Goal: Transaction & Acquisition: Book appointment/travel/reservation

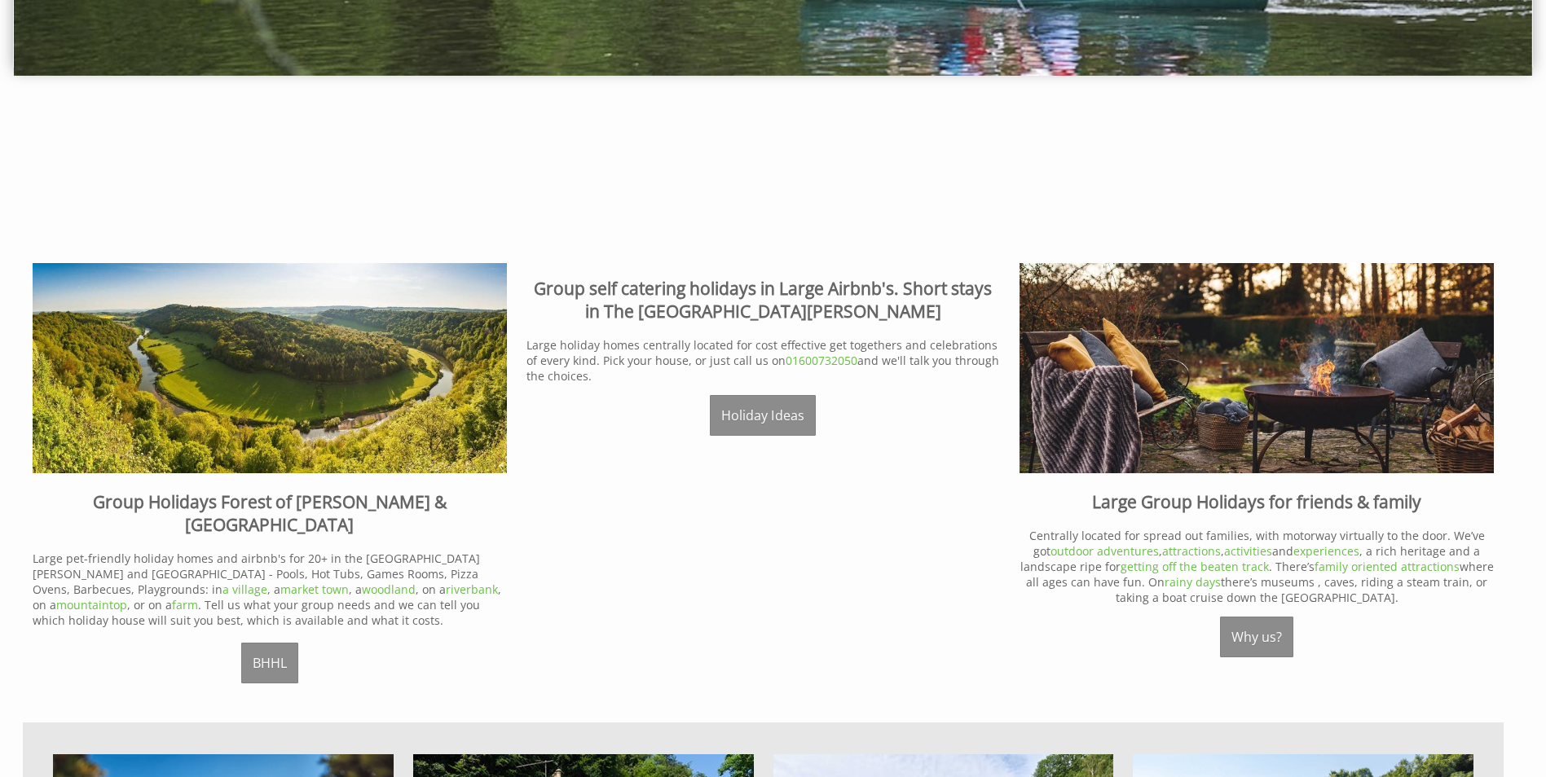
scroll to position [570, 0]
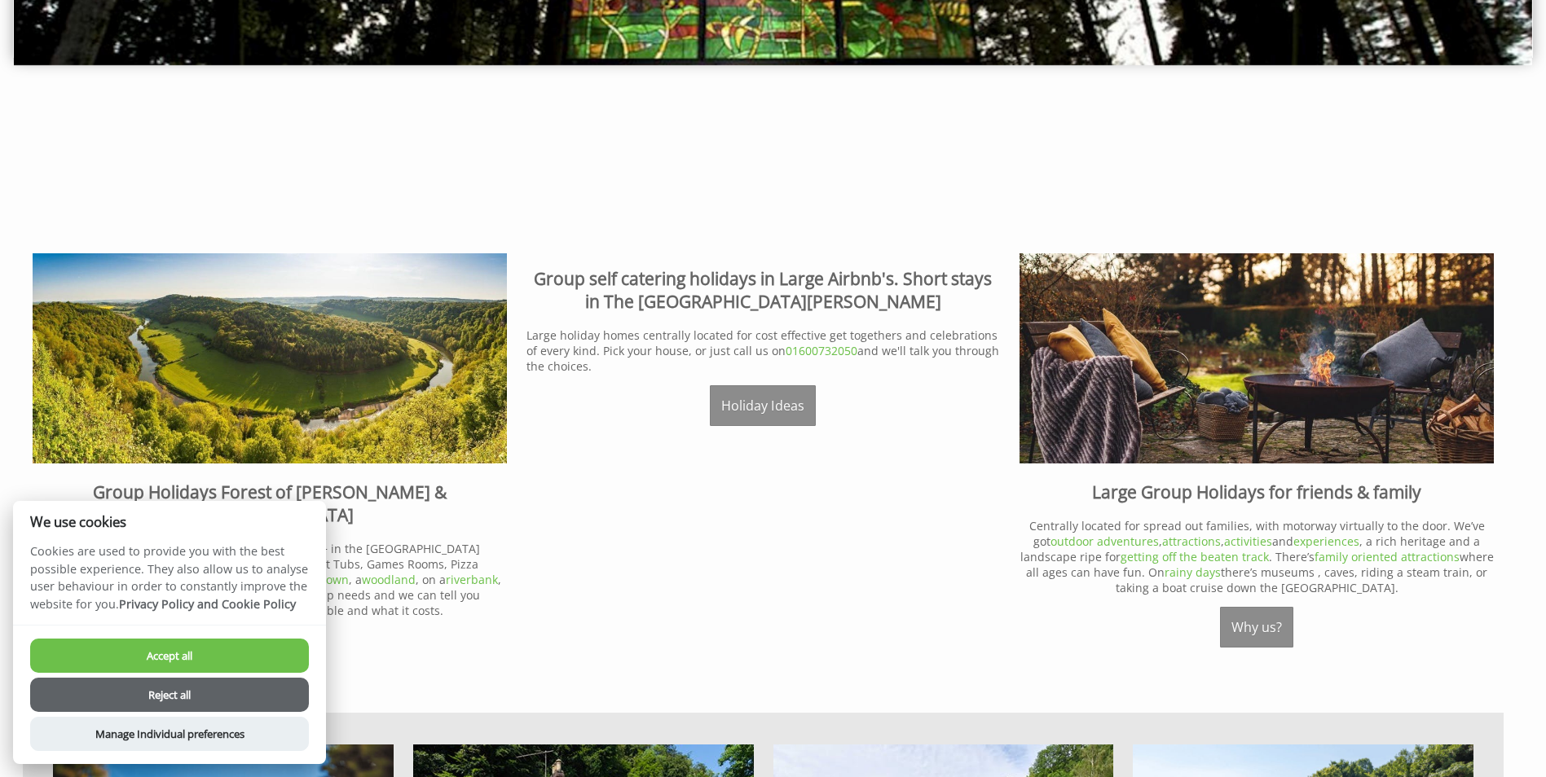
click at [172, 692] on button "Reject all" at bounding box center [169, 695] width 279 height 34
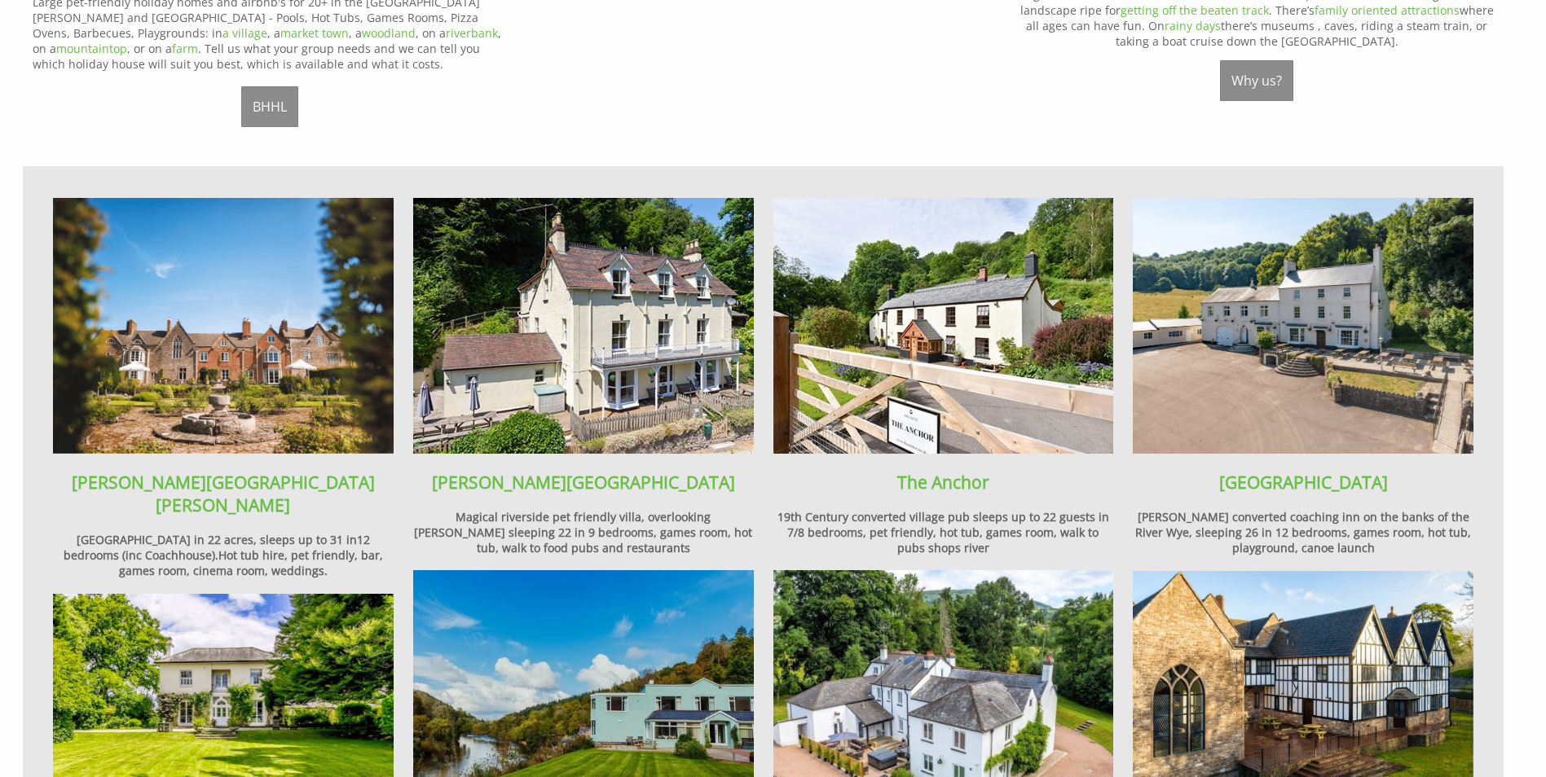
scroll to position [1141, 0]
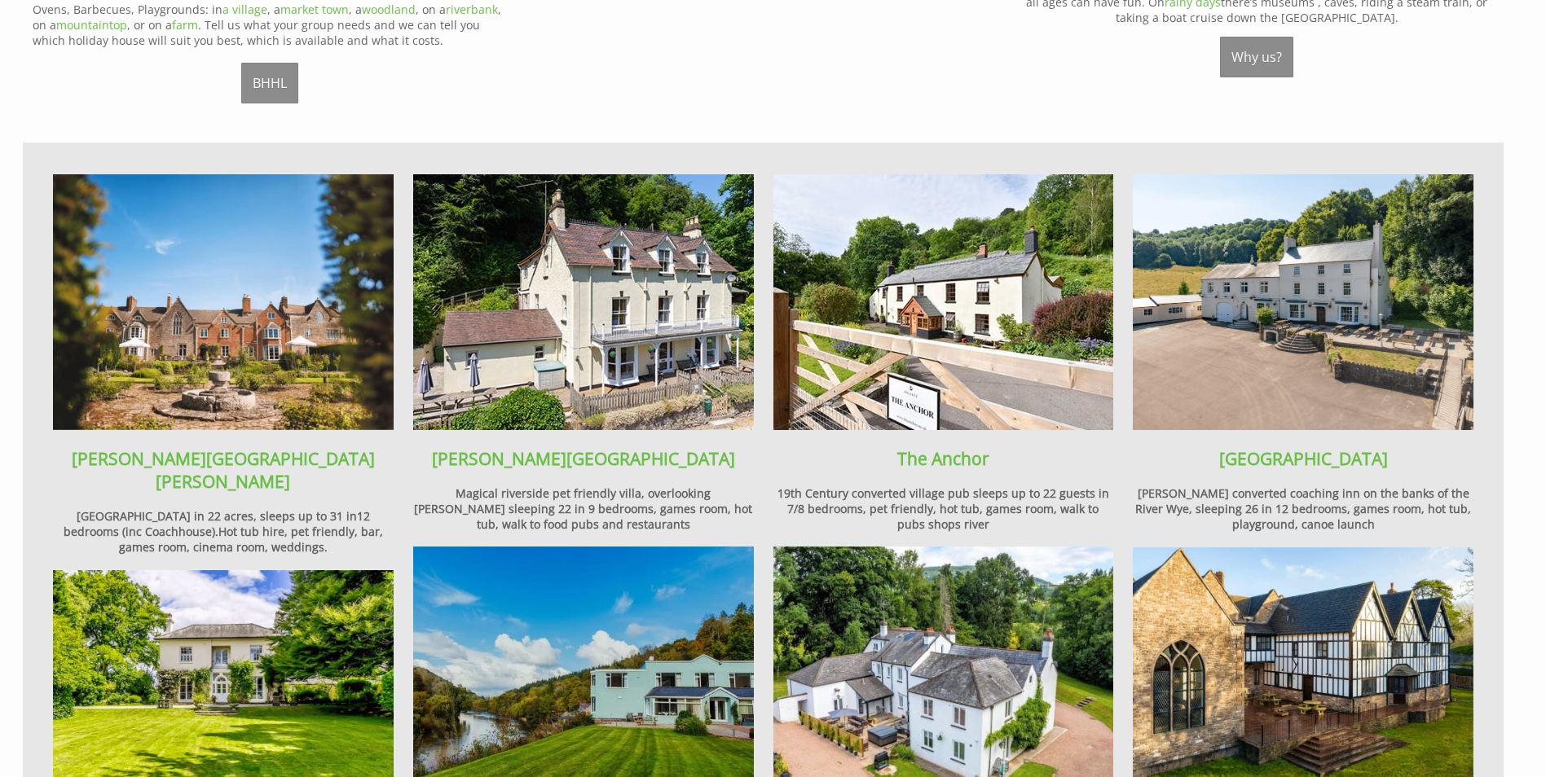
click at [278, 508] on h4 "Magical Manor in 22 acres, sleeps up to 31 in12 bedrooms (inc Coachhouse).Hot t…" at bounding box center [223, 531] width 341 height 46
click at [244, 447] on strong "[PERSON_NAME][GEOGRAPHIC_DATA][PERSON_NAME]" at bounding box center [223, 470] width 303 height 46
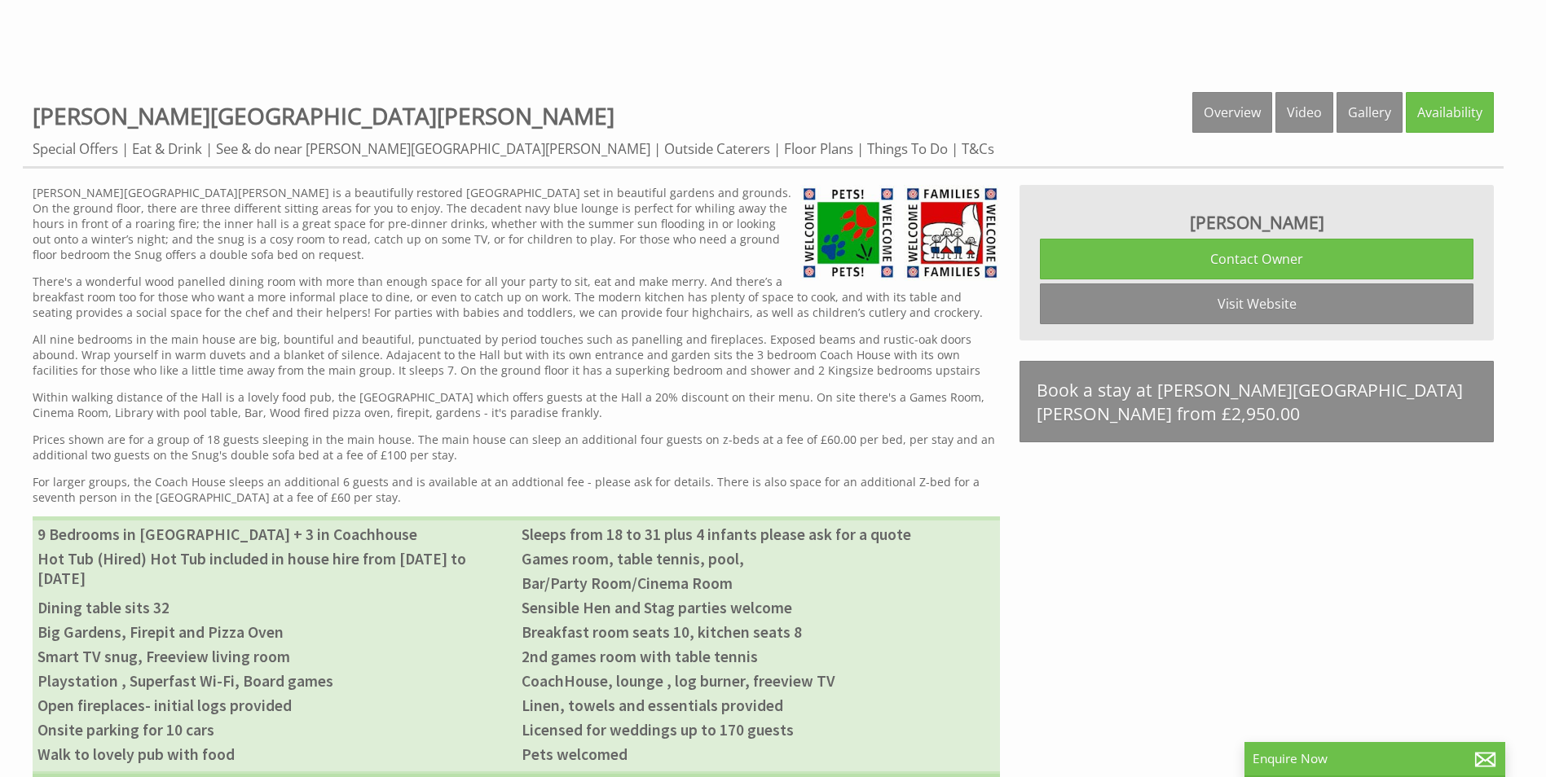
scroll to position [733, 0]
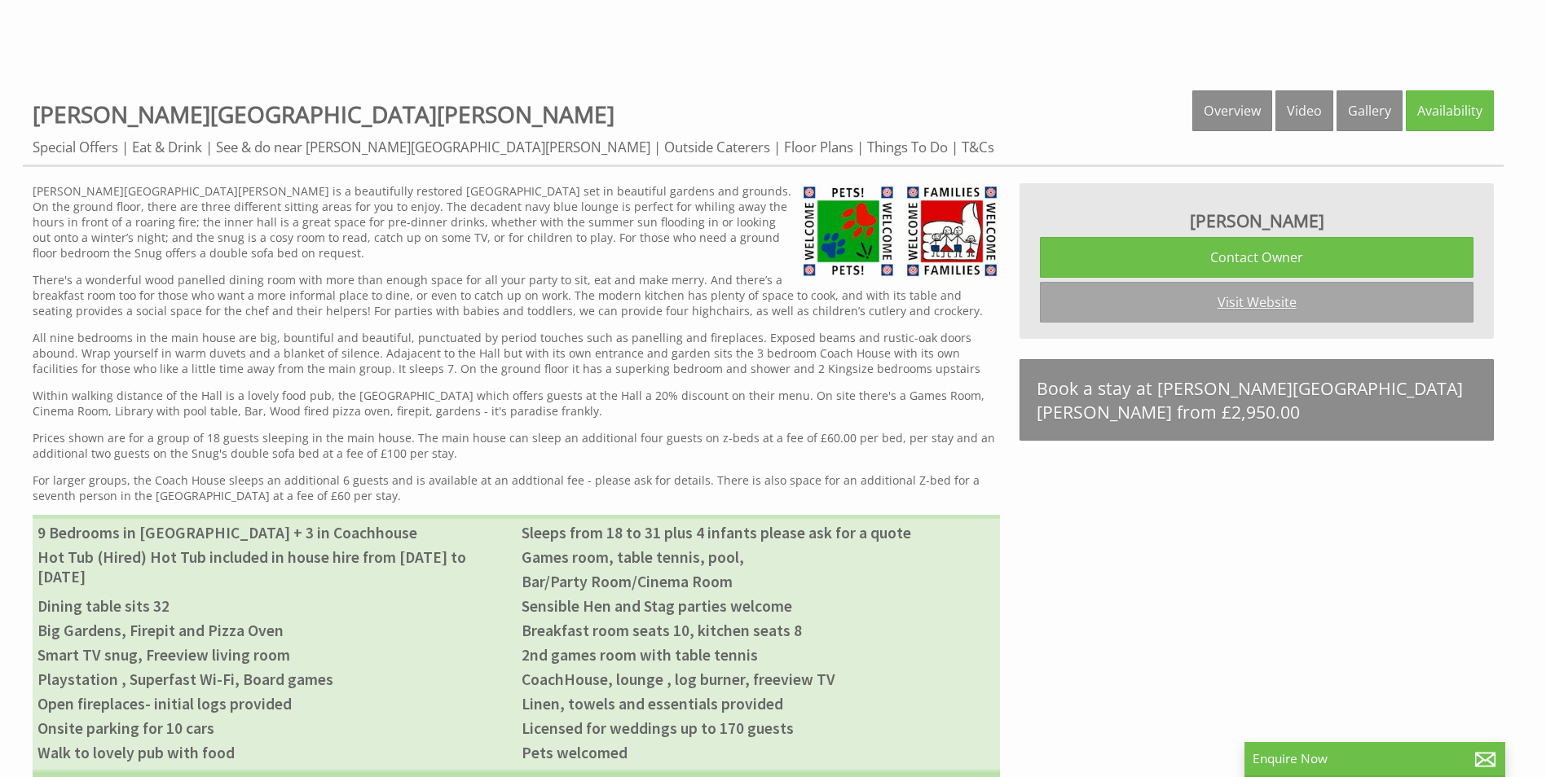
click at [1257, 297] on link "Visit Website" at bounding box center [1256, 302] width 433 height 41
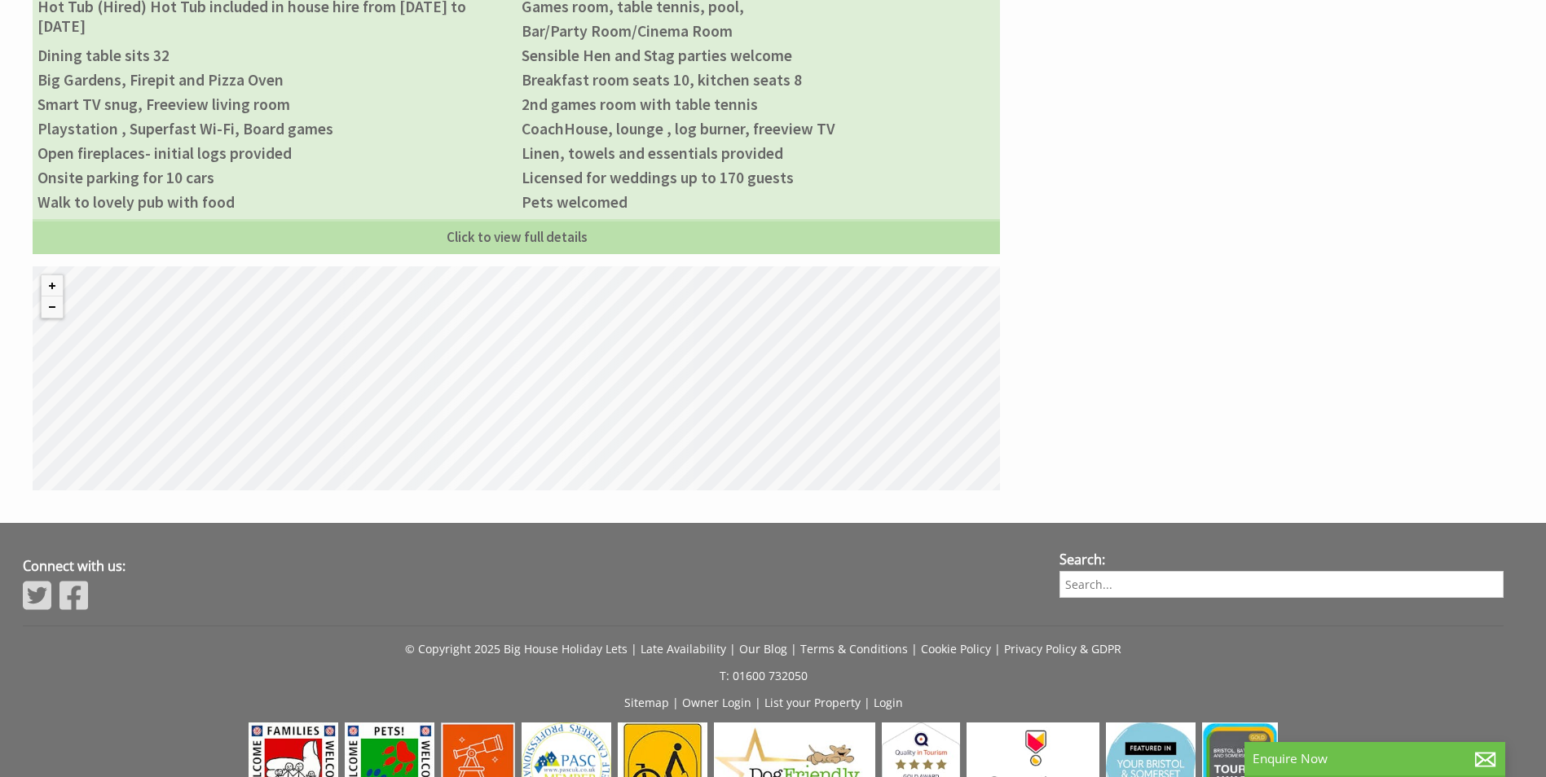
scroll to position [1304, 0]
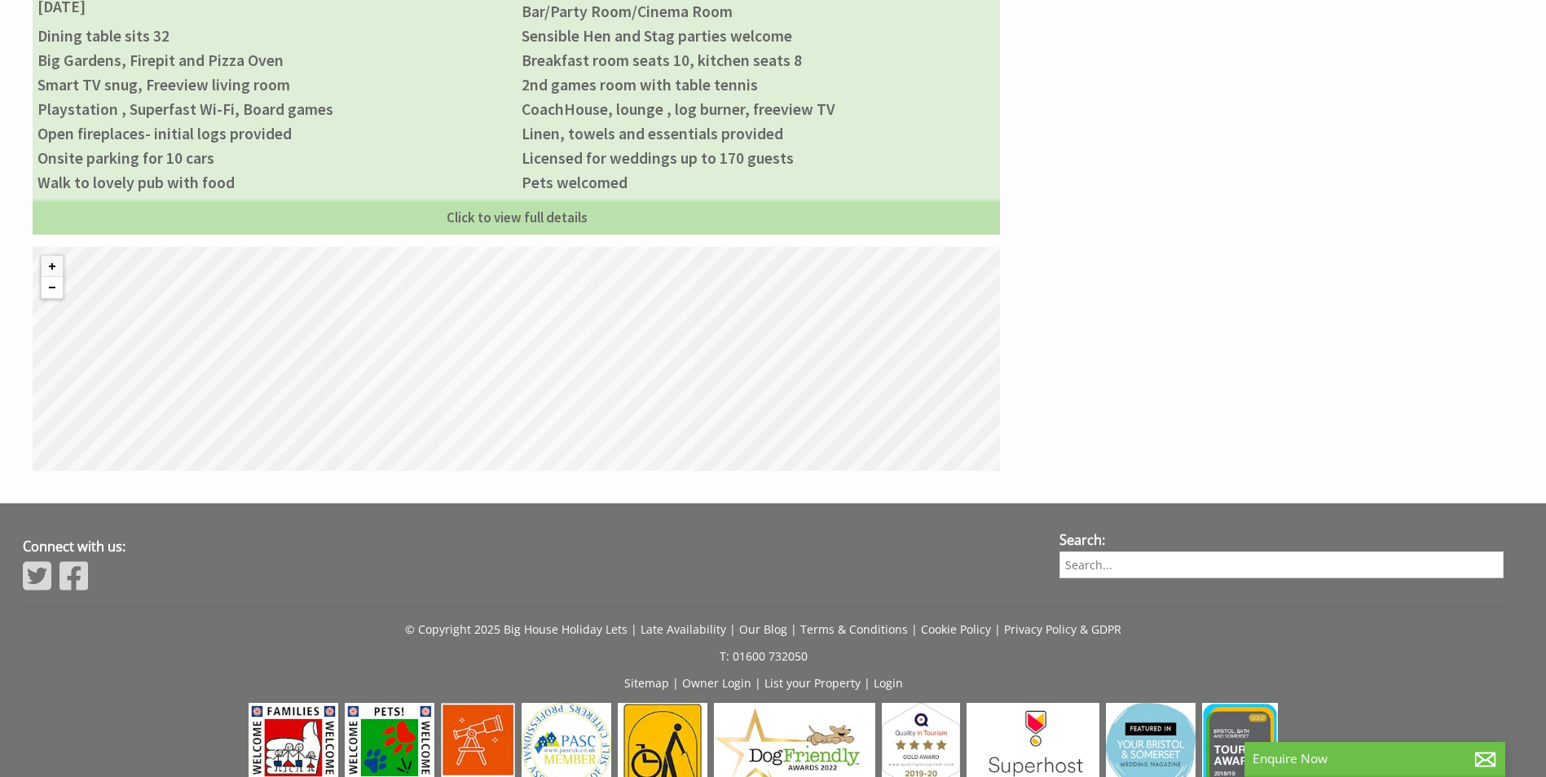
click at [55, 289] on button "Zoom out" at bounding box center [52, 287] width 21 height 21
click at [56, 291] on button "Zoom out" at bounding box center [52, 287] width 21 height 21
click at [60, 291] on button "Zoom out" at bounding box center [52, 287] width 21 height 21
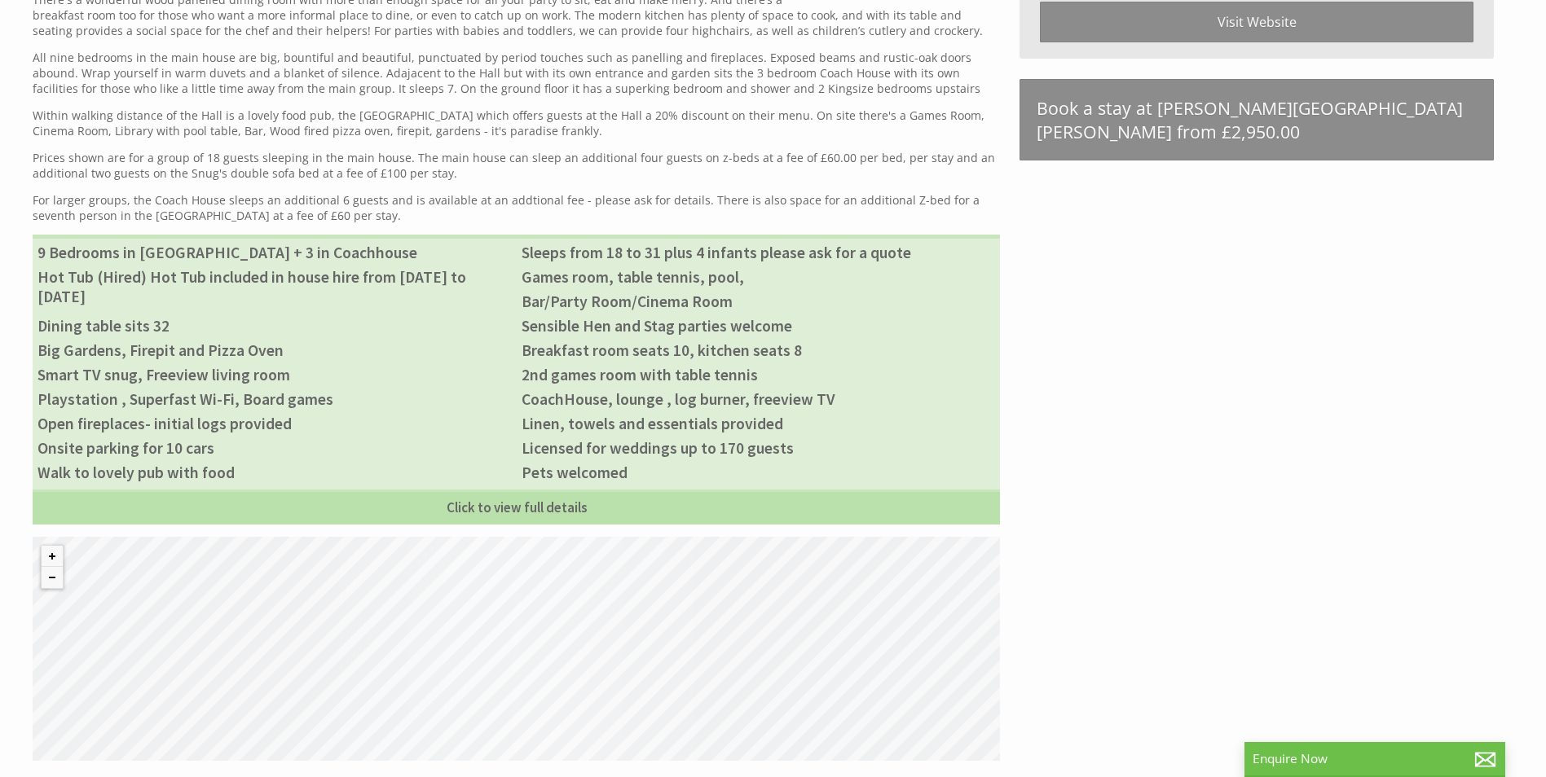
scroll to position [760, 0]
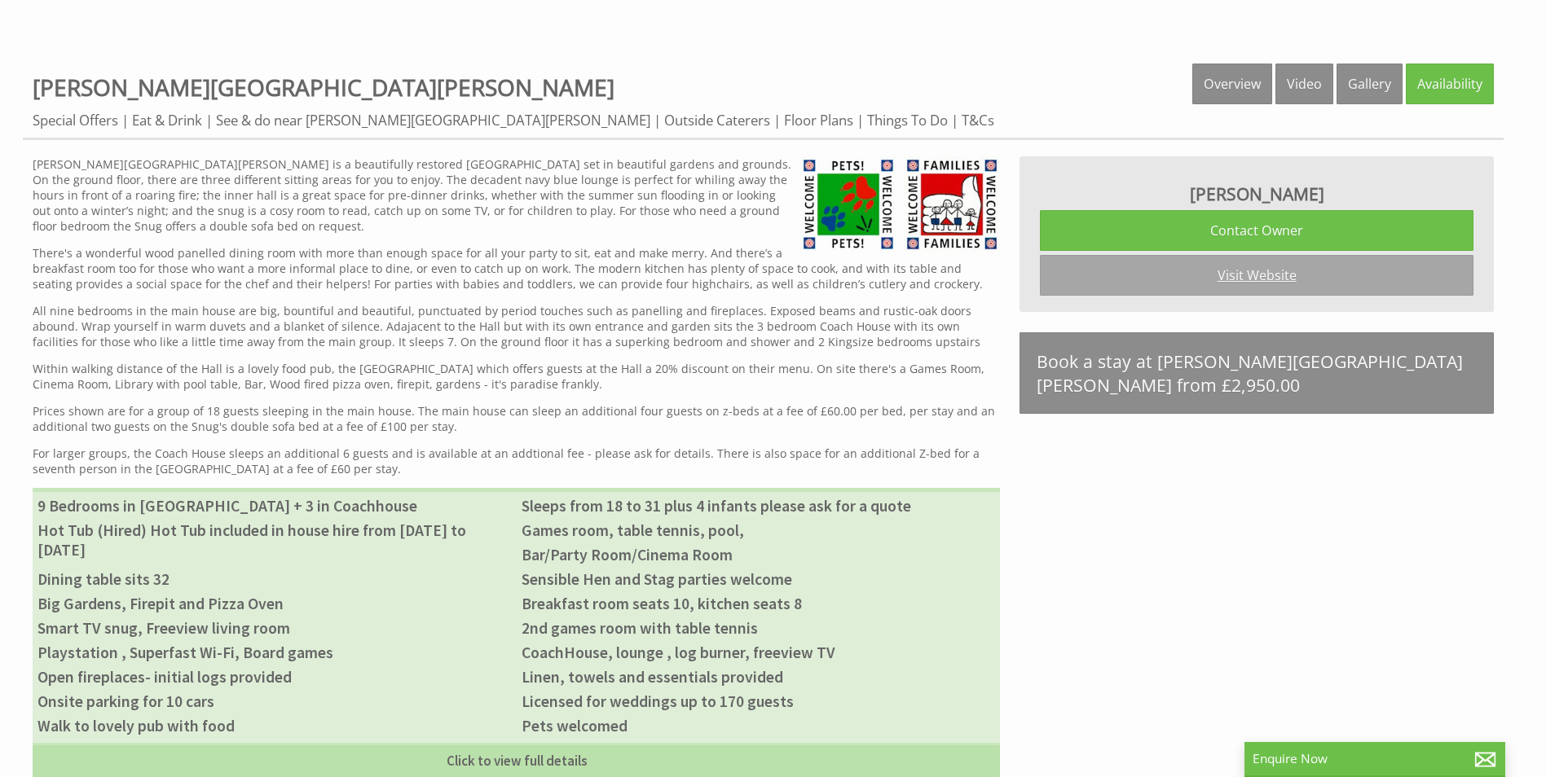
click at [1256, 266] on link "Visit Website" at bounding box center [1256, 275] width 433 height 41
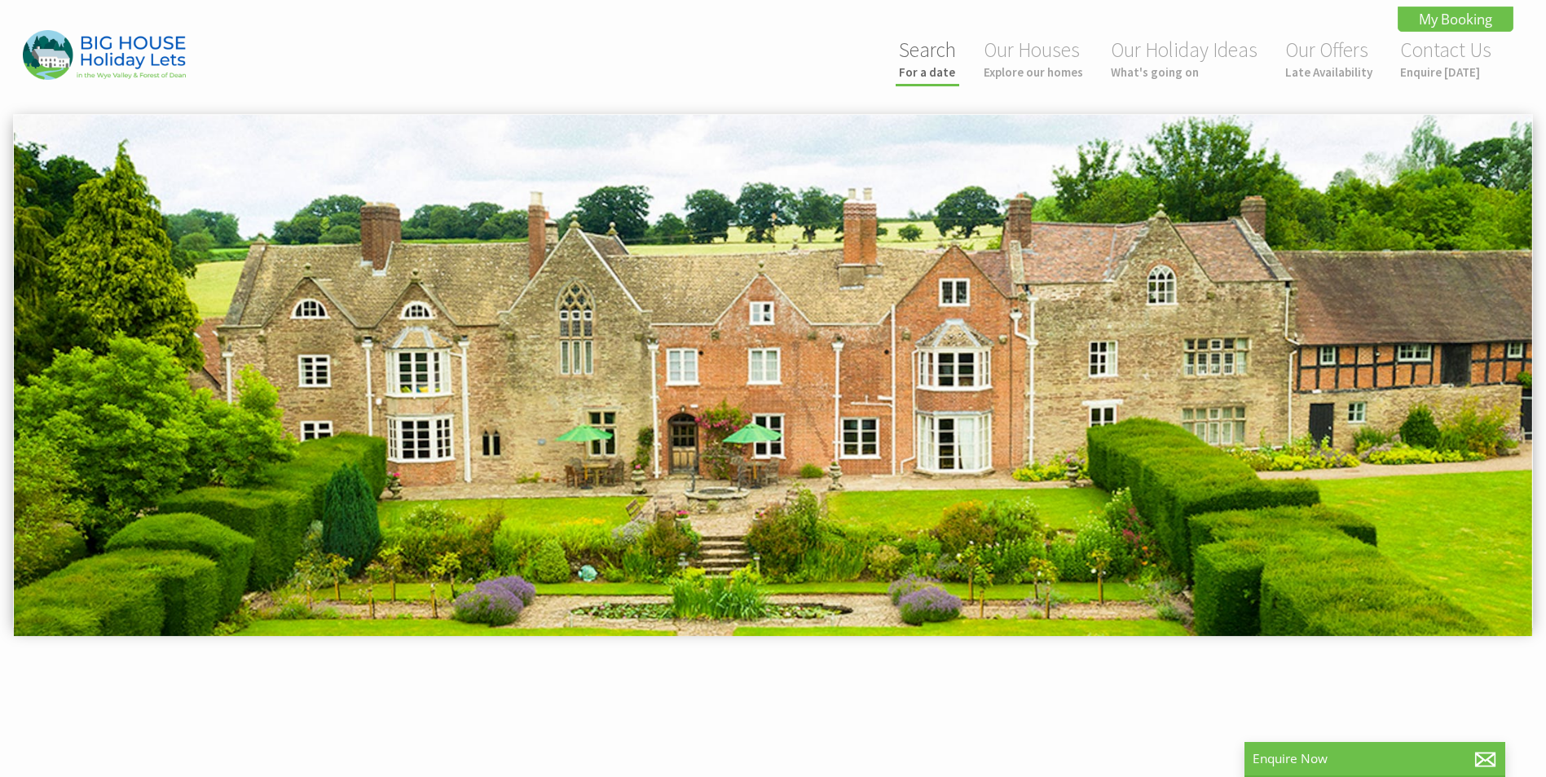
click at [949, 61] on link "Search For a date" at bounding box center [927, 58] width 57 height 43
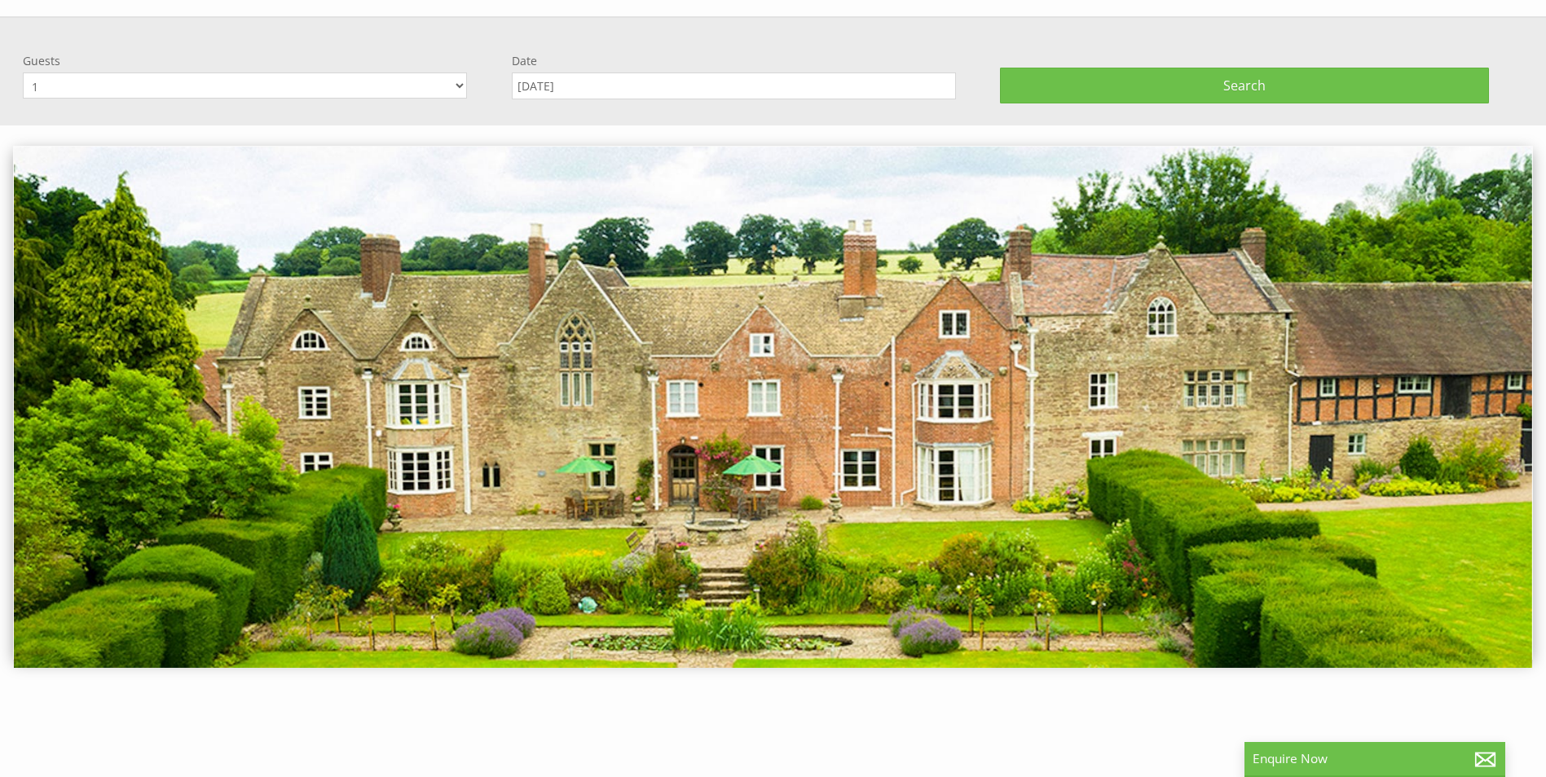
scroll to position [114, 0]
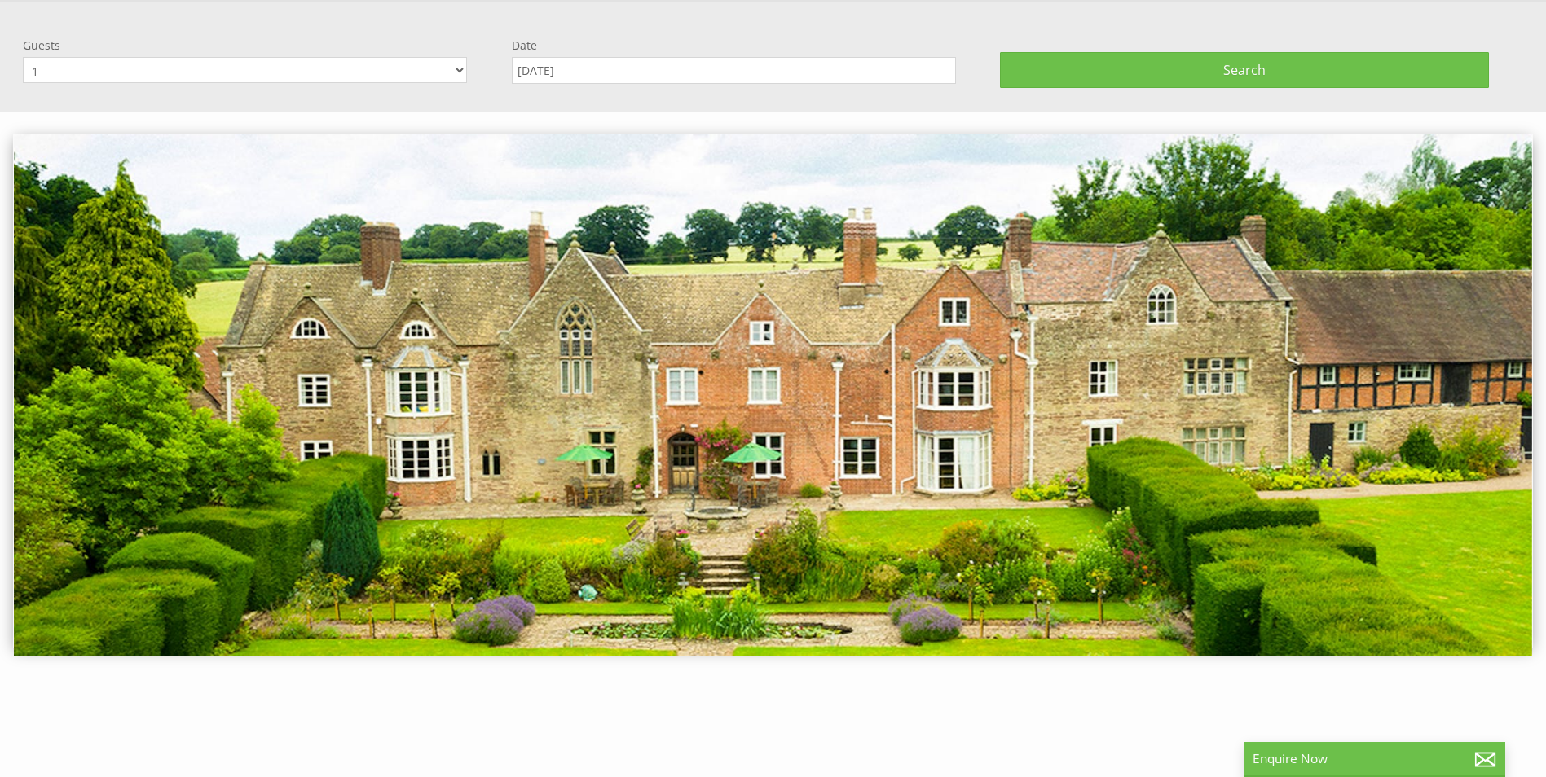
click at [457, 68] on select "1 2 3 4 5 6 7 8 9 10 11 12 13 14 15 16 17 18 19 20 21 22 23 24 25 26 27 28 29 3…" at bounding box center [245, 70] width 444 height 26
select select "22"
click at [23, 57] on select "1 2 3 4 5 6 7 8 9 10 11 12 13 14 15 16 17 18 19 20 21 22 23 24 25 26 27 28 29 3…" at bounding box center [245, 70] width 444 height 26
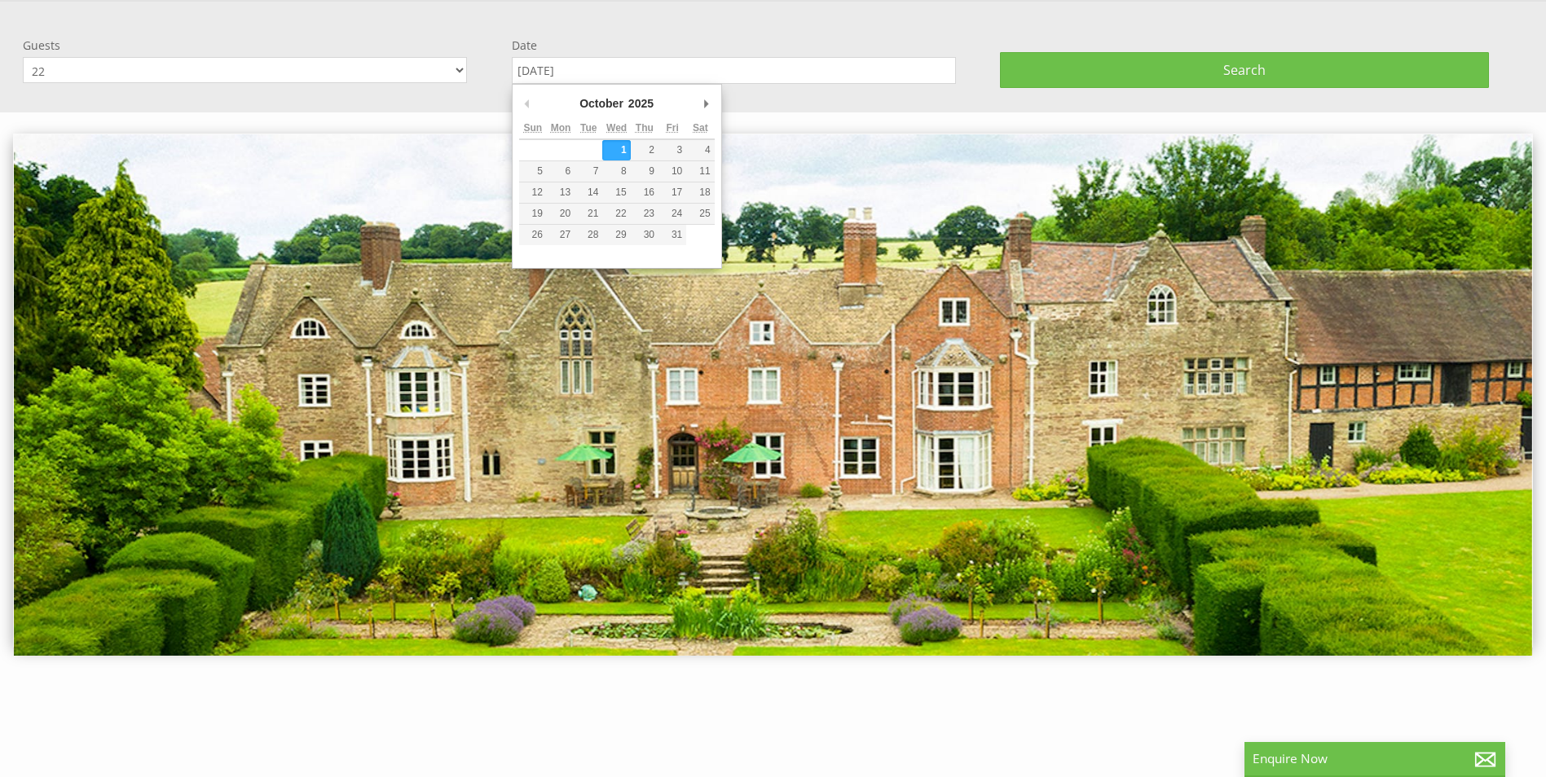
click at [637, 72] on input "[DATE]" at bounding box center [734, 70] width 444 height 27
type input "04/12/2026"
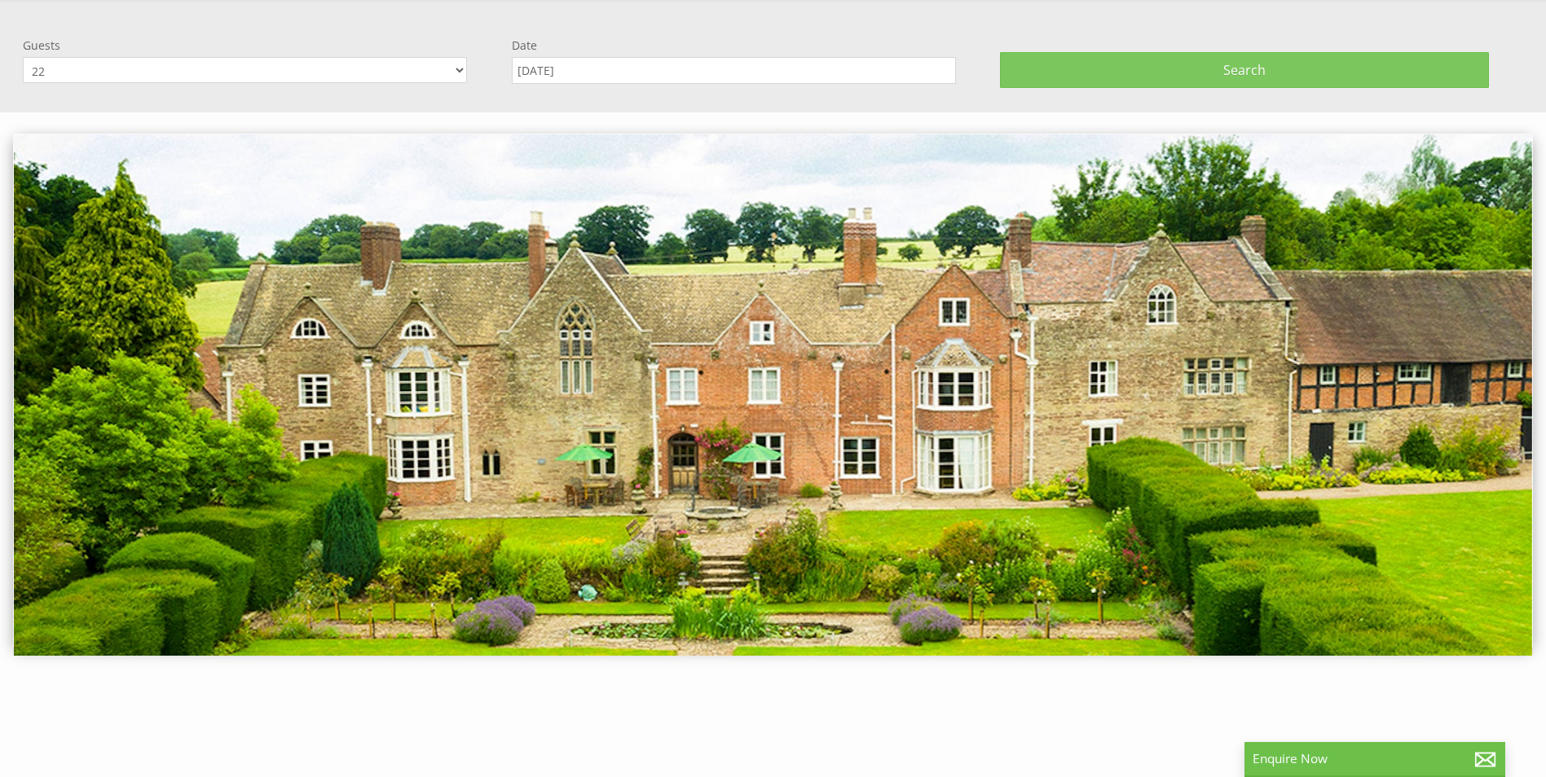
click at [1222, 62] on button "Search" at bounding box center [1244, 70] width 489 height 36
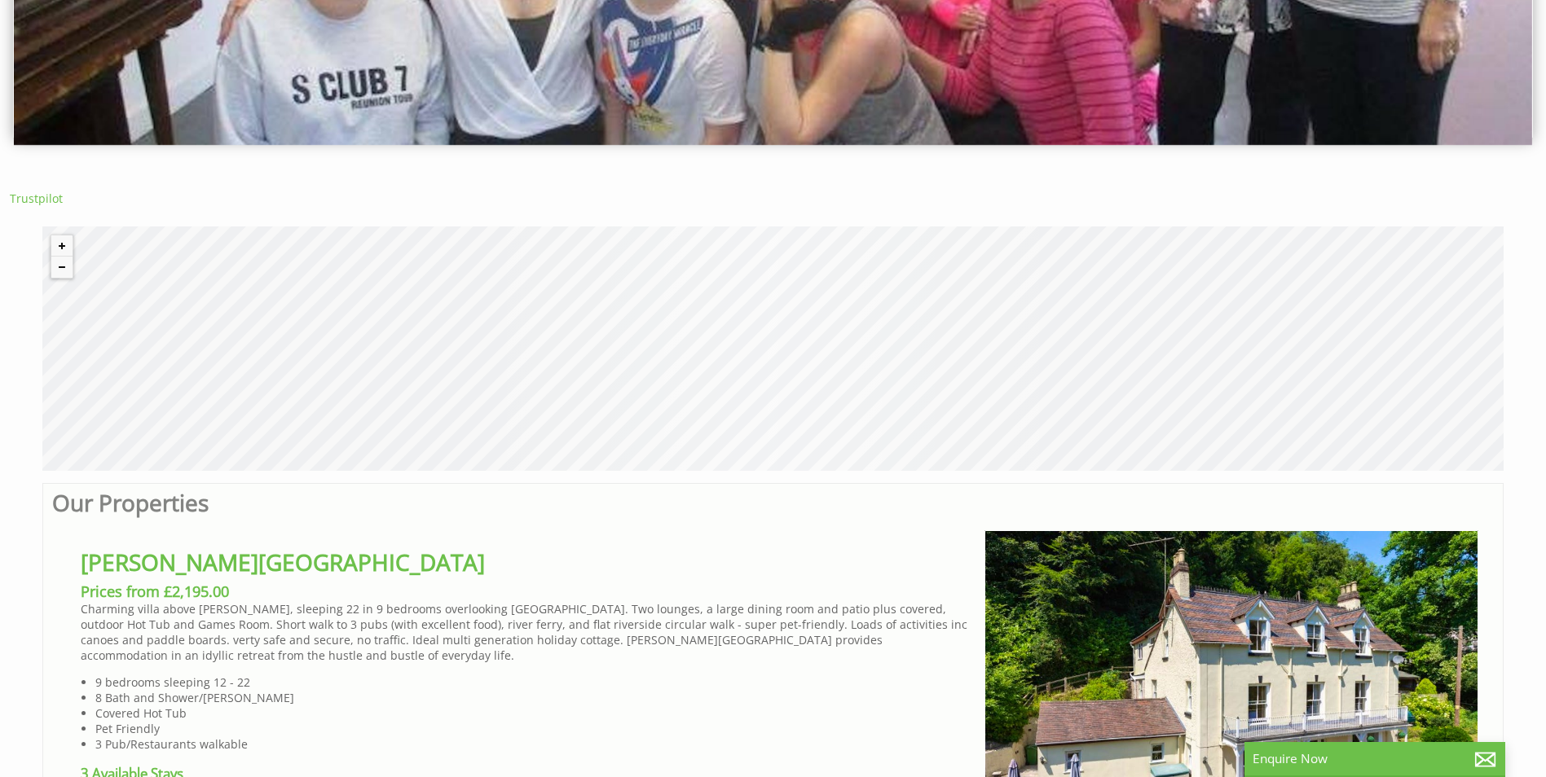
scroll to position [570, 0]
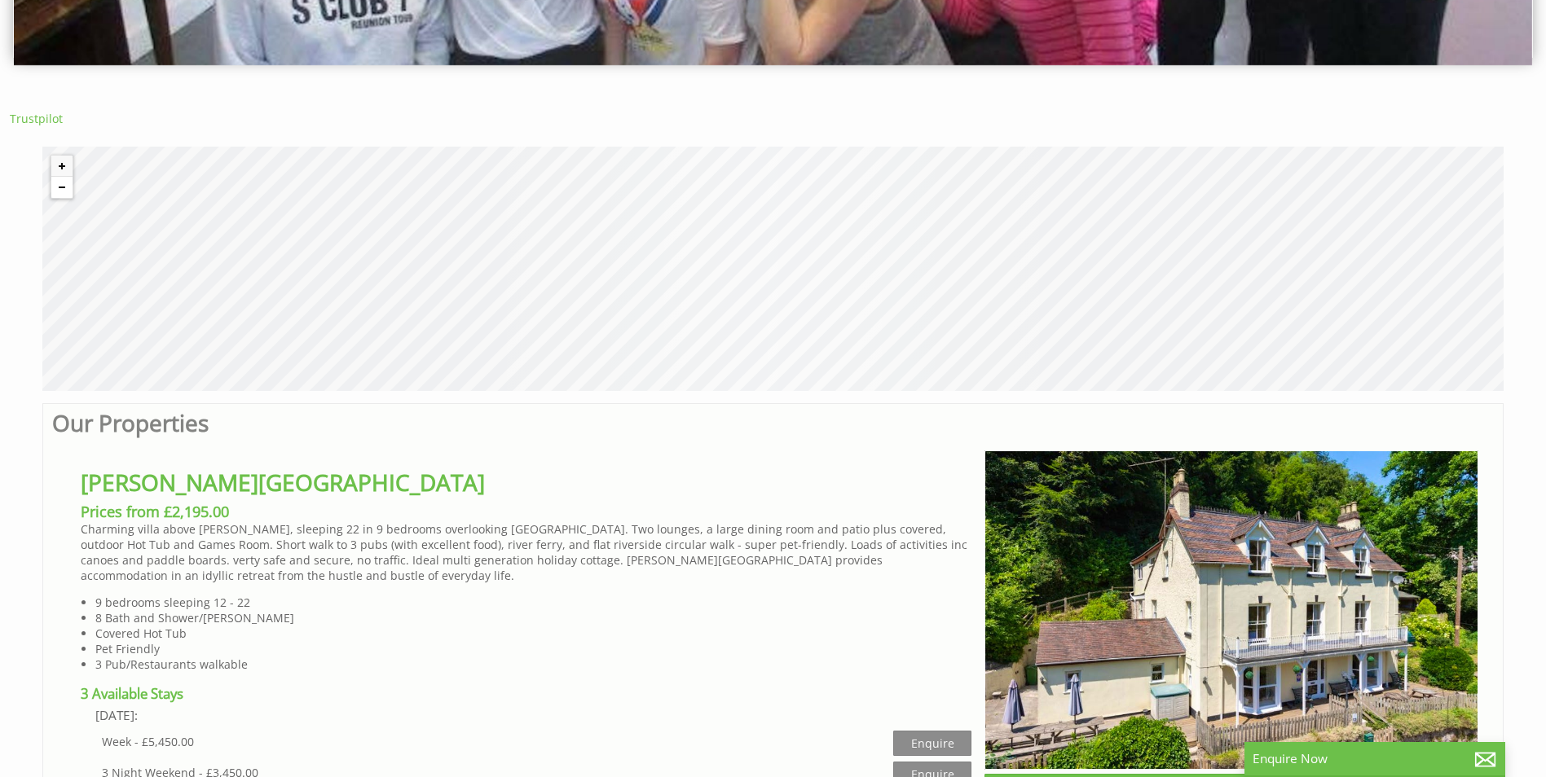
click at [59, 186] on button "Zoom out" at bounding box center [61, 187] width 21 height 21
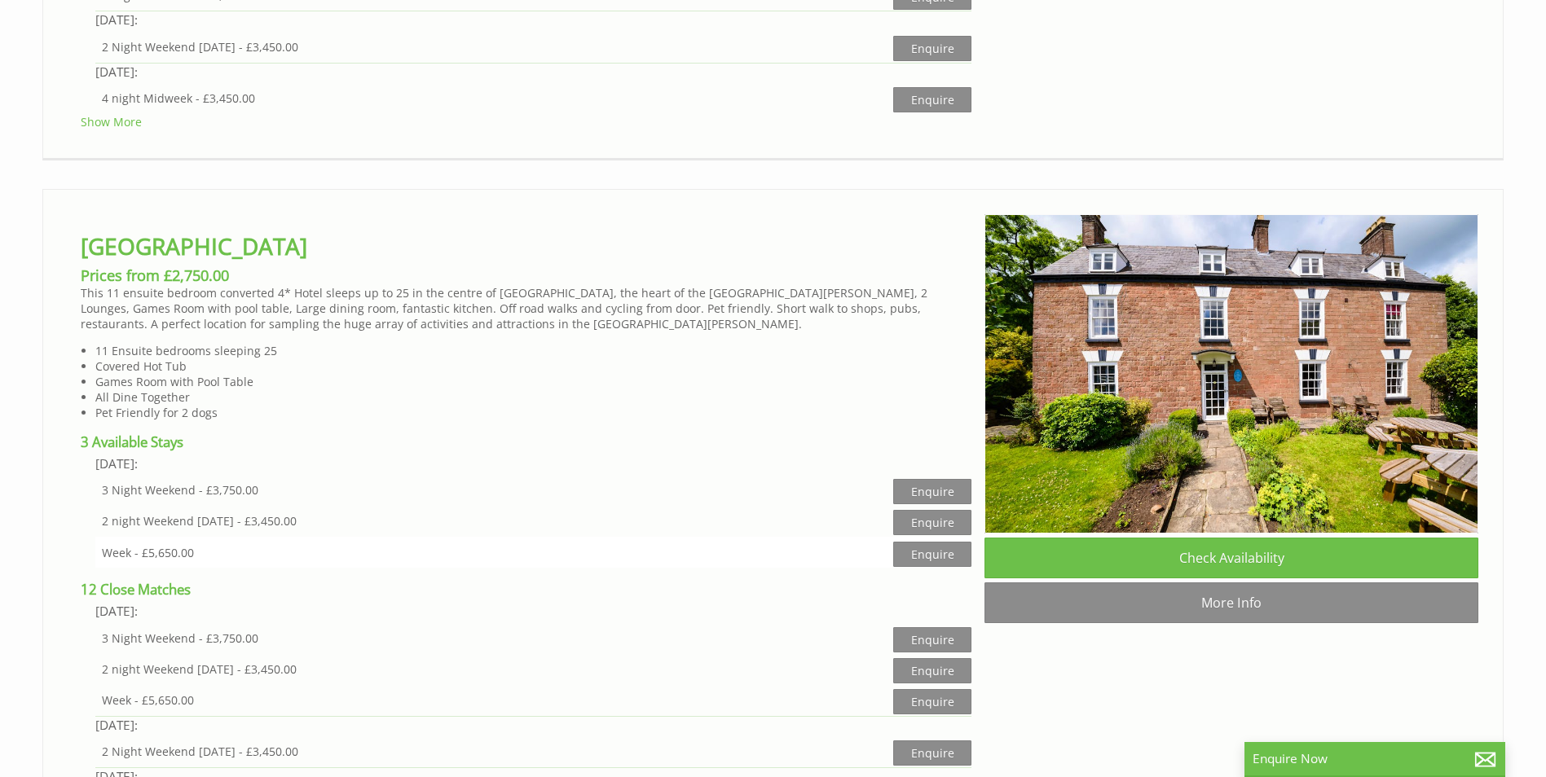
scroll to position [3667, 0]
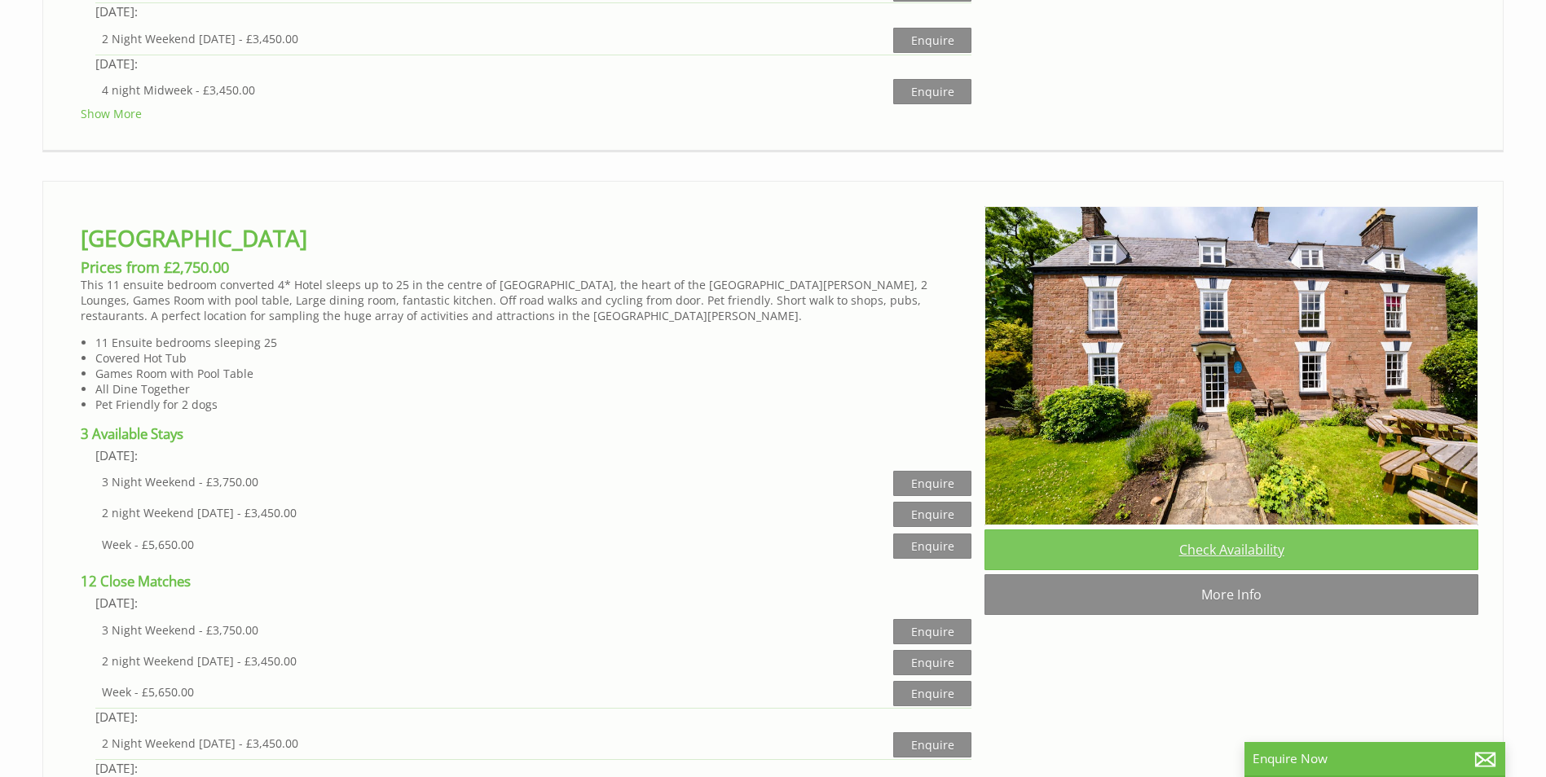
click at [1252, 543] on link "Check Availability" at bounding box center [1231, 550] width 494 height 41
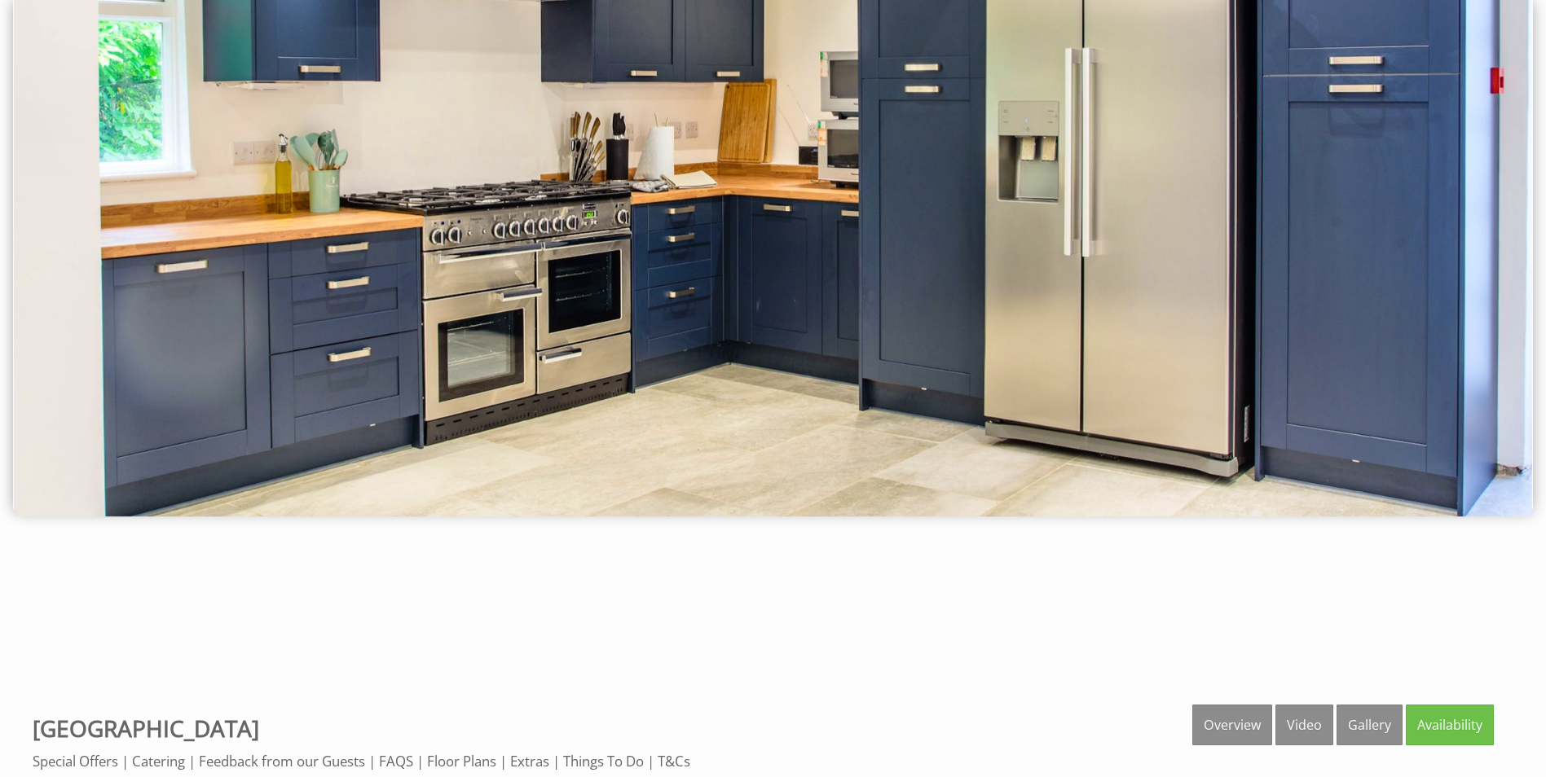
scroll to position [81, 0]
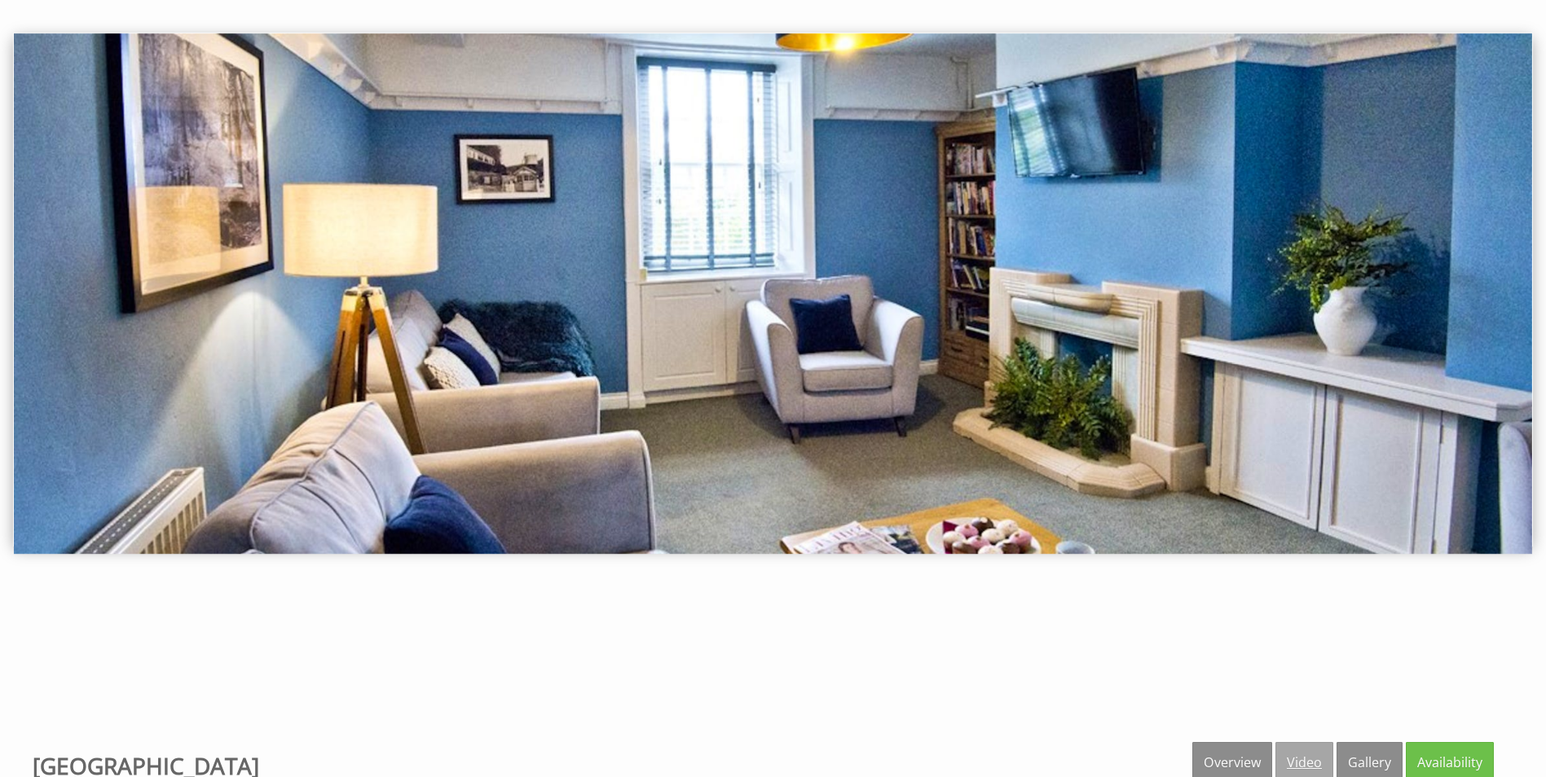
click at [1298, 760] on link "Video" at bounding box center [1304, 762] width 58 height 41
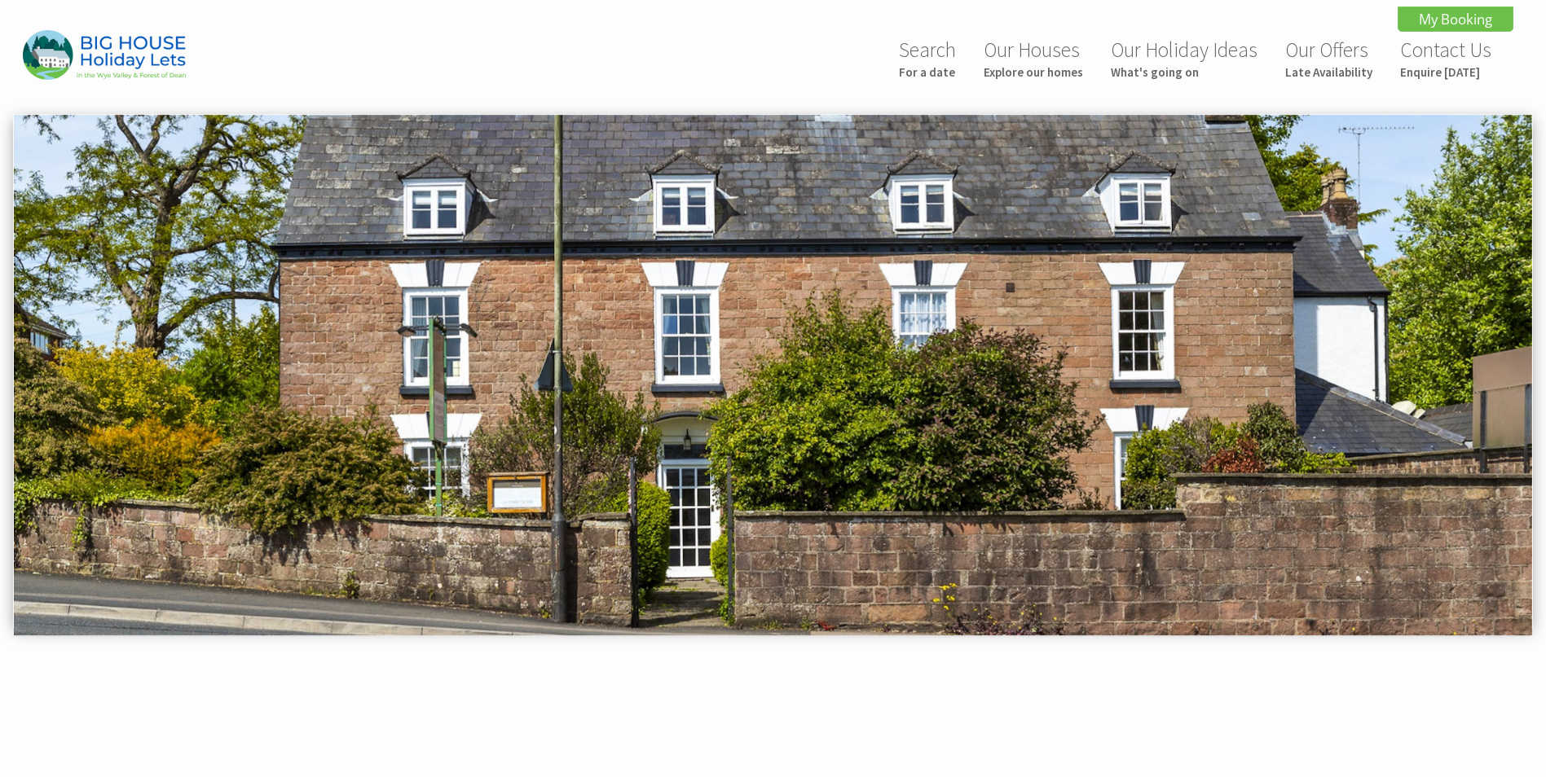
click at [789, 491] on img at bounding box center [773, 375] width 1518 height 521
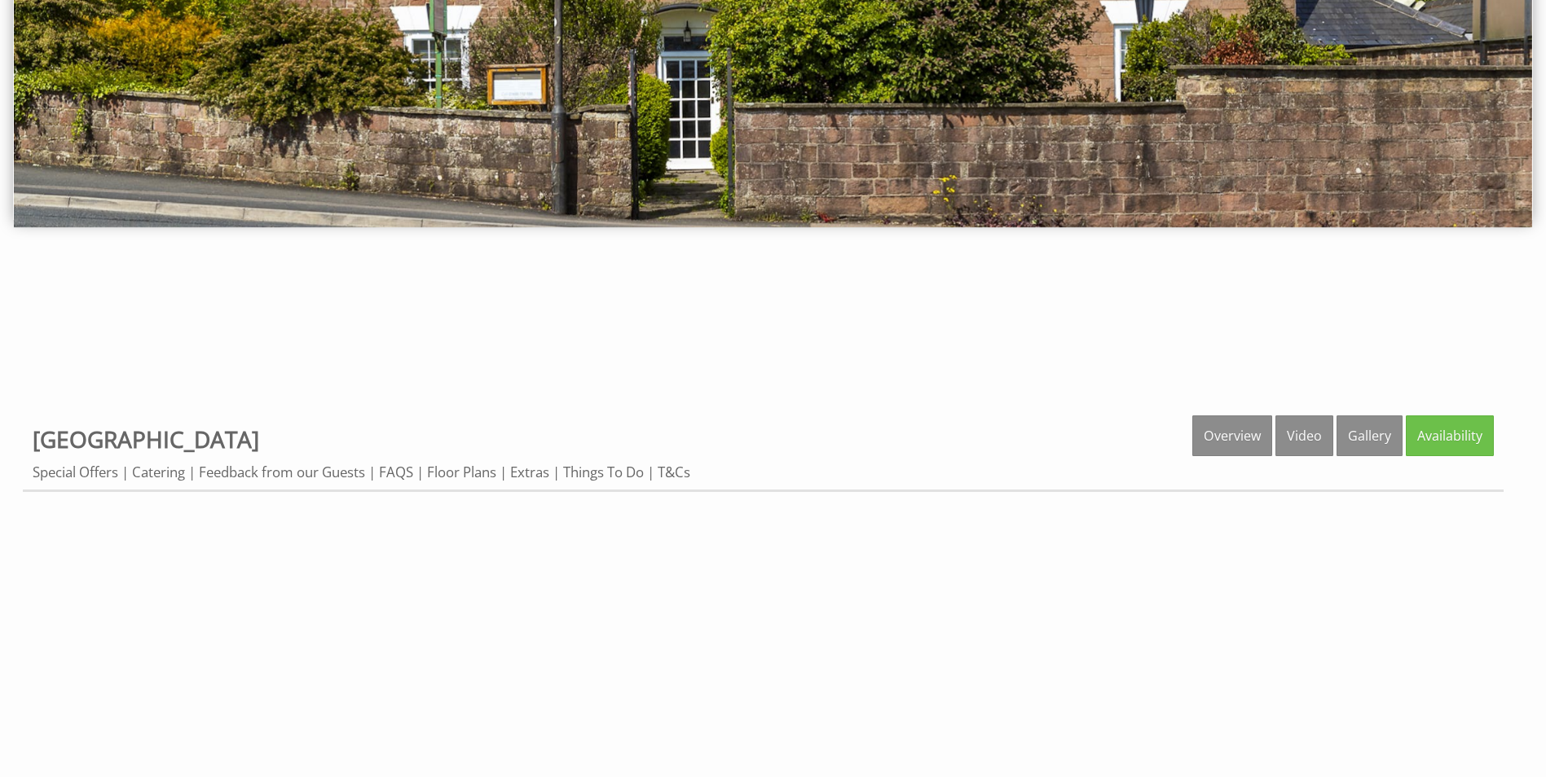
scroll to position [407, 0]
click at [1384, 435] on link "Gallery" at bounding box center [1369, 436] width 66 height 41
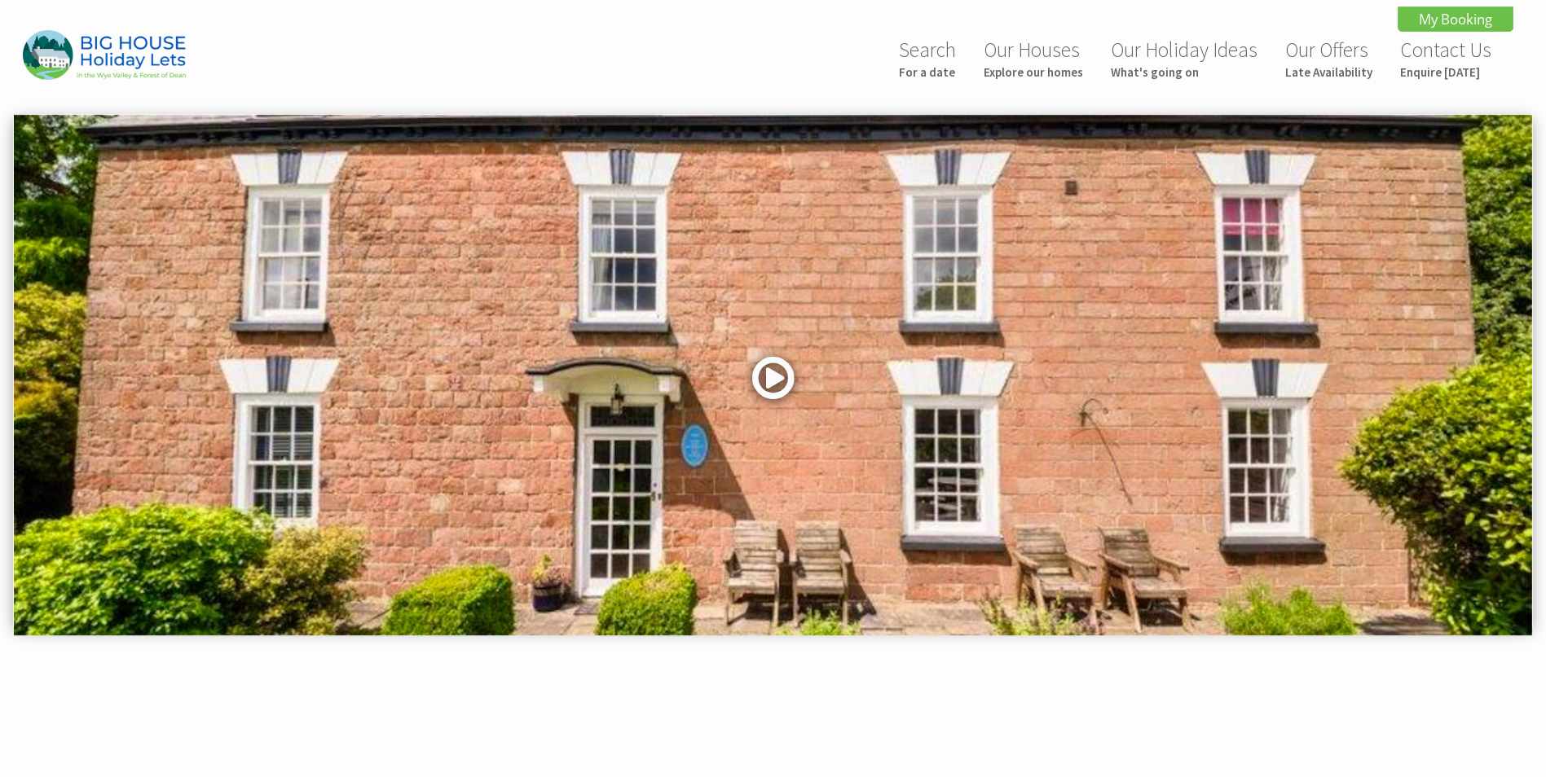
click at [772, 381] on link at bounding box center [773, 383] width 49 height 67
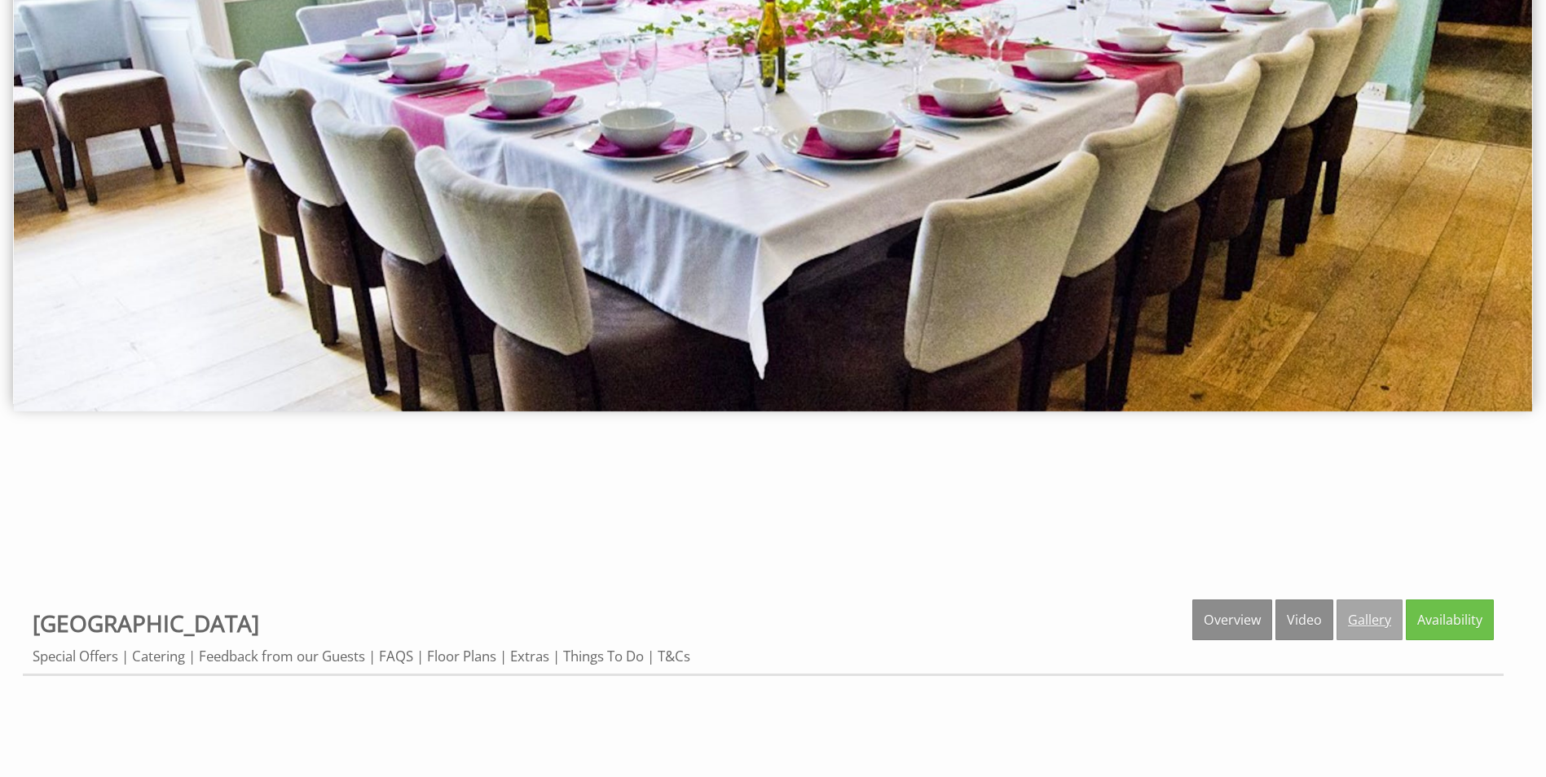
scroll to position [244, 0]
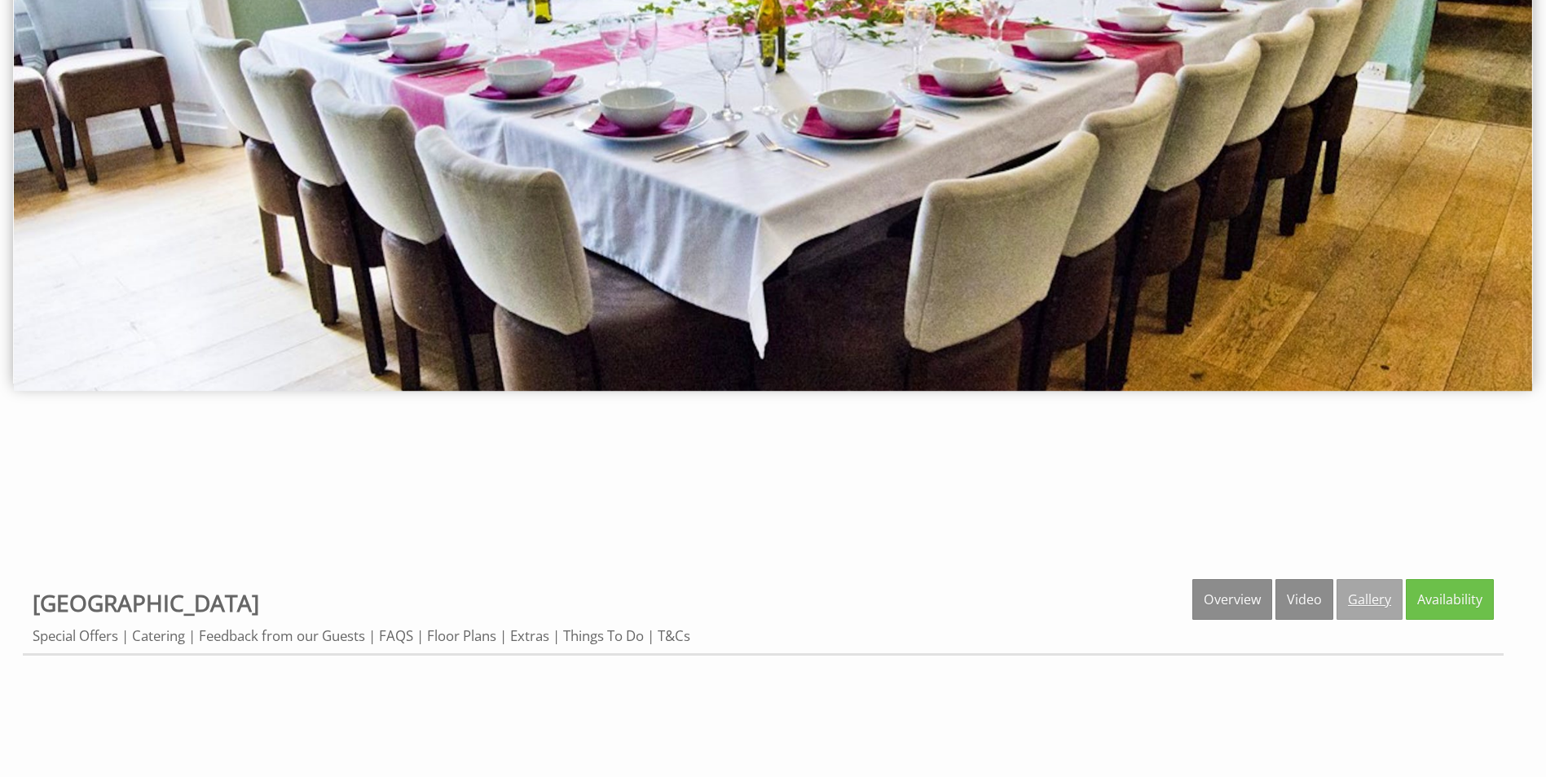
click at [1365, 596] on link "Gallery" at bounding box center [1369, 599] width 66 height 41
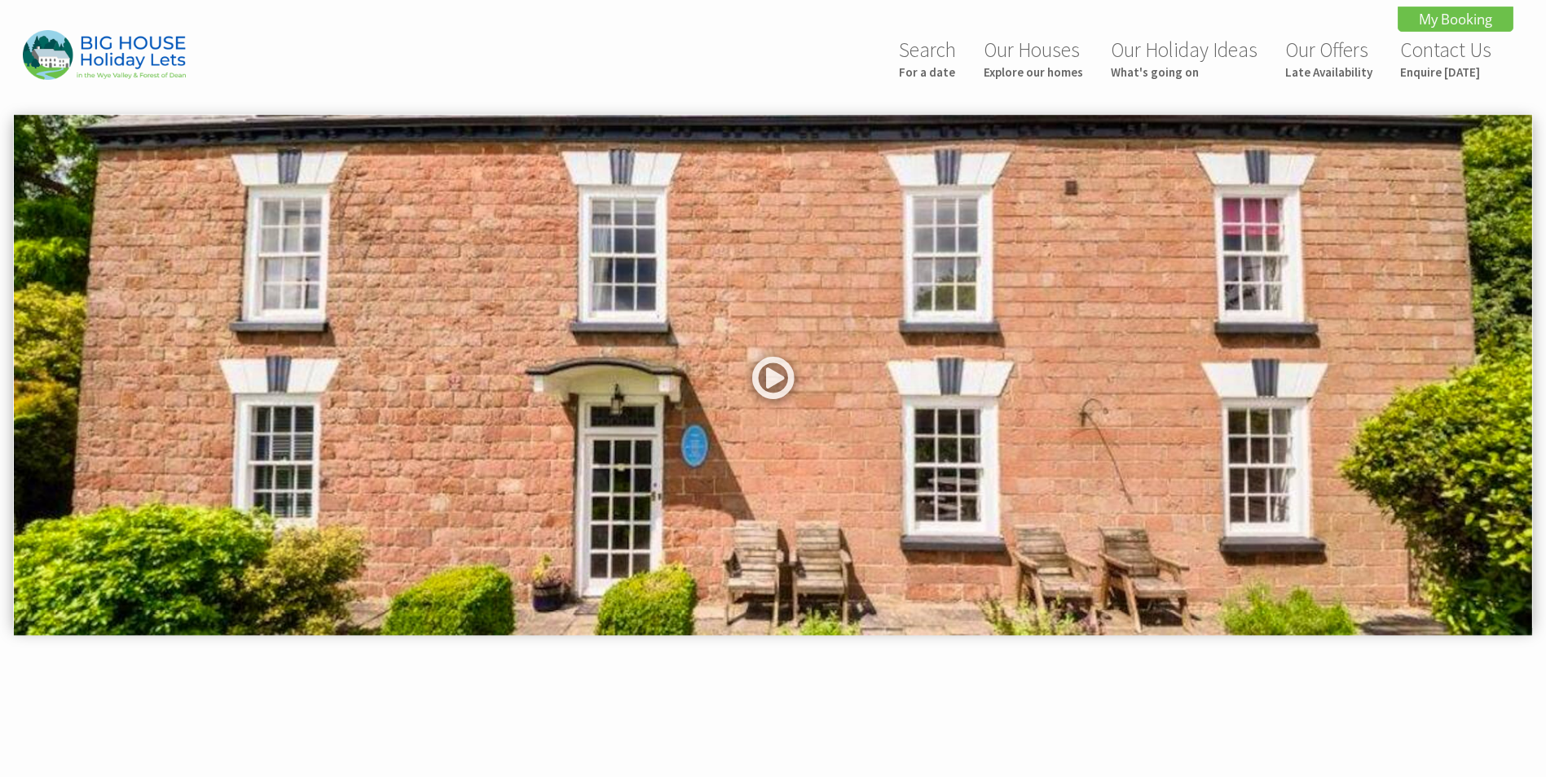
click at [1385, 474] on img at bounding box center [773, 375] width 1518 height 521
drag, startPoint x: 1401, startPoint y: 501, endPoint x: 979, endPoint y: 456, distance: 424.4
click at [983, 458] on img at bounding box center [773, 375] width 1518 height 521
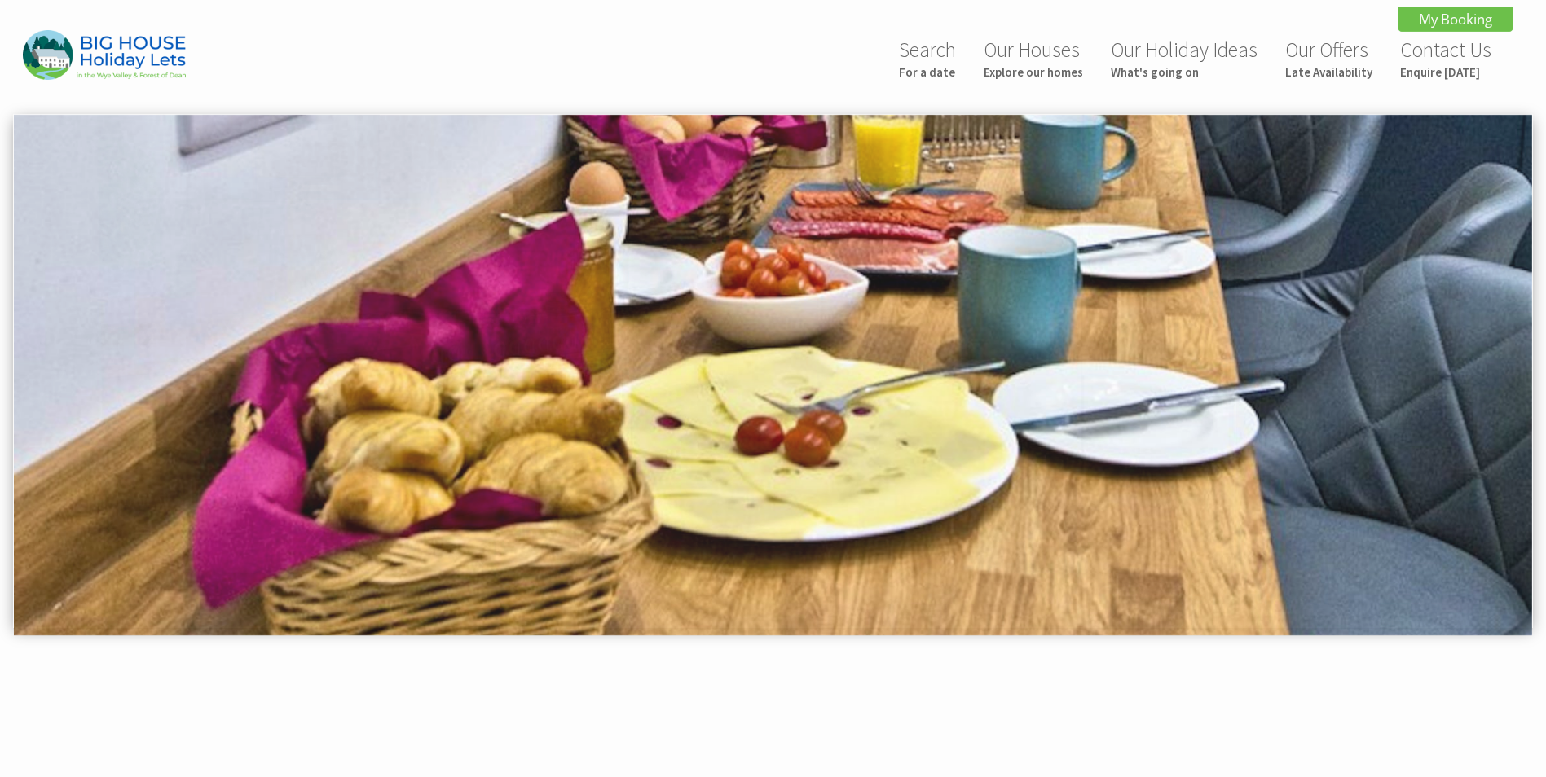
click at [1323, 550] on img at bounding box center [773, 375] width 1518 height 521
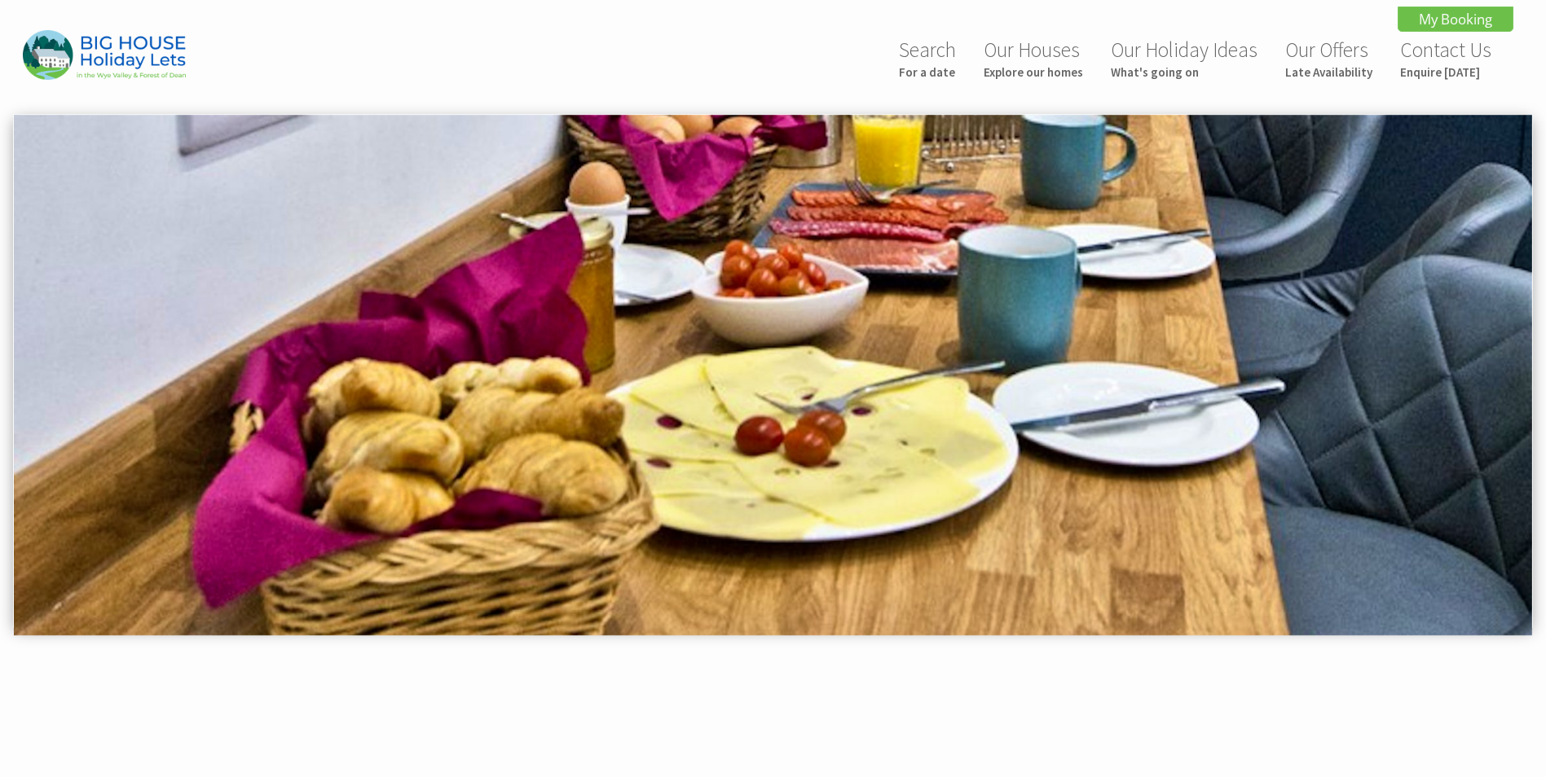
click at [1320, 550] on img at bounding box center [773, 375] width 1518 height 521
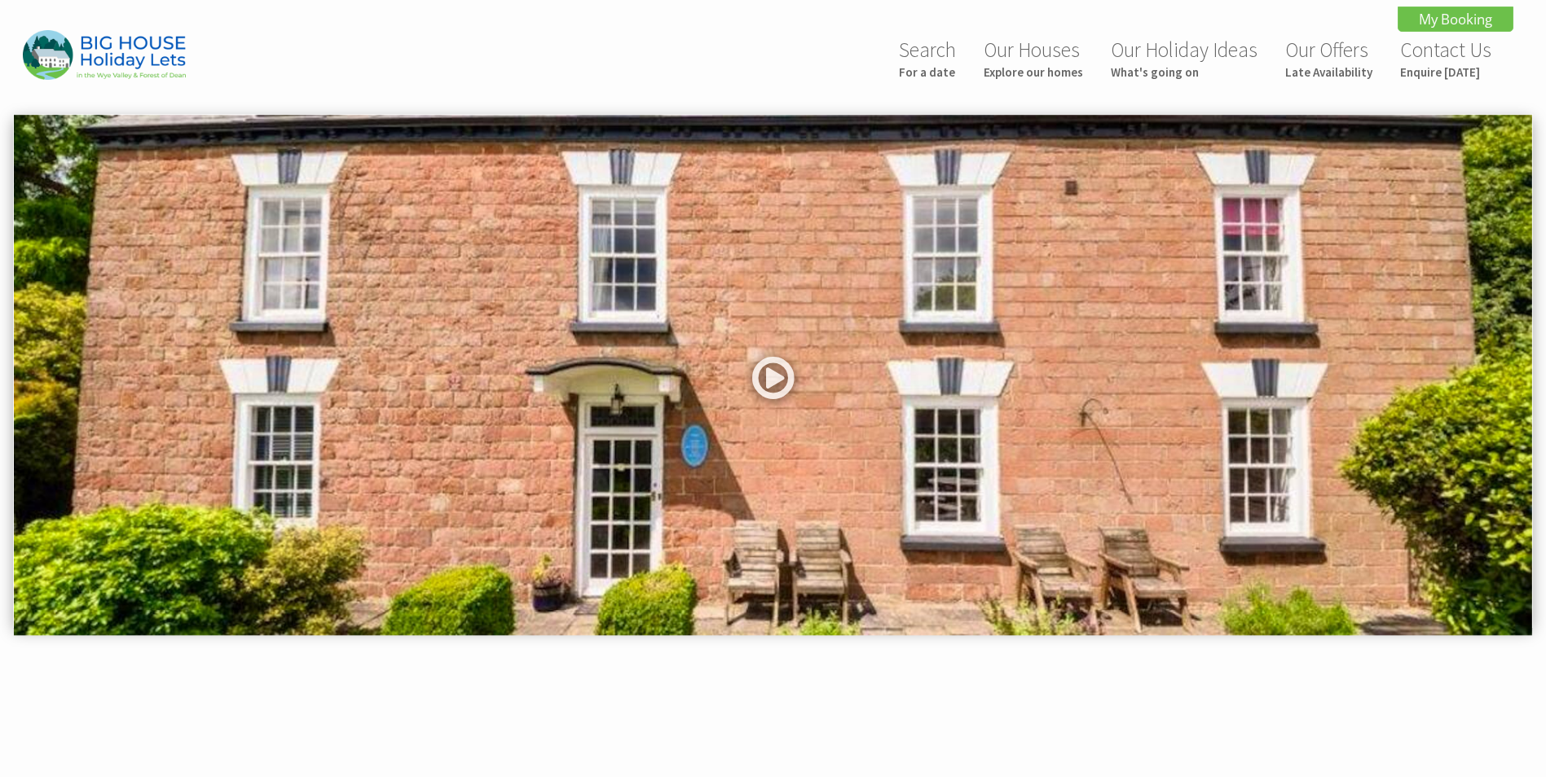
click at [1398, 558] on img at bounding box center [773, 375] width 1518 height 521
click at [771, 379] on link at bounding box center [773, 383] width 49 height 67
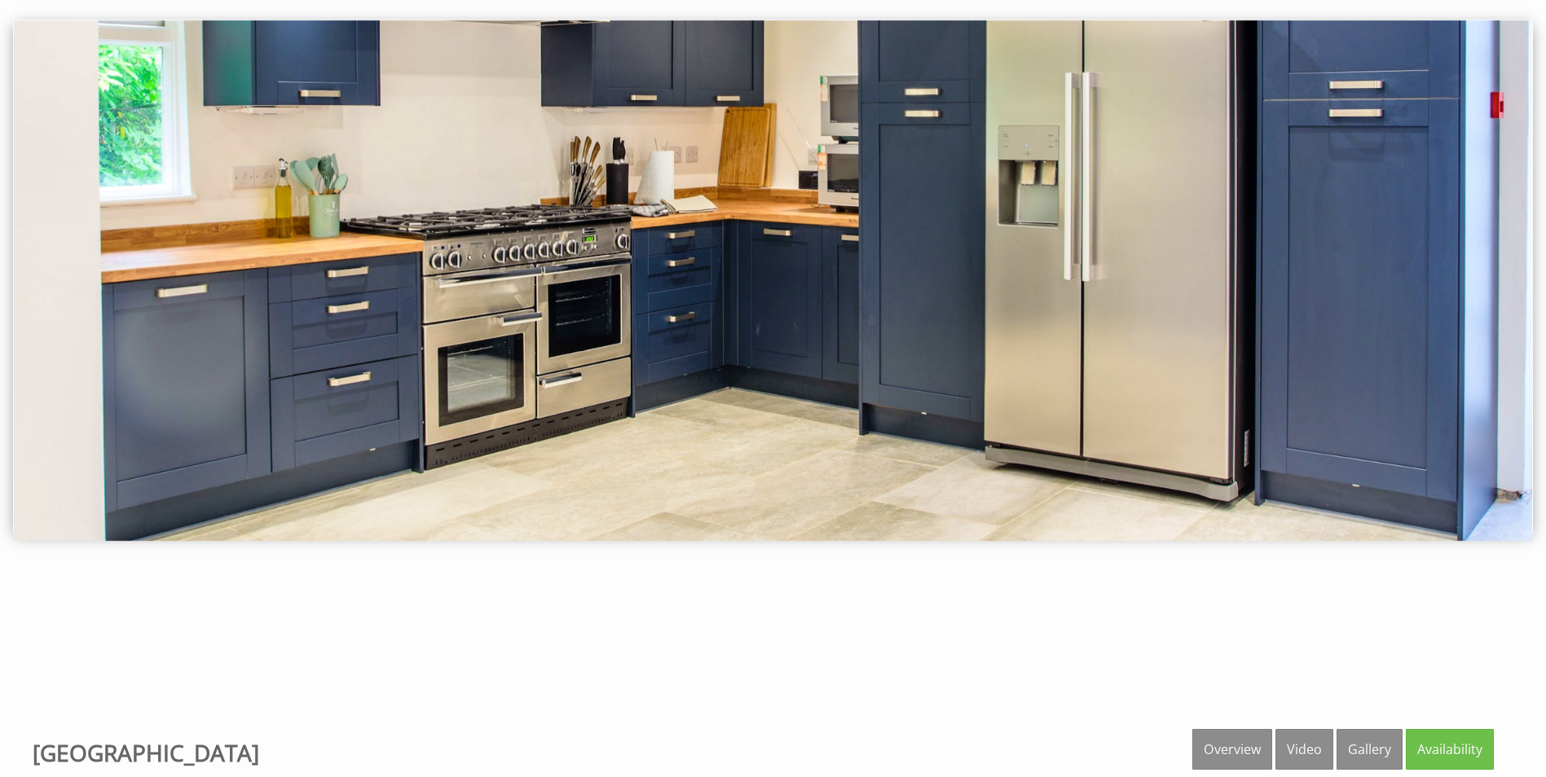
scroll to position [90, 0]
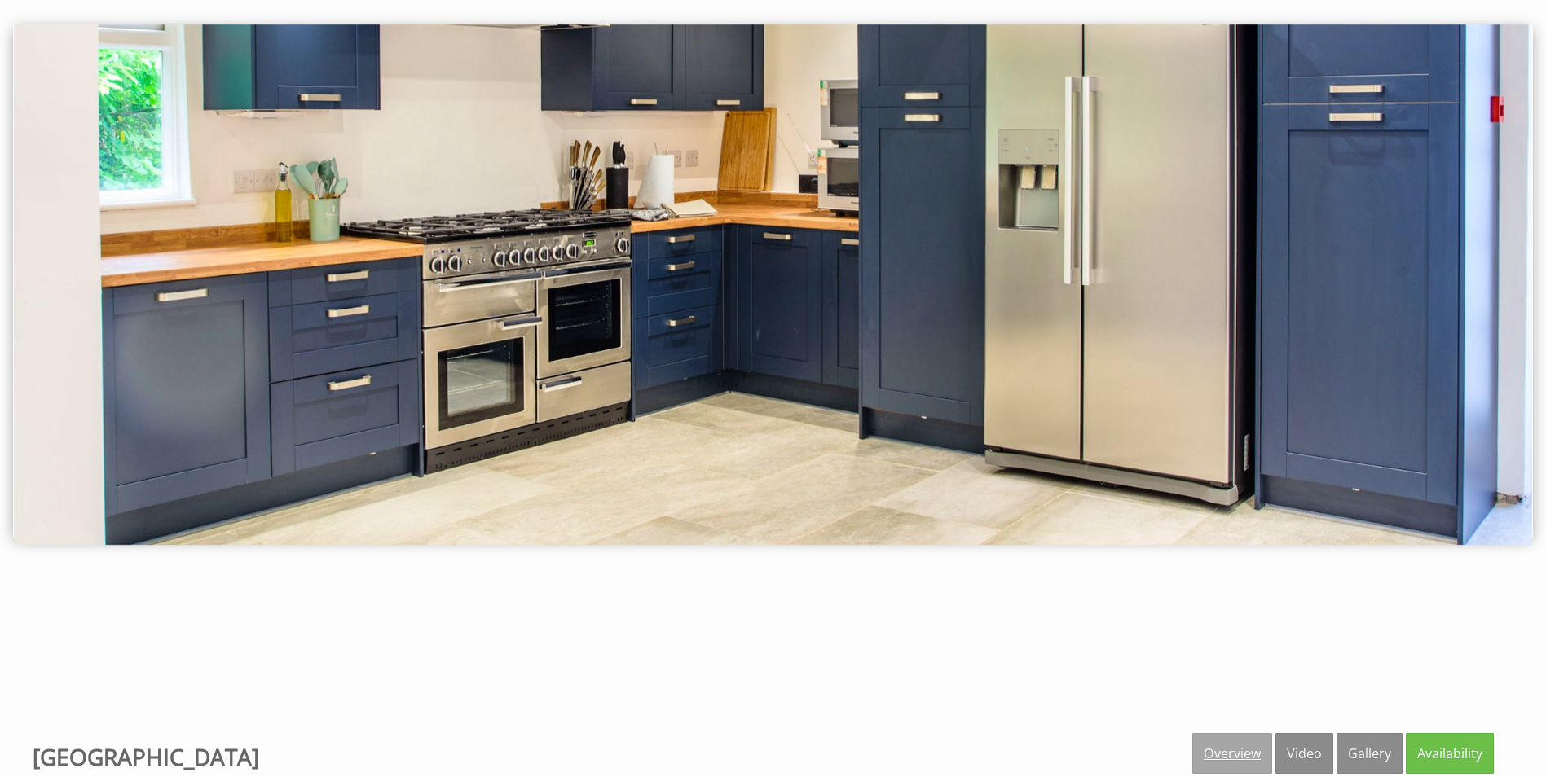
click at [1217, 743] on link "Overview" at bounding box center [1232, 753] width 80 height 41
click at [1526, 416] on img at bounding box center [773, 284] width 1518 height 521
click at [1279, 284] on img at bounding box center [773, 284] width 1518 height 521
click at [185, 282] on img at bounding box center [773, 284] width 1518 height 521
click at [1363, 750] on link "Gallery" at bounding box center [1369, 753] width 66 height 41
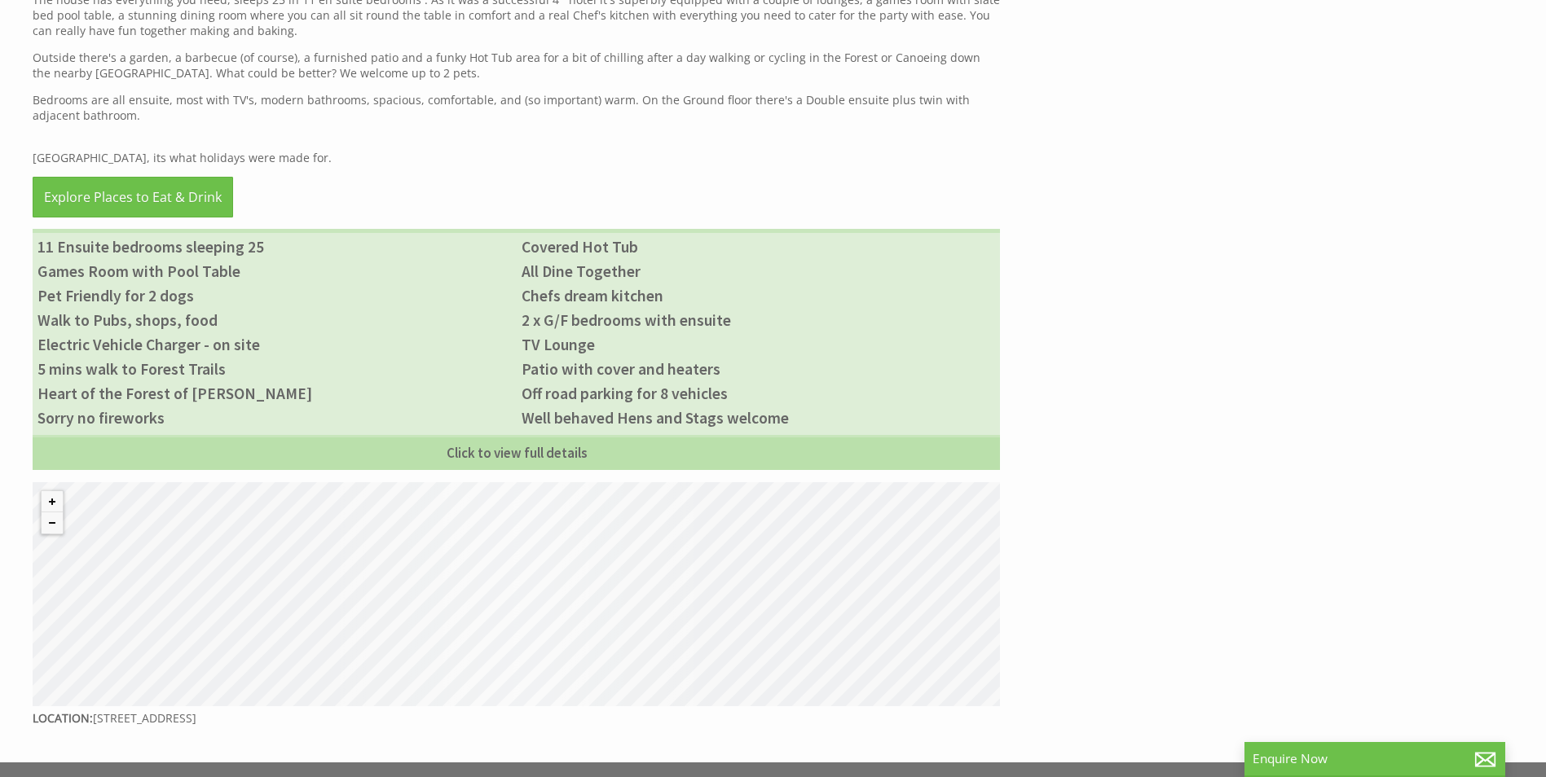
scroll to position [1141, 0]
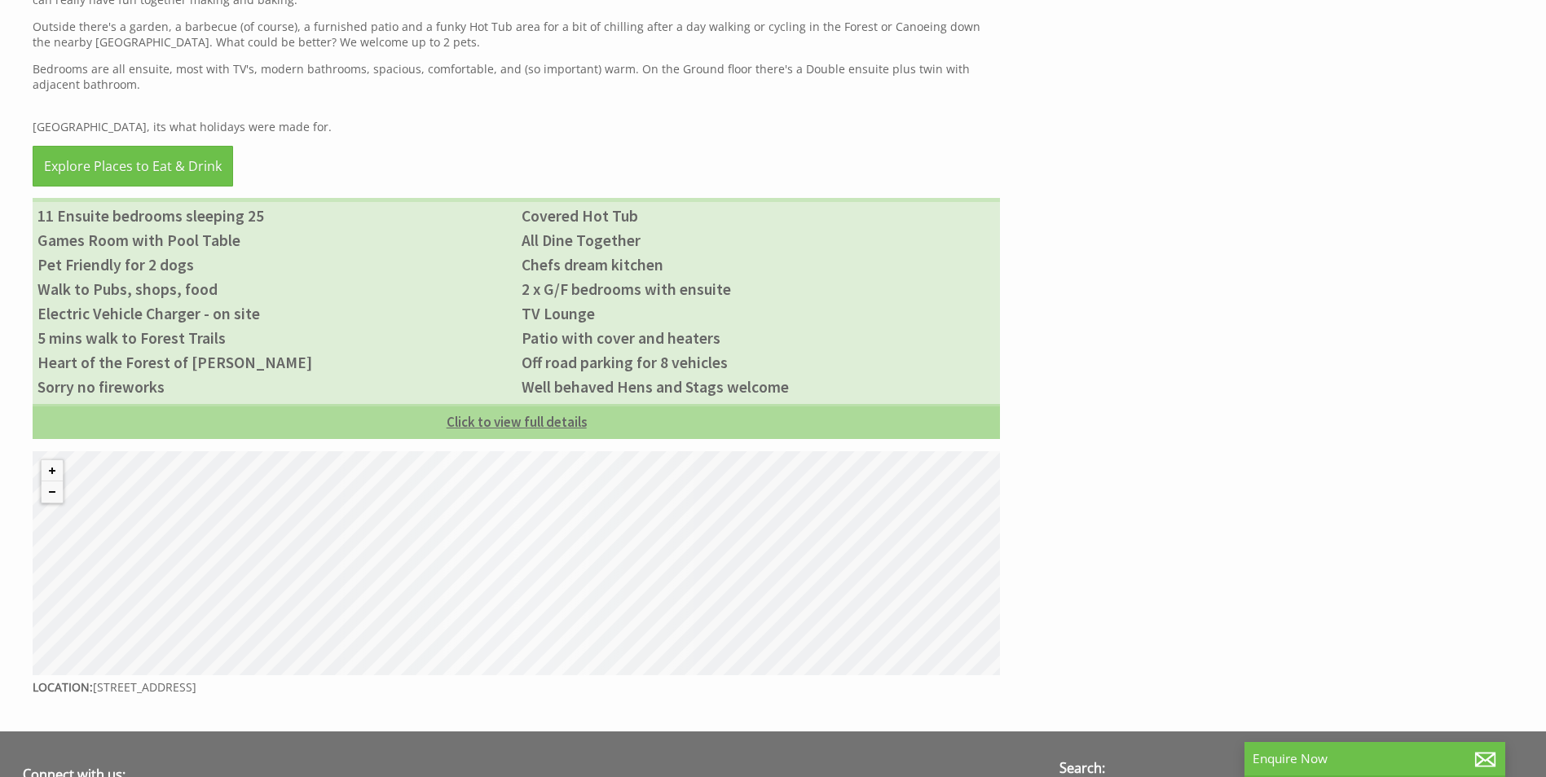
click at [500, 404] on link "Click to view full details" at bounding box center [516, 421] width 967 height 35
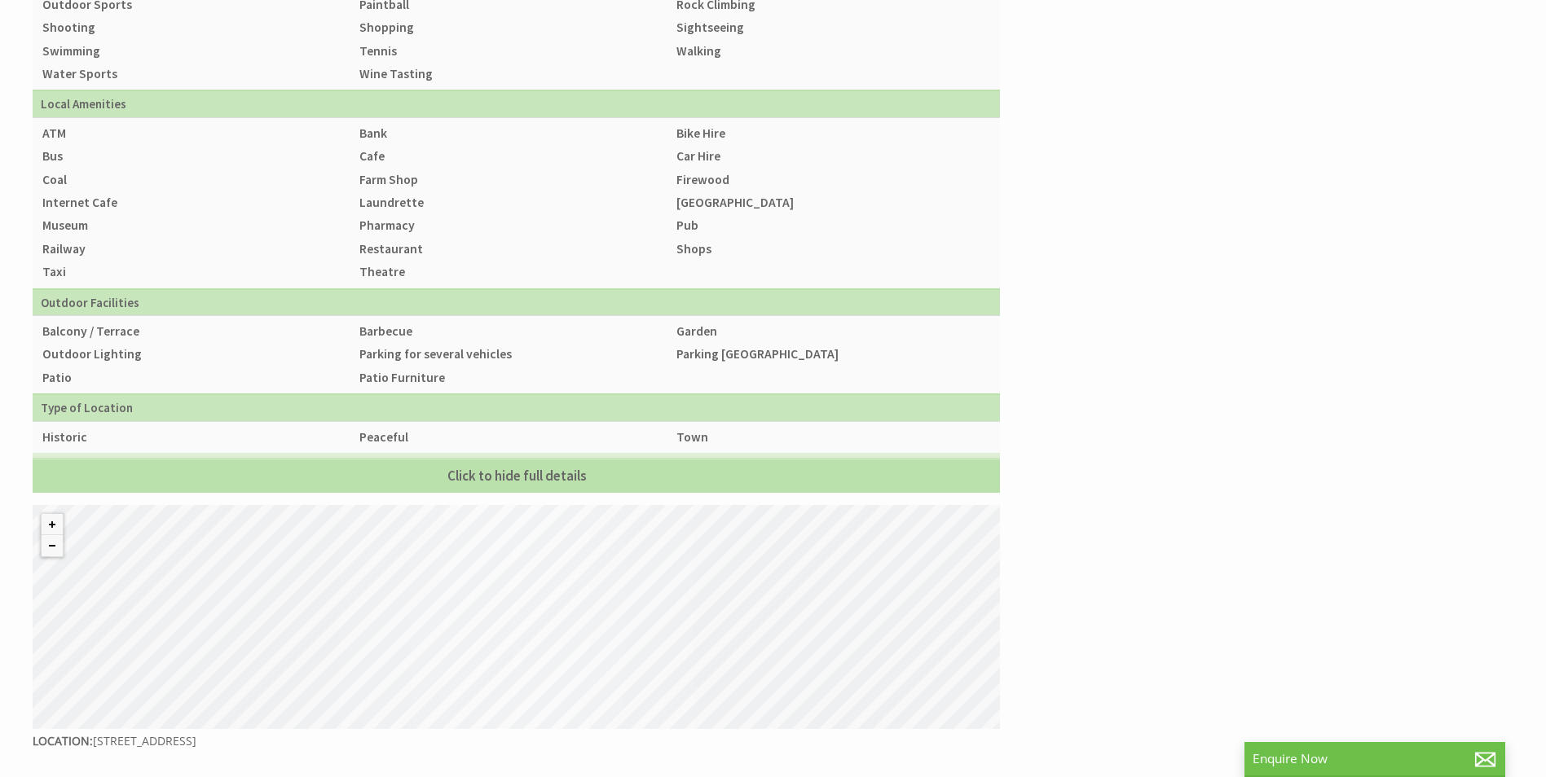
scroll to position [2281, 0]
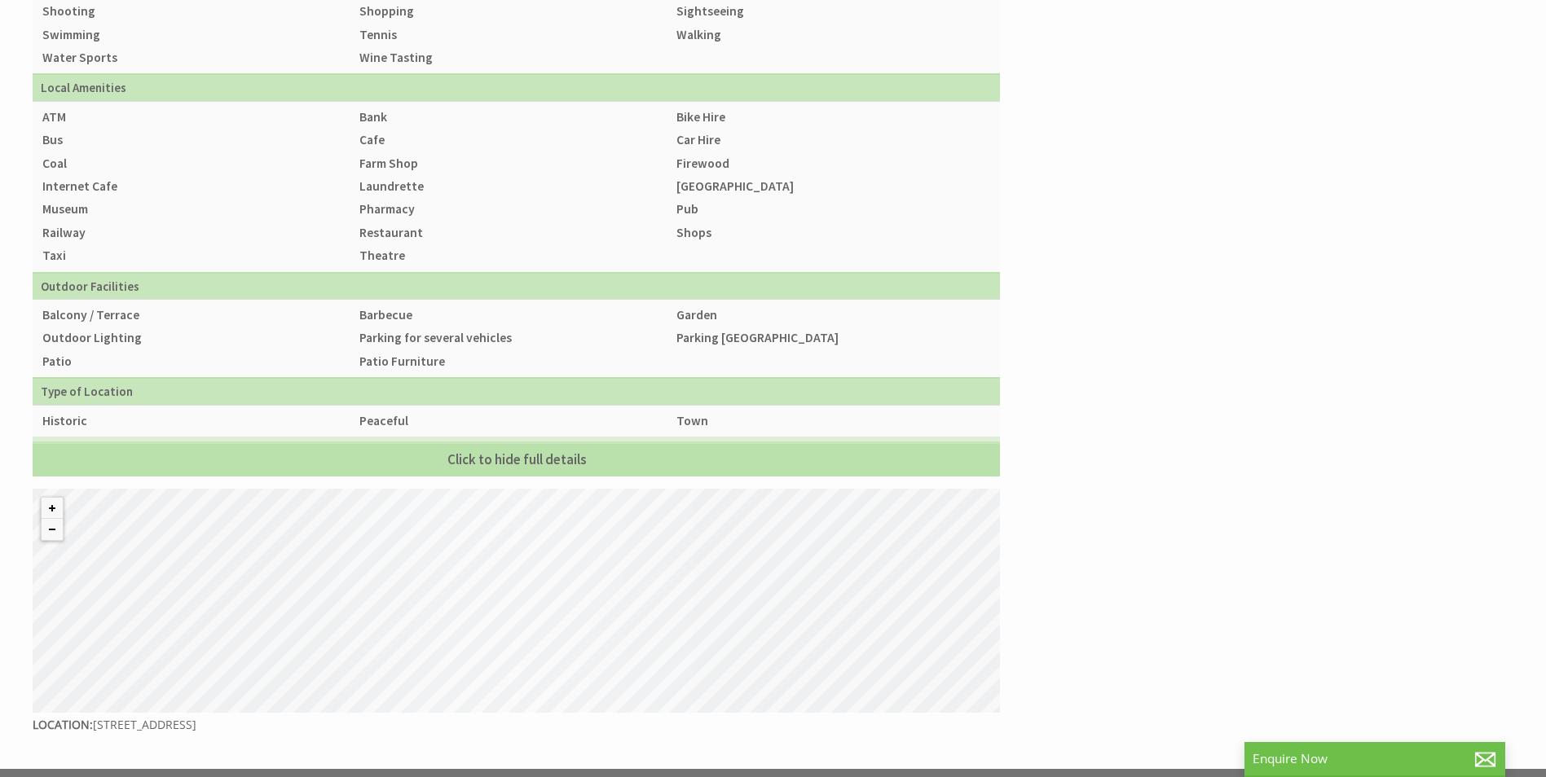
drag, startPoint x: 413, startPoint y: 564, endPoint x: 415, endPoint y: 636, distance: 71.7
click at [415, 636] on div "© MapTiler © OpenStreetMap contributors" at bounding box center [516, 601] width 967 height 224
click at [52, 498] on button "Zoom in" at bounding box center [52, 508] width 21 height 21
click at [53, 498] on button "Zoom in" at bounding box center [52, 508] width 21 height 21
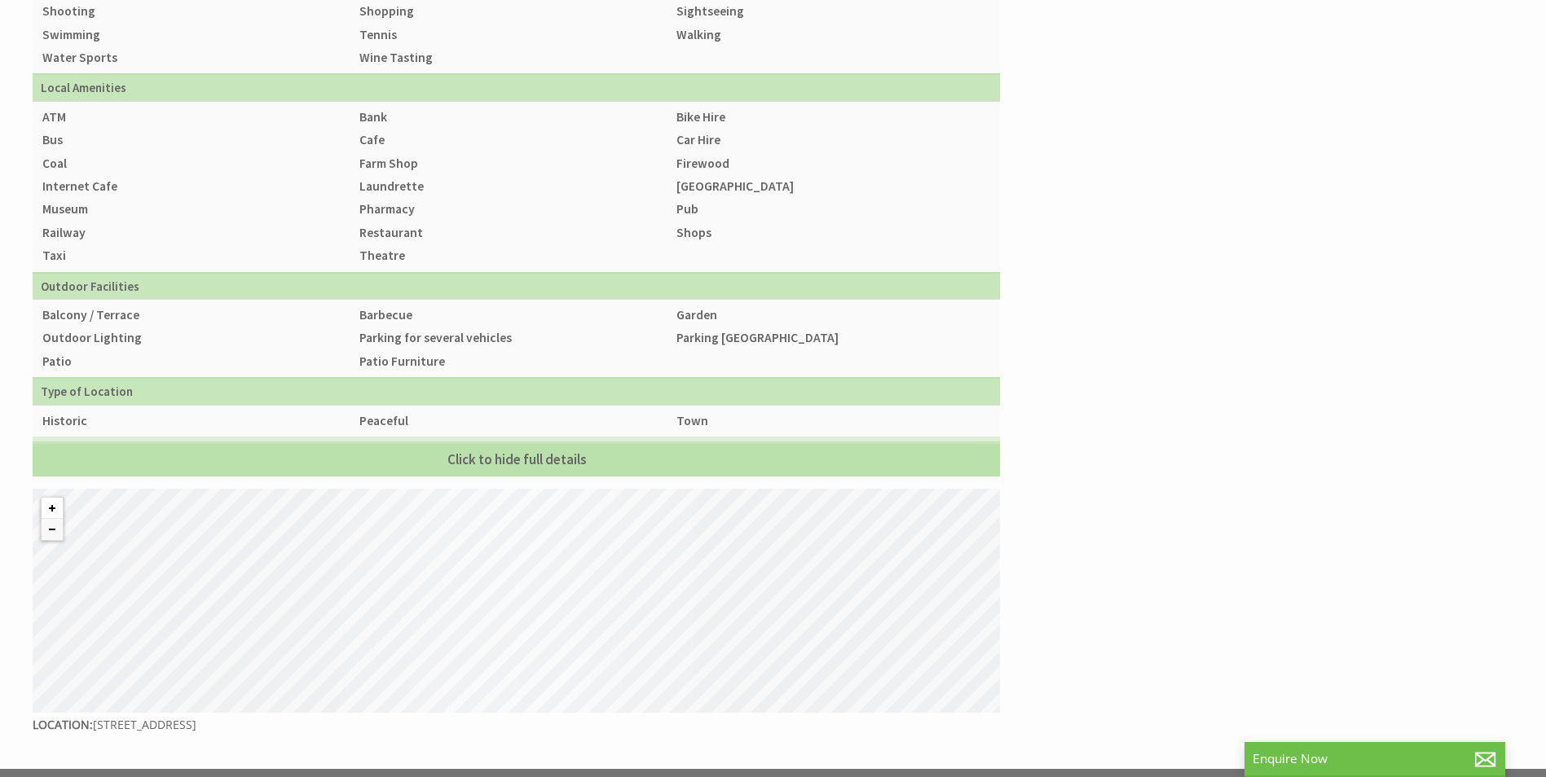
click at [53, 498] on button "Zoom in" at bounding box center [52, 508] width 21 height 21
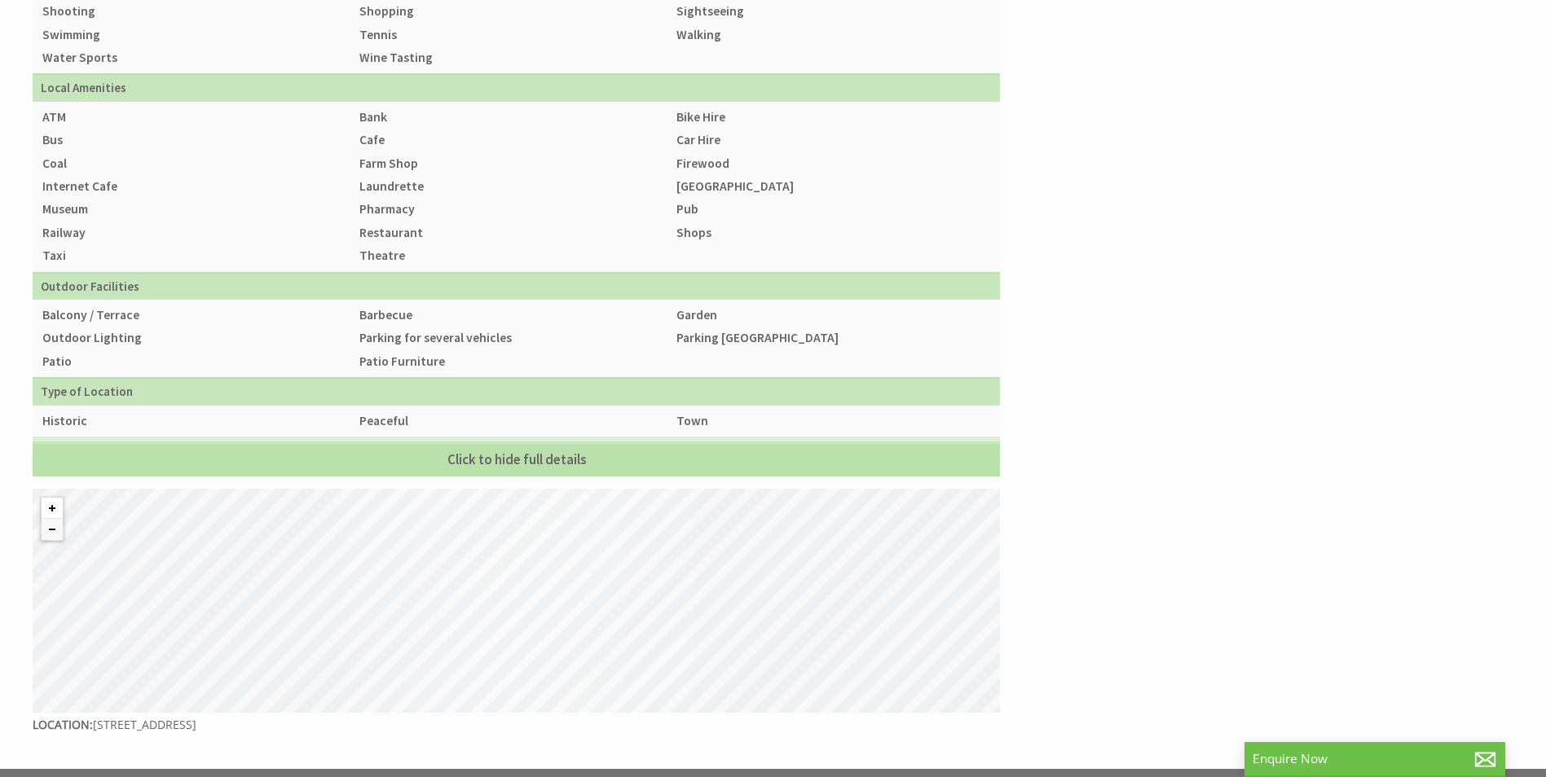
click at [53, 498] on button "Zoom in" at bounding box center [52, 508] width 21 height 21
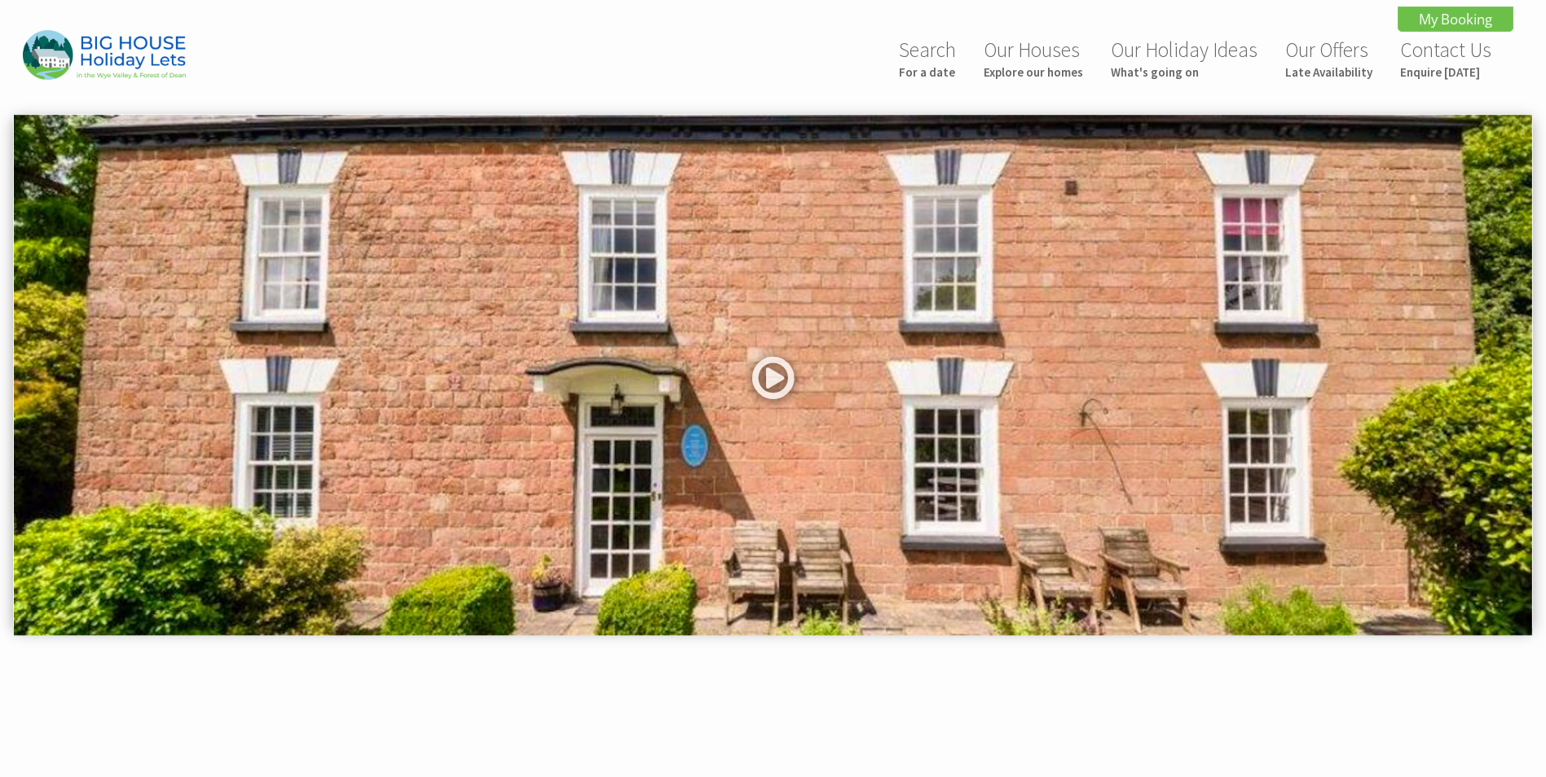
click at [1516, 488] on img at bounding box center [773, 375] width 1518 height 521
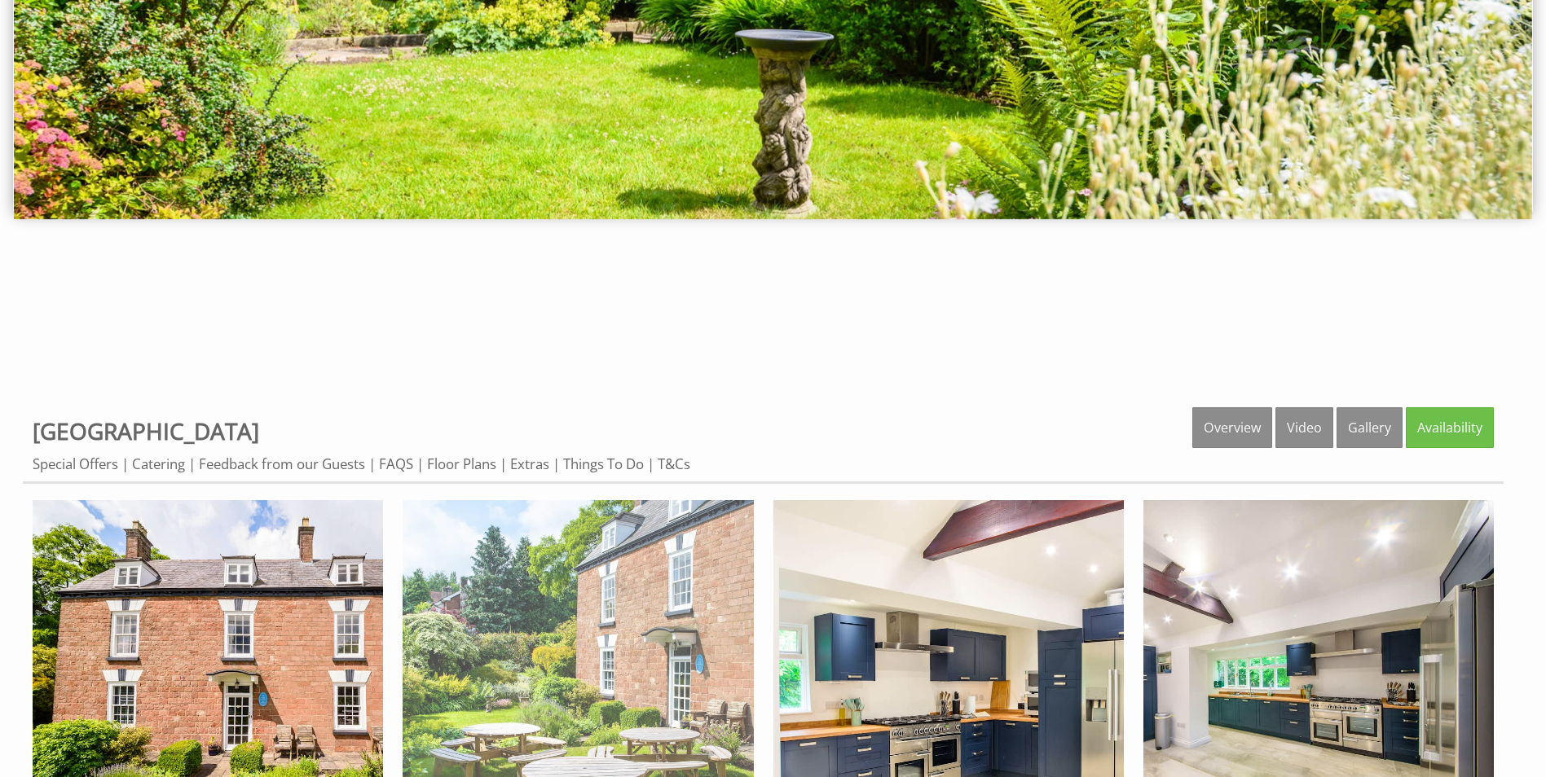
scroll to position [489, 0]
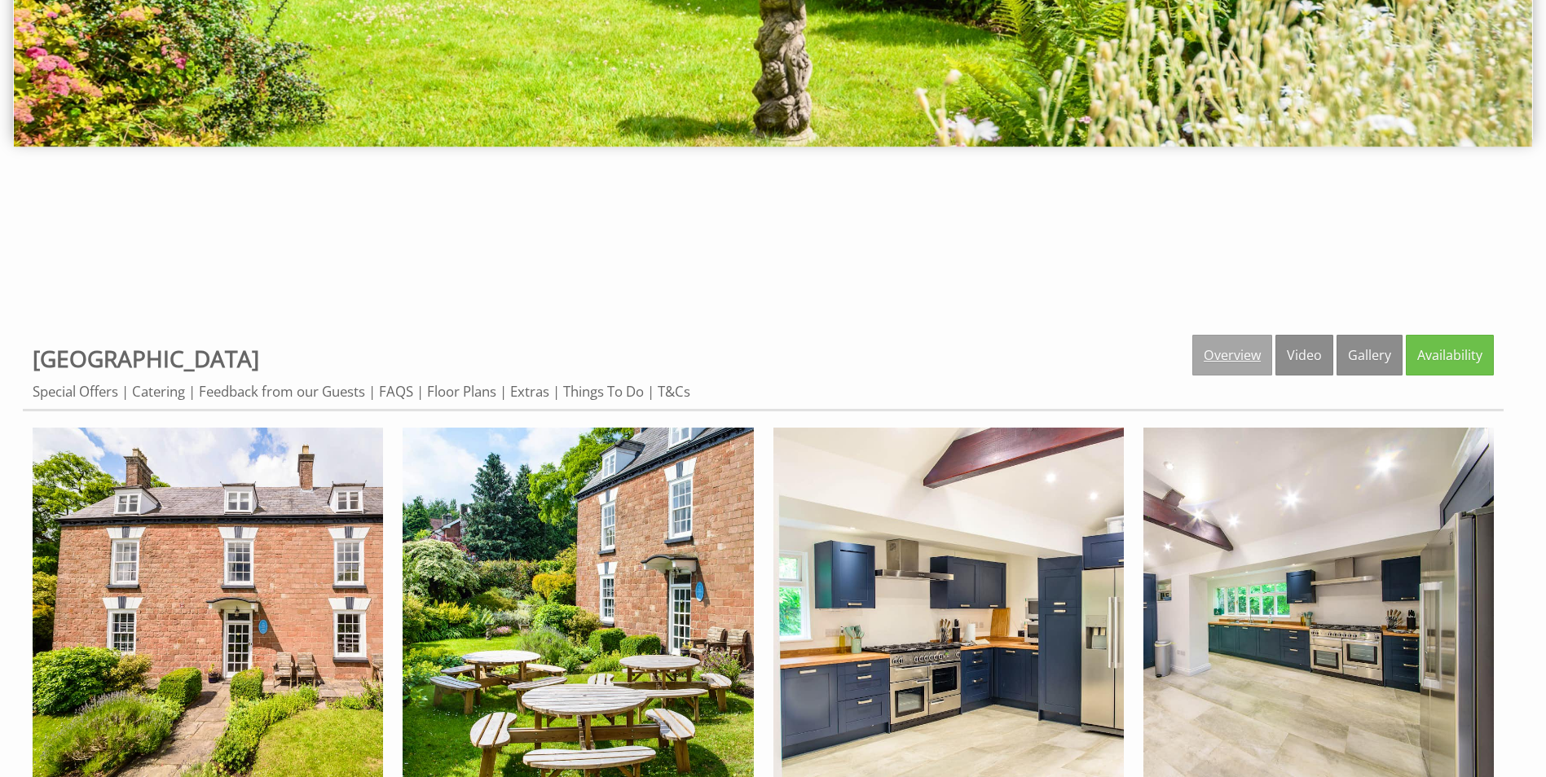
drag, startPoint x: 1242, startPoint y: 355, endPoint x: 1199, endPoint y: 349, distance: 43.7
click at [1199, 349] on link "Overview" at bounding box center [1232, 355] width 80 height 41
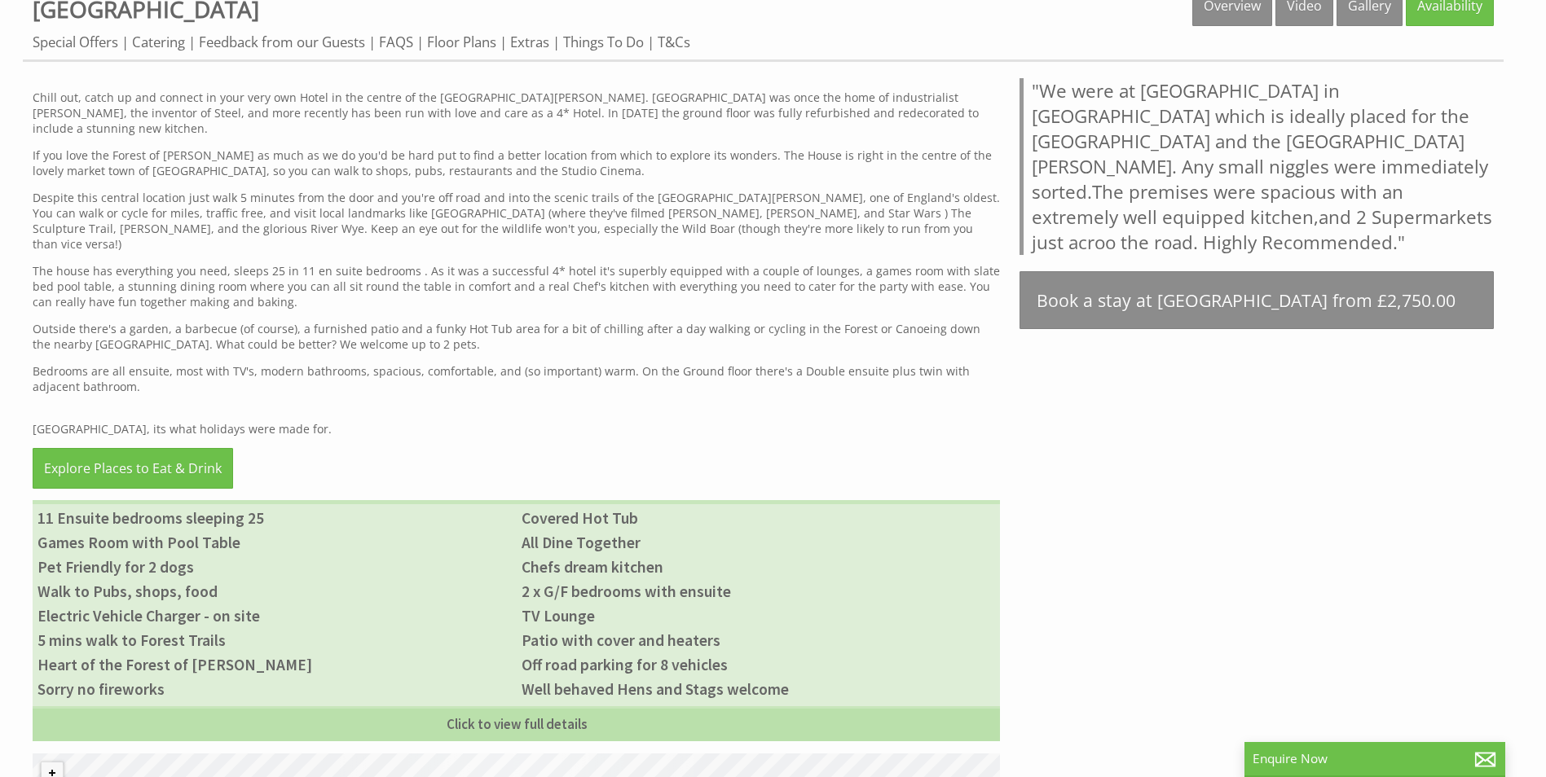
scroll to position [570, 0]
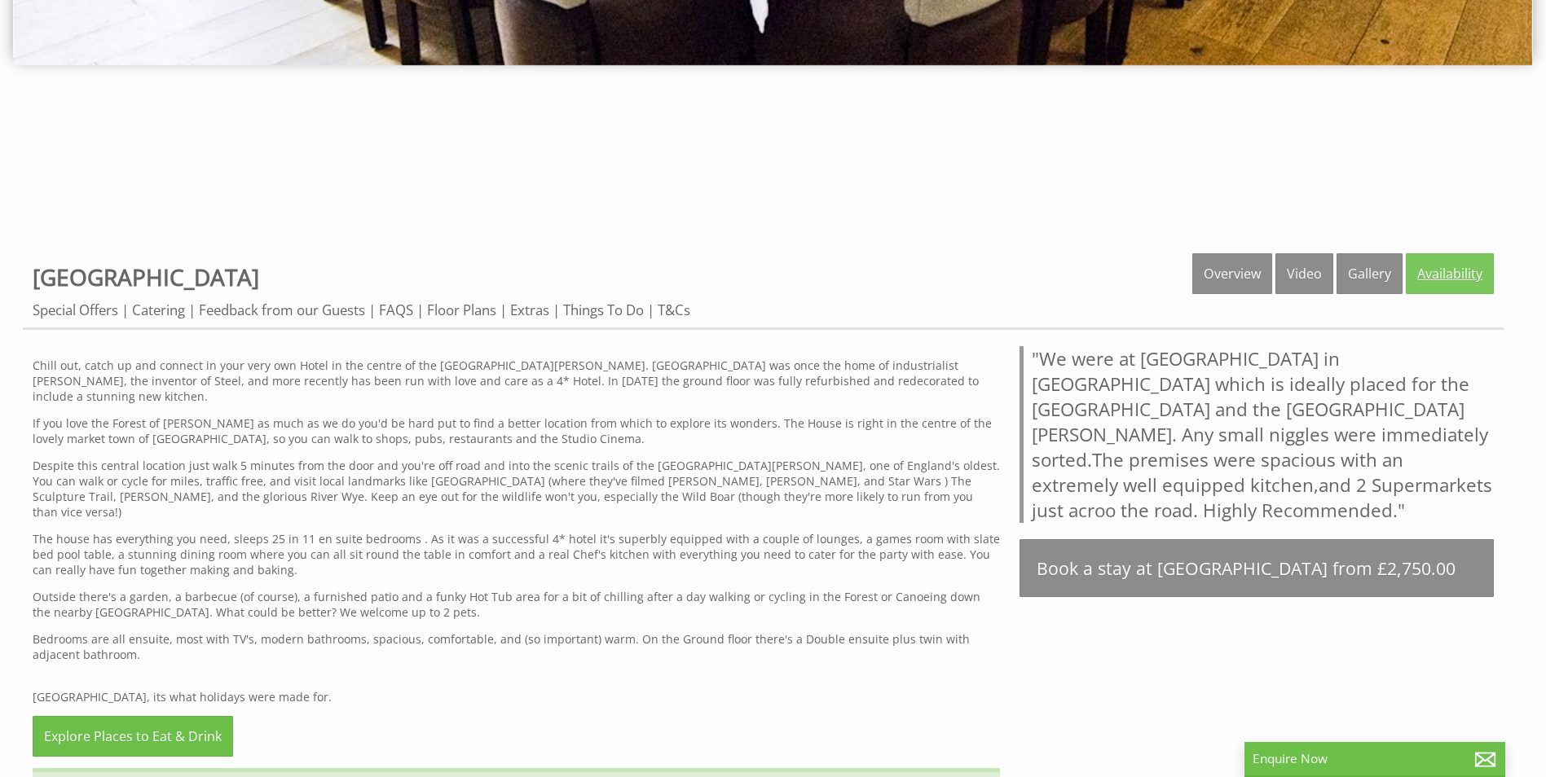
click at [1441, 266] on link "Availability" at bounding box center [1450, 273] width 88 height 41
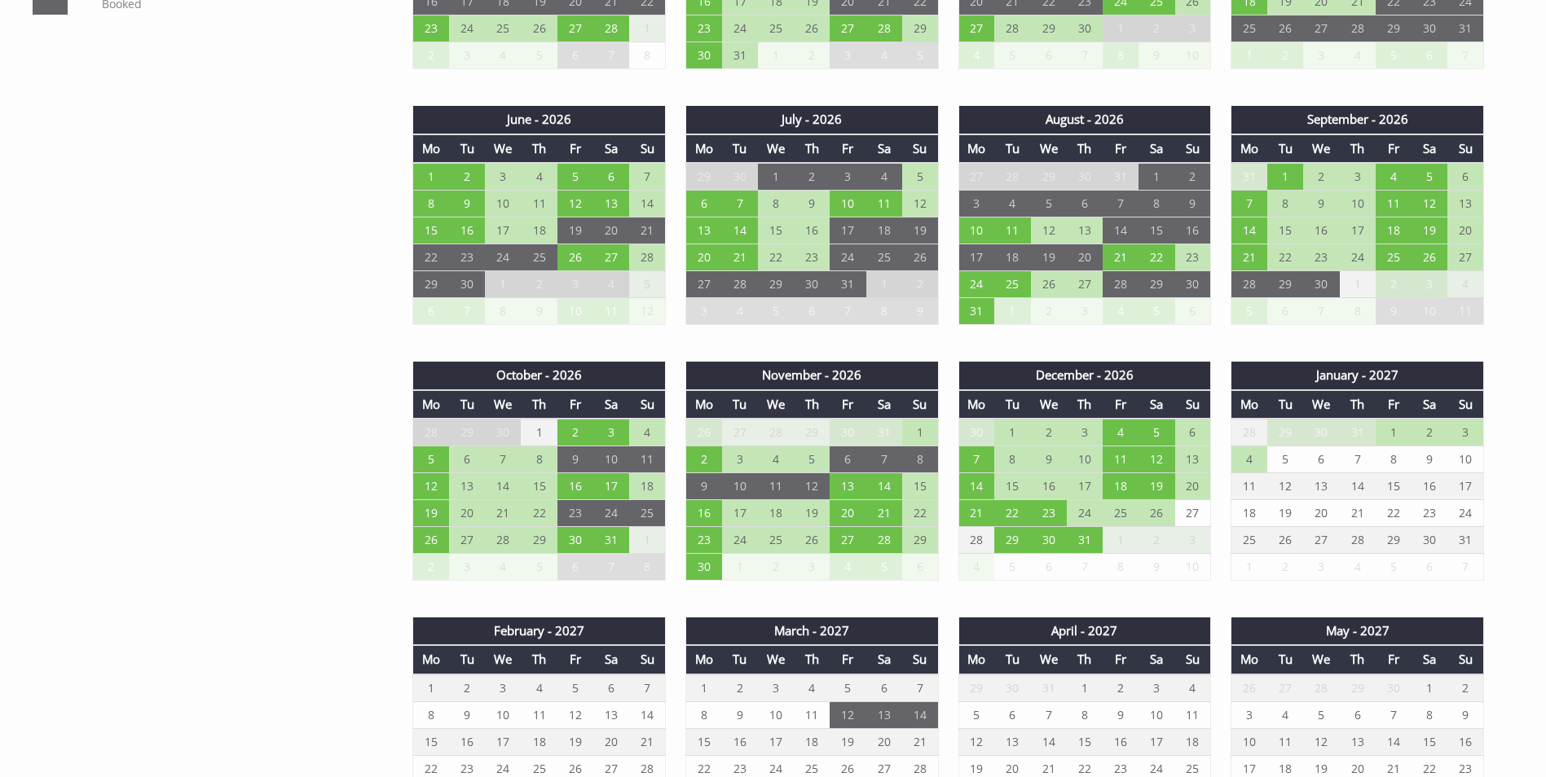
scroll to position [1385, 0]
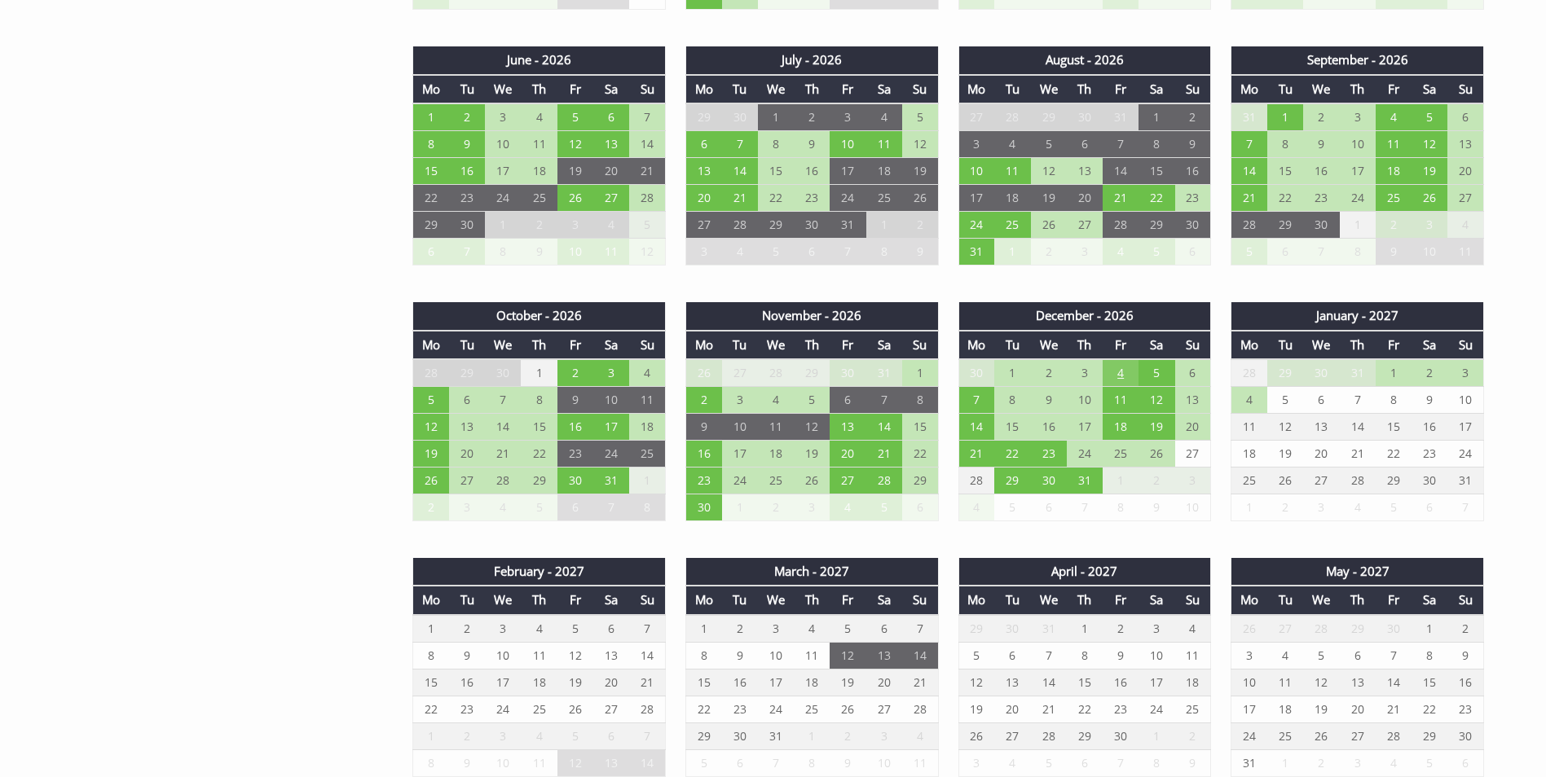
click at [1124, 372] on td "4" at bounding box center [1120, 373] width 36 height 28
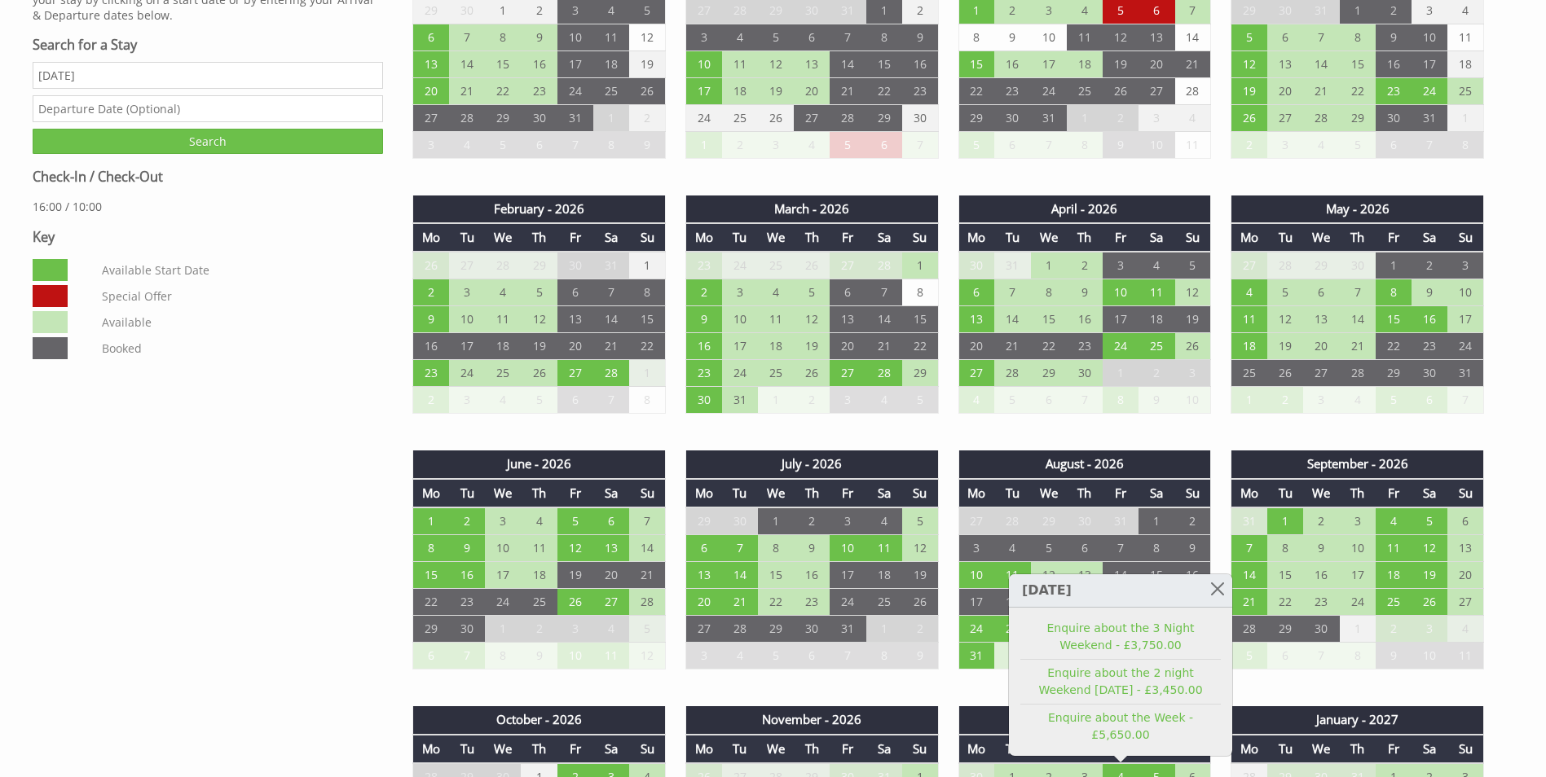
scroll to position [733, 0]
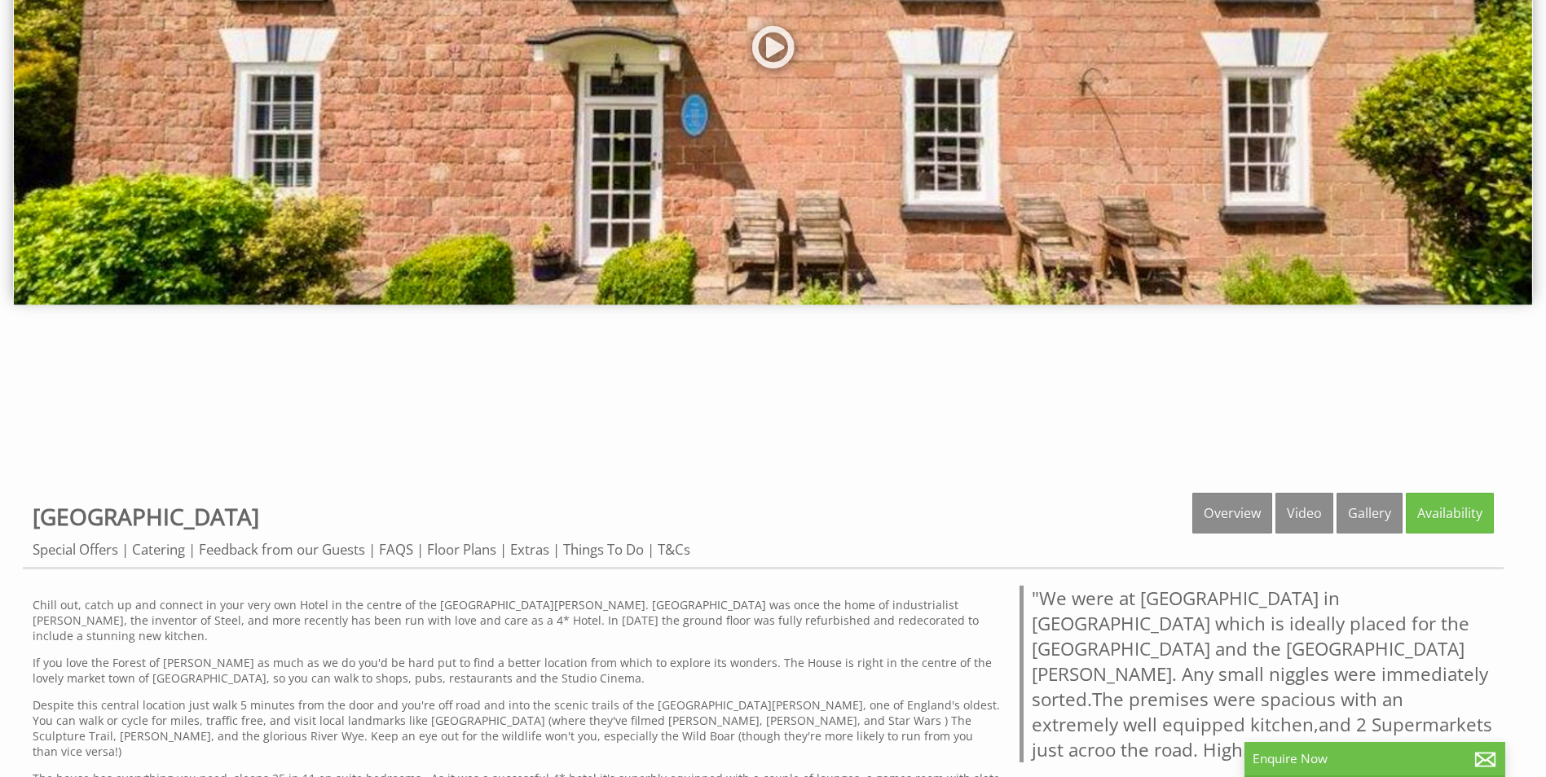
scroll to position [326, 0]
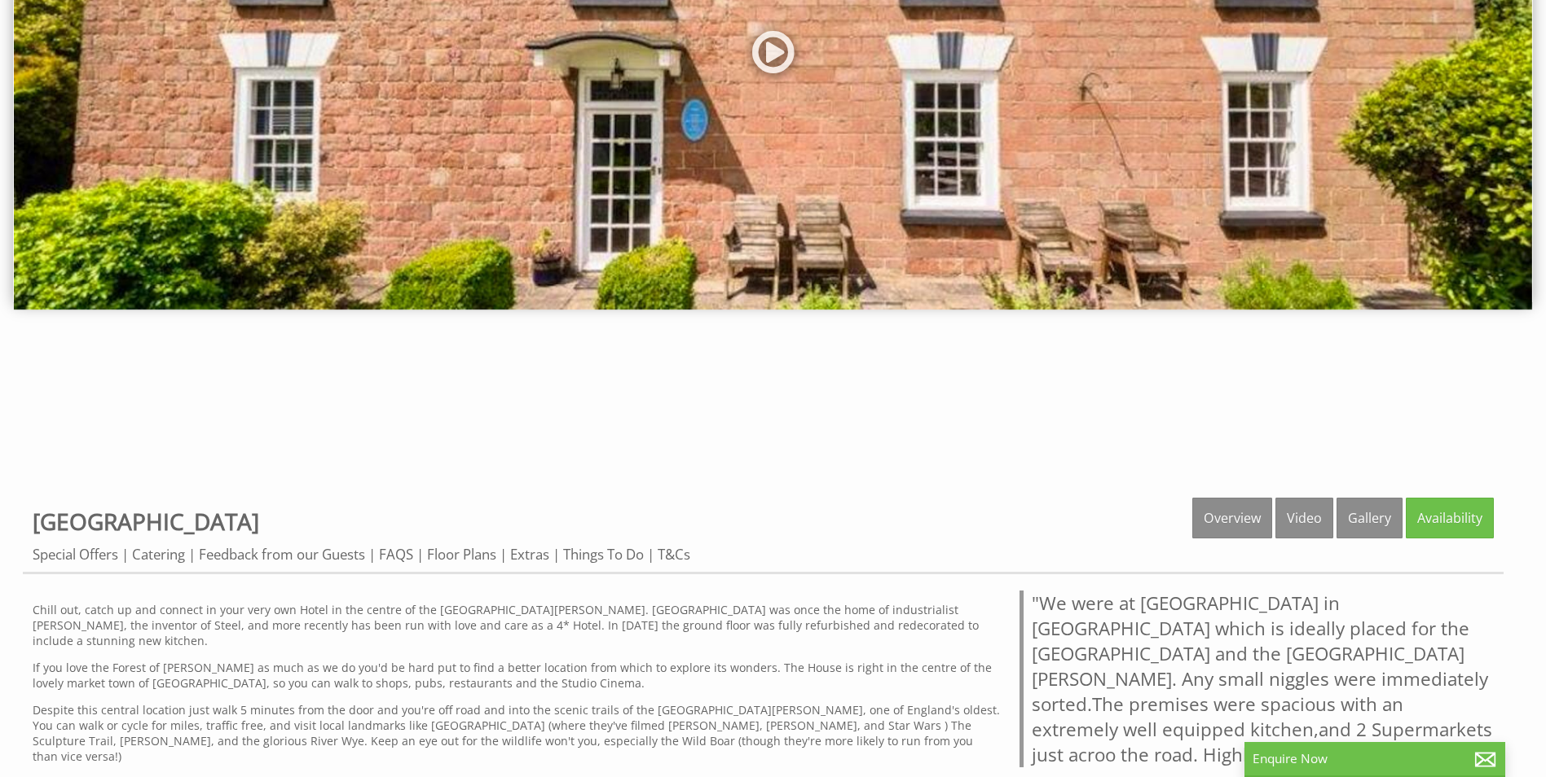
click at [694, 125] on img at bounding box center [773, 49] width 1518 height 521
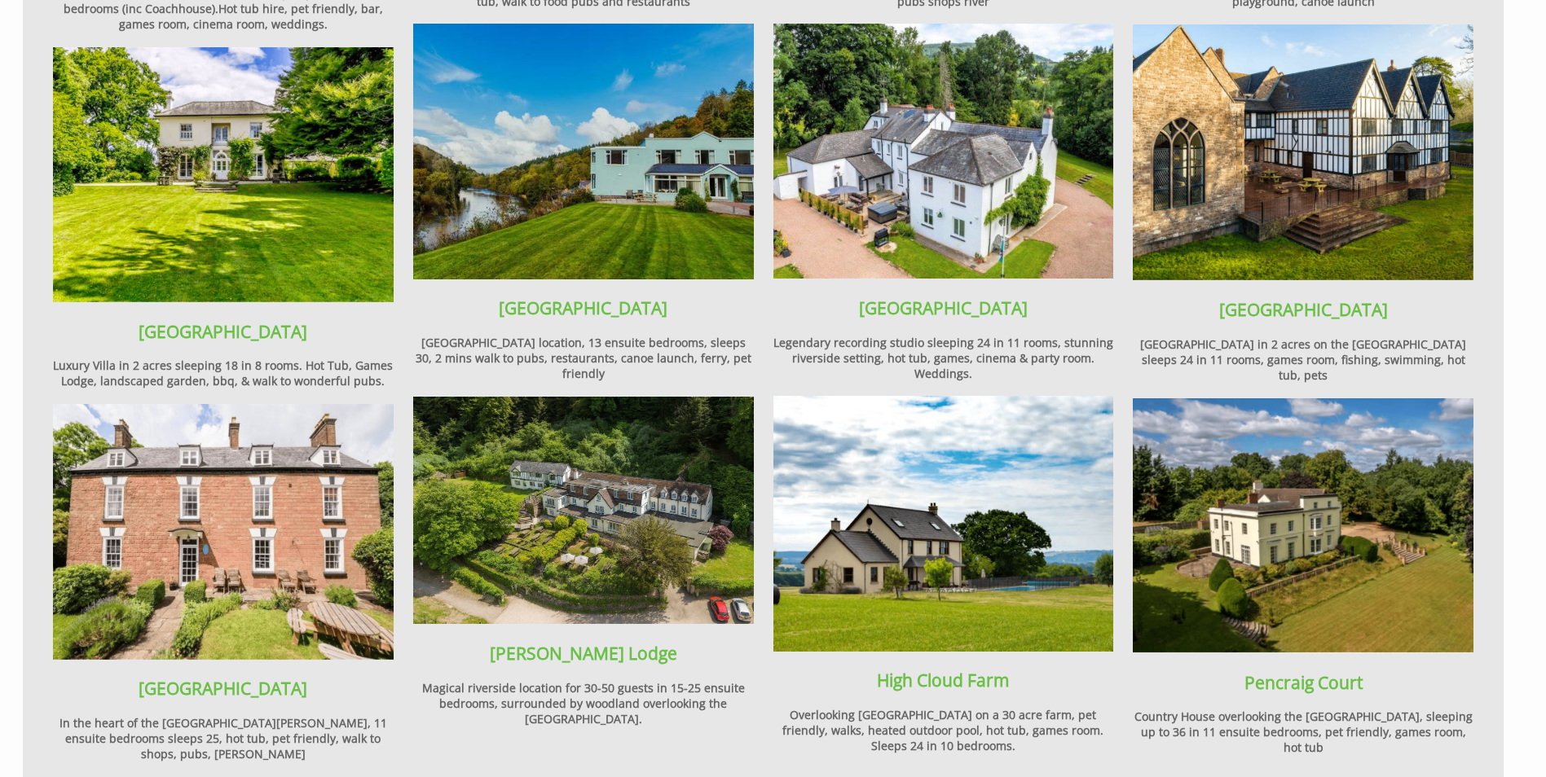
scroll to position [1793, 0]
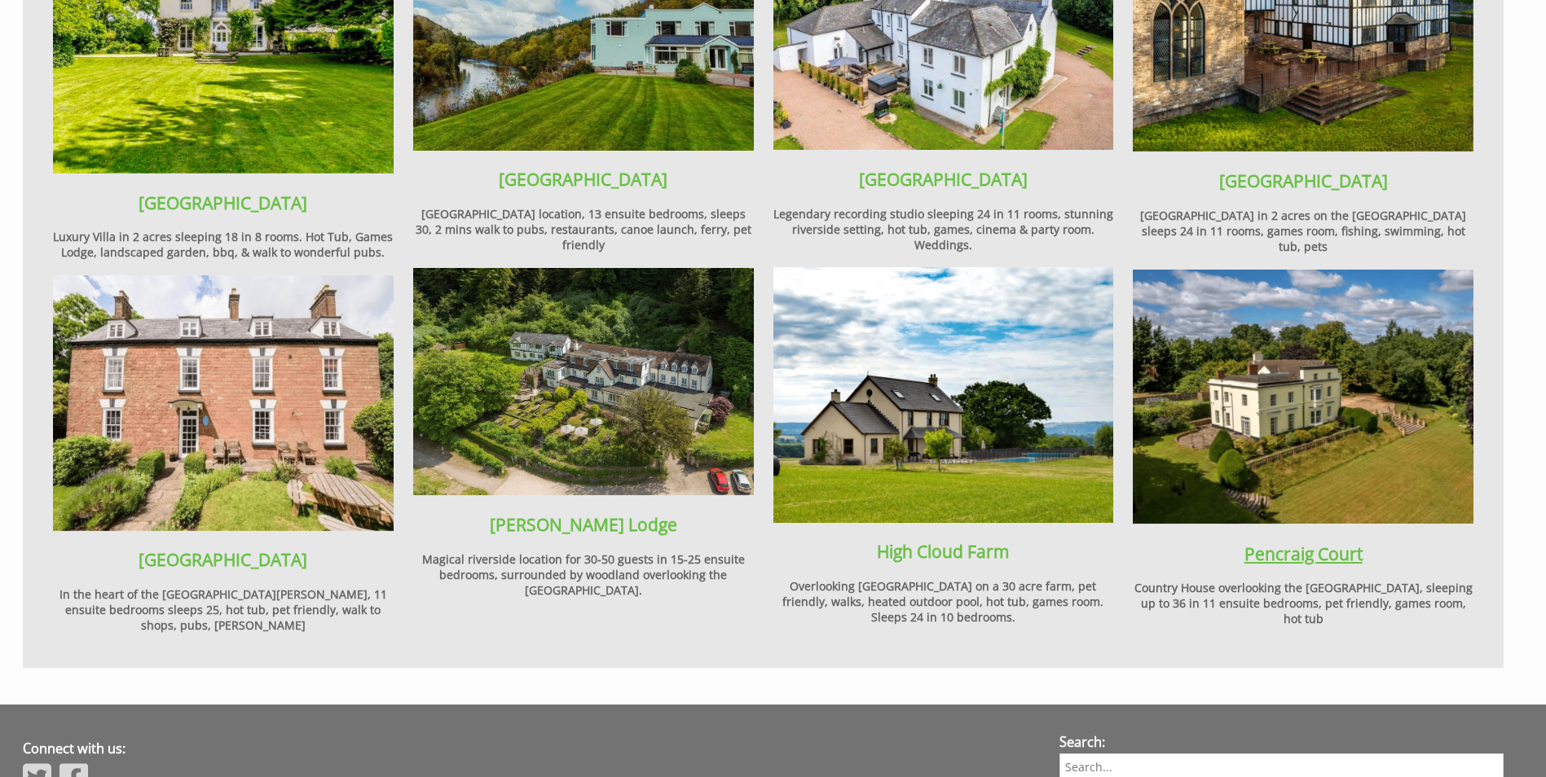
click at [1311, 543] on strong "Pencraig Court" at bounding box center [1303, 554] width 118 height 23
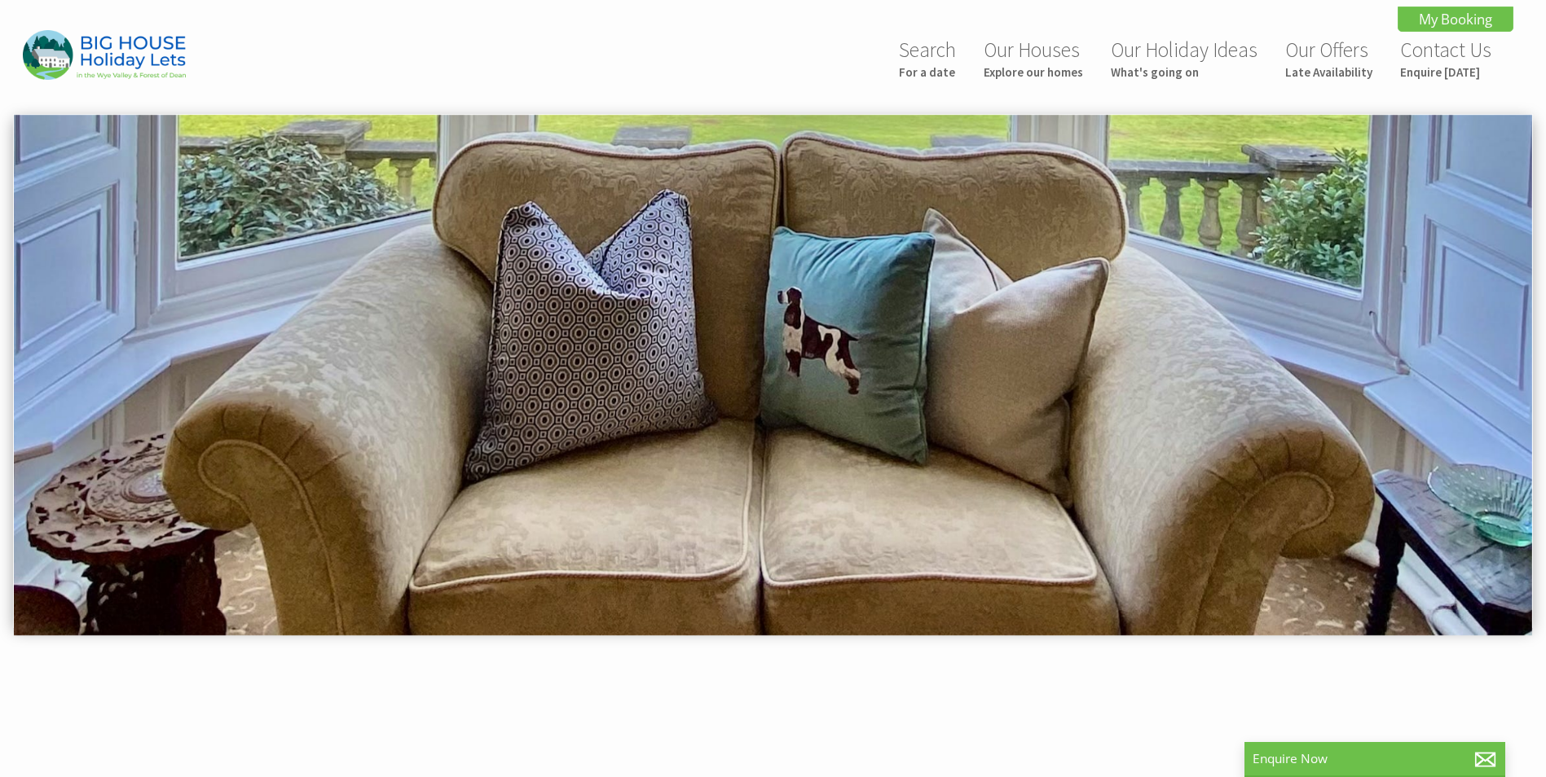
click at [964, 451] on img at bounding box center [773, 375] width 1518 height 521
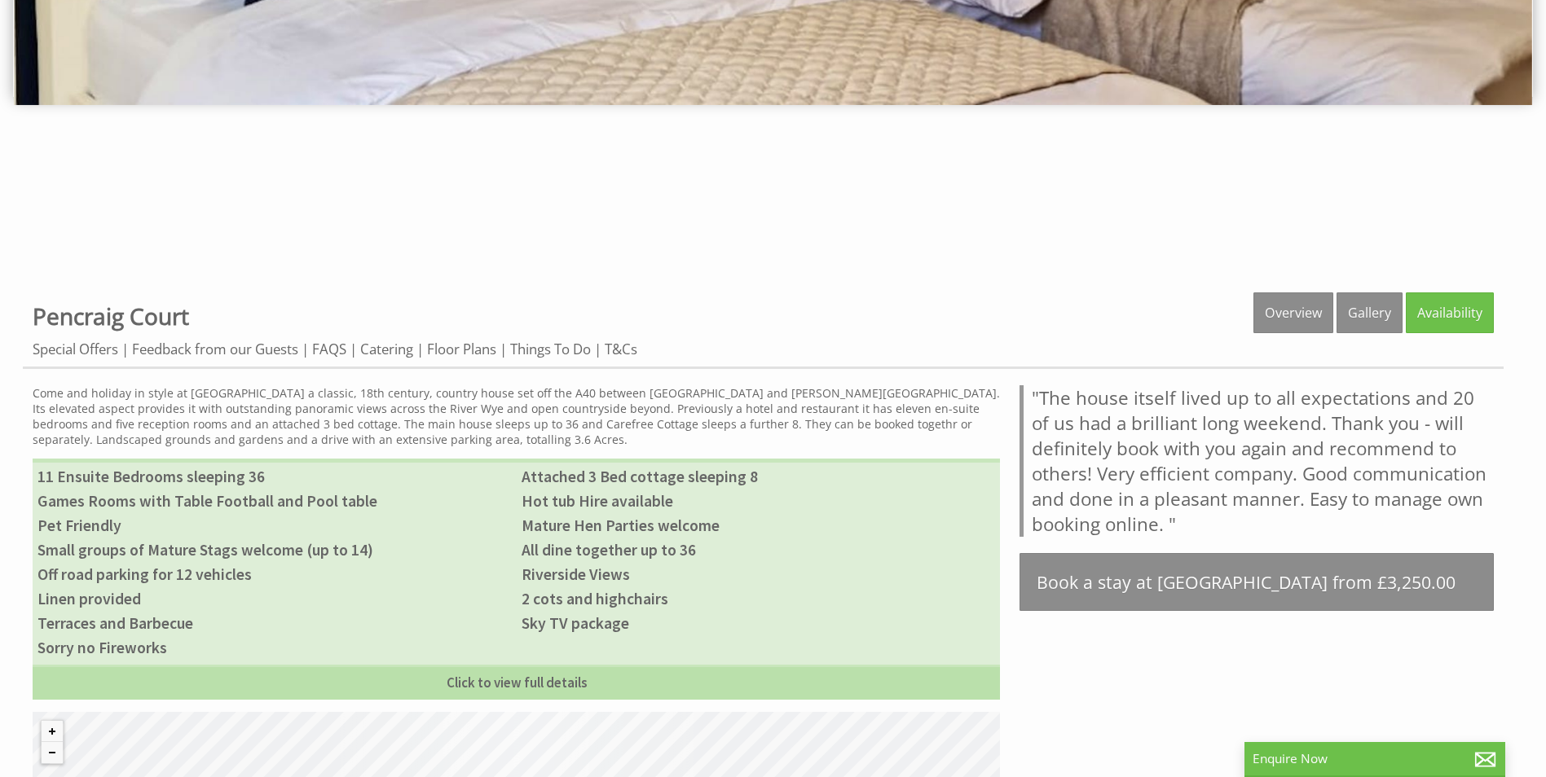
scroll to position [570, 0]
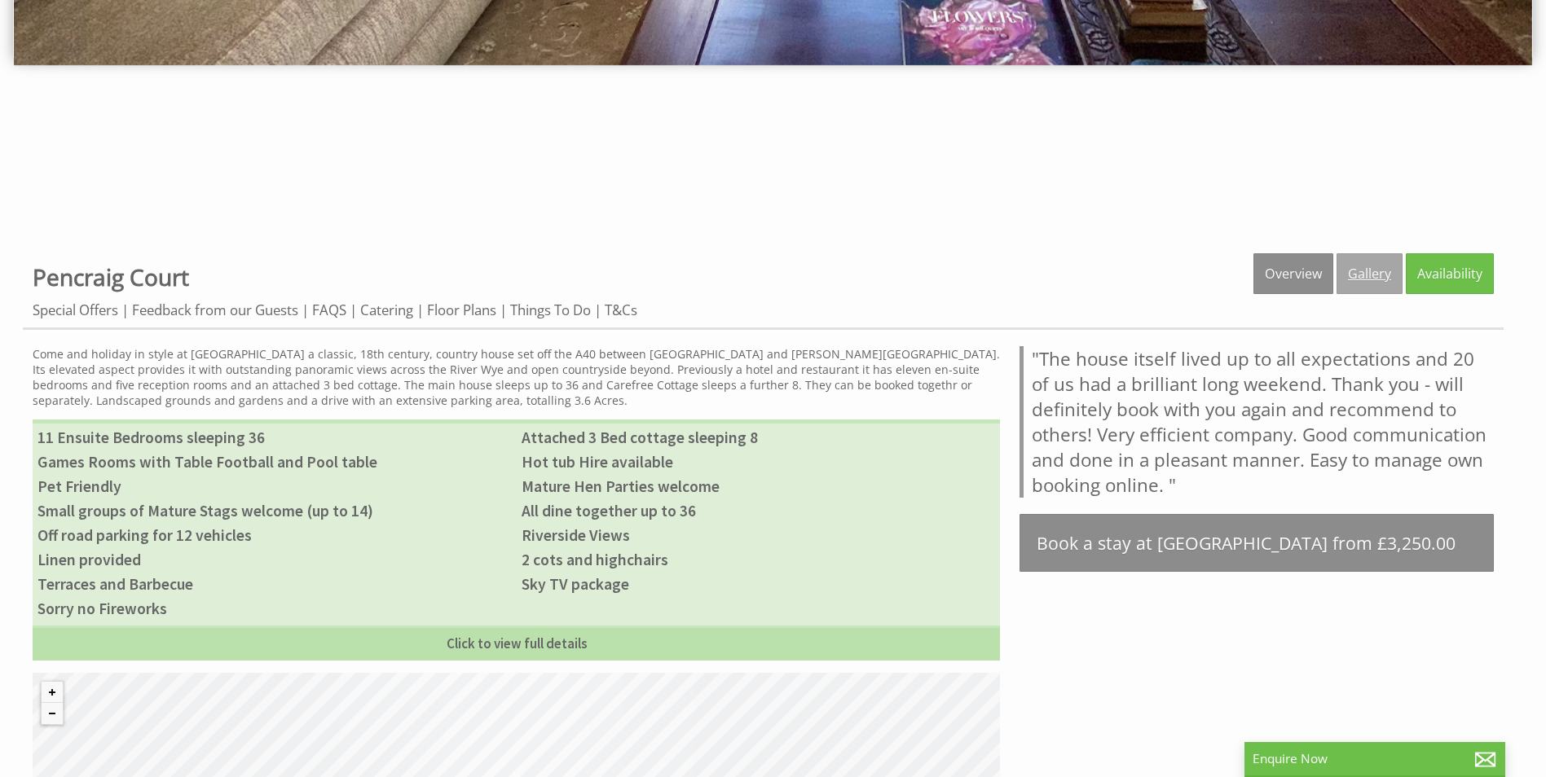
click at [1362, 267] on link "Gallery" at bounding box center [1369, 273] width 66 height 41
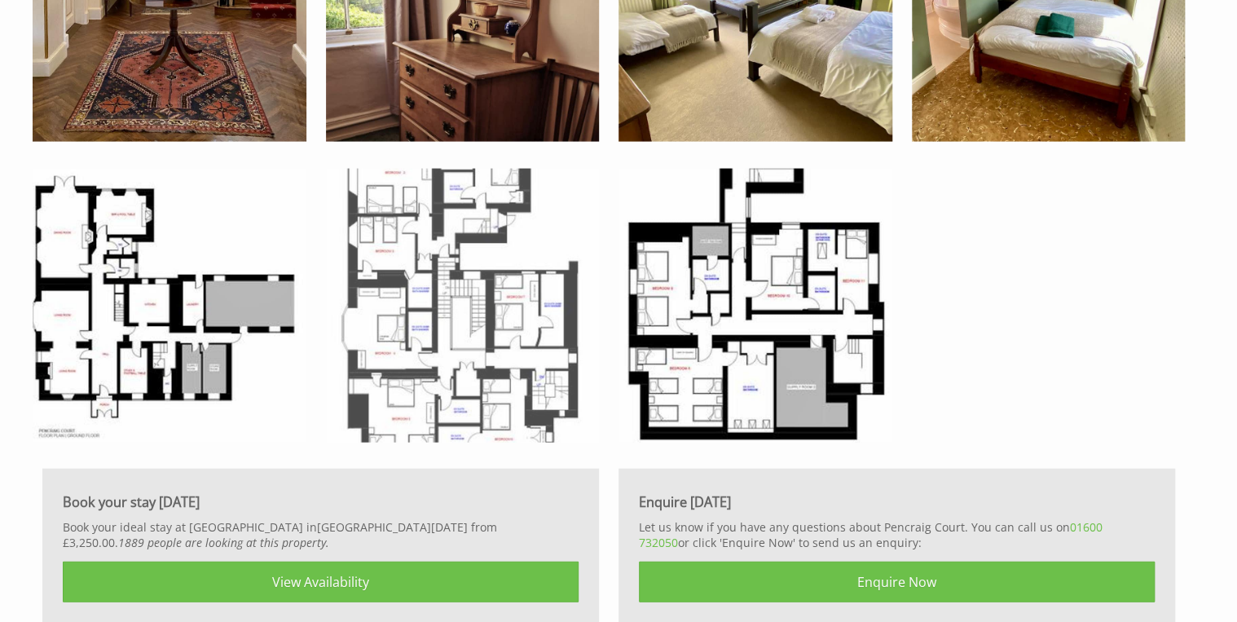
scroll to position [4824, 0]
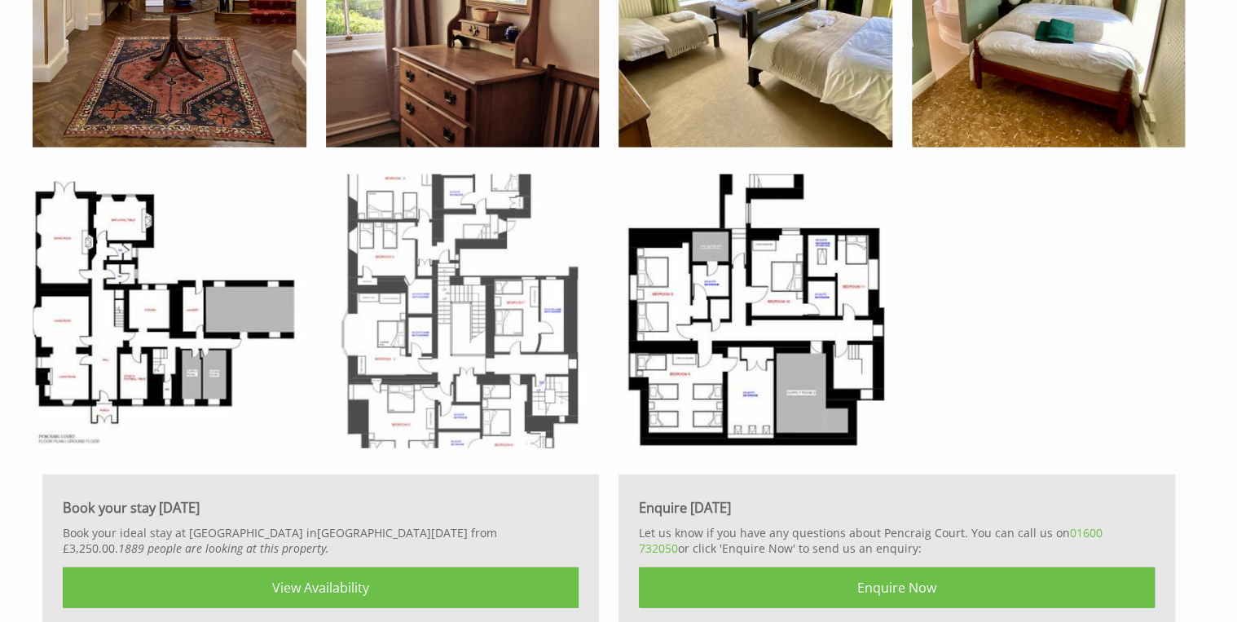
click at [501, 303] on img at bounding box center [463, 311] width 274 height 274
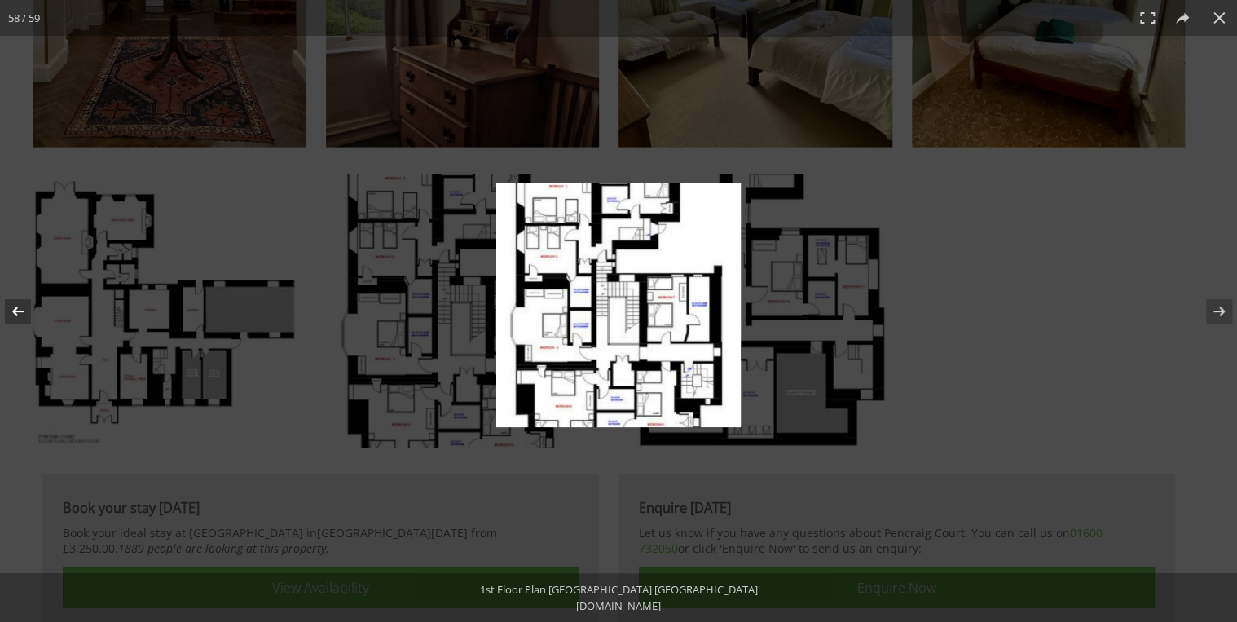
click at [13, 308] on button at bounding box center [28, 311] width 57 height 81
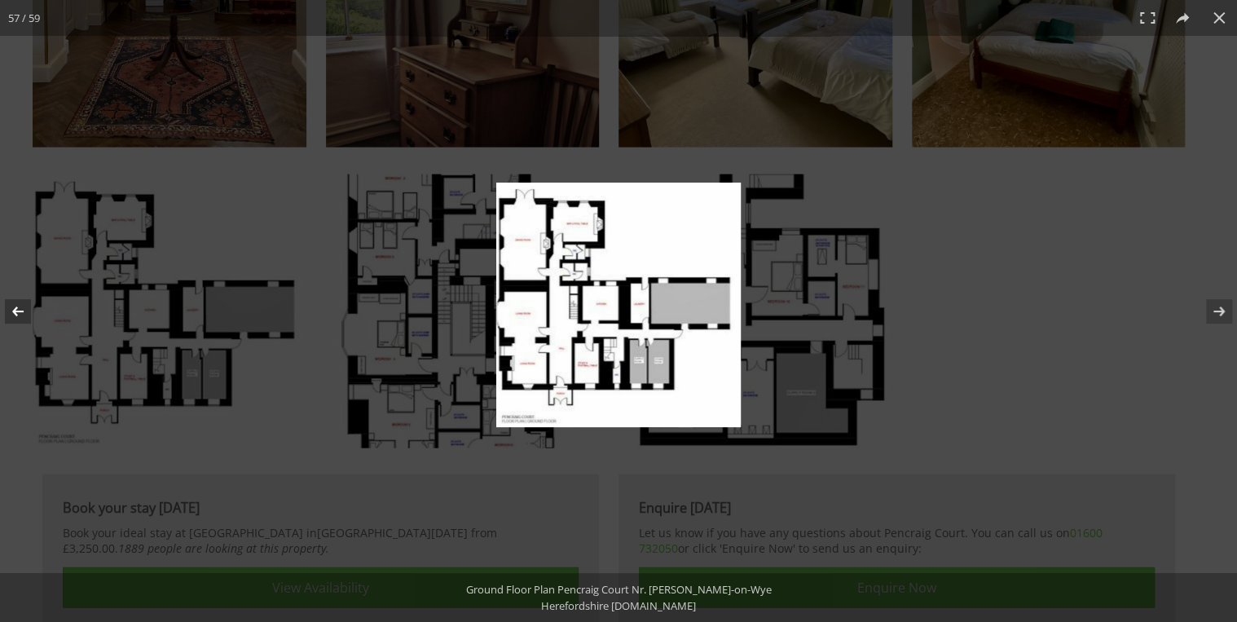
click at [13, 308] on button at bounding box center [28, 311] width 57 height 81
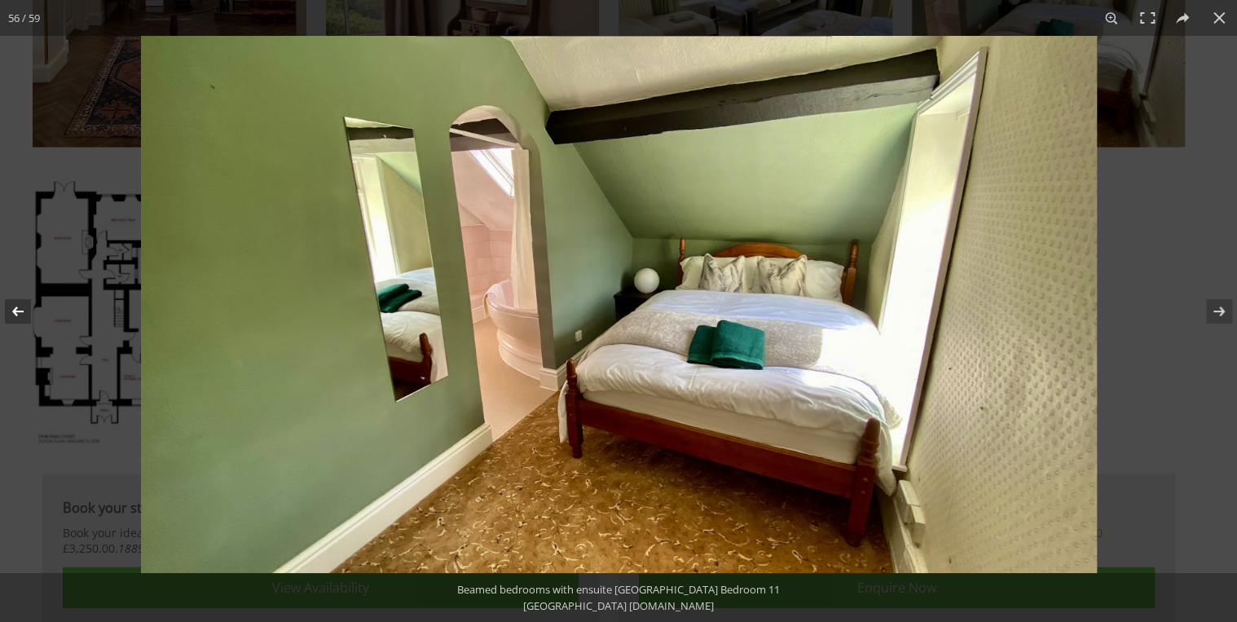
click at [16, 306] on button at bounding box center [28, 311] width 57 height 81
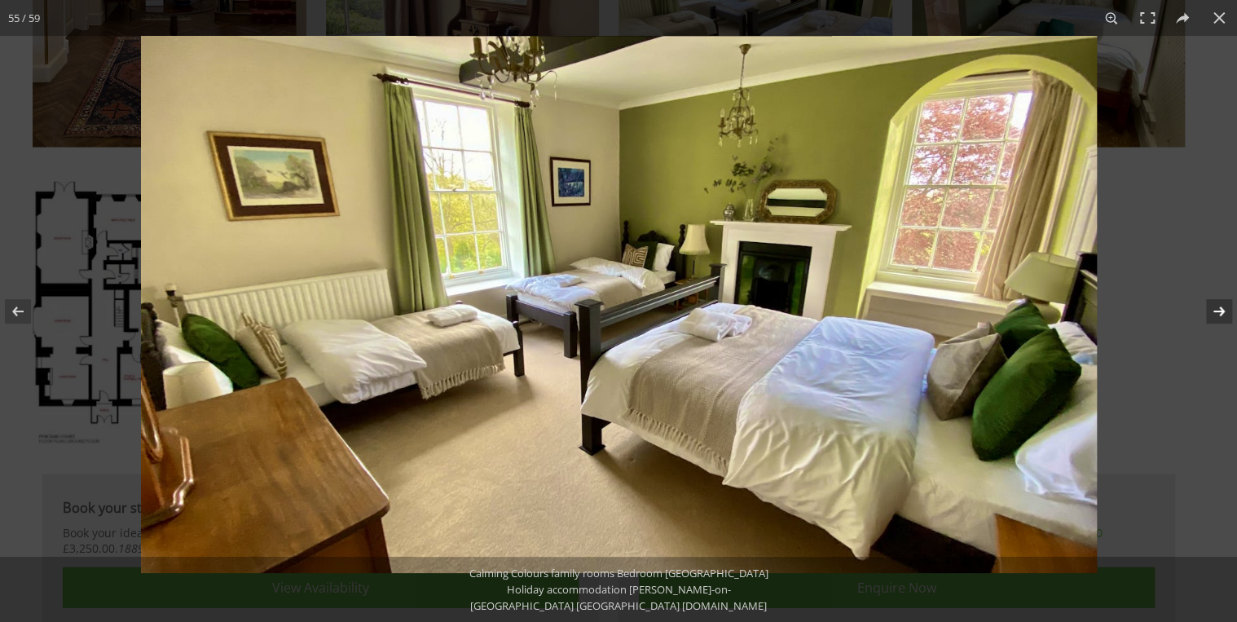
click at [1220, 306] on button at bounding box center [1208, 311] width 57 height 81
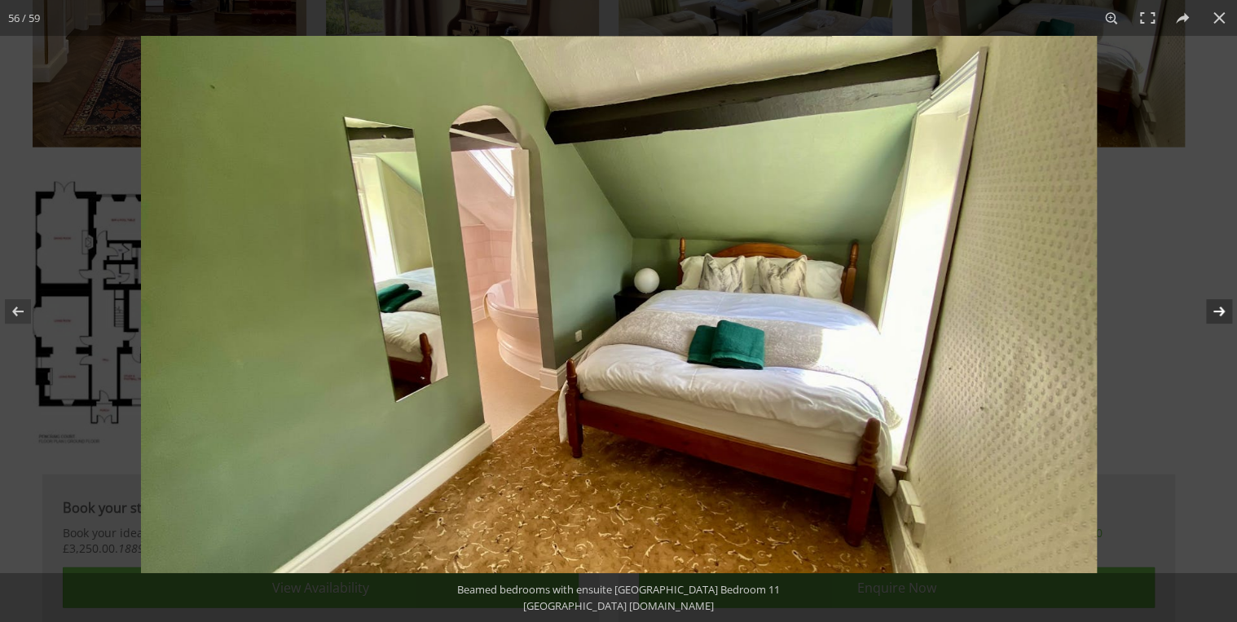
click at [1220, 306] on button at bounding box center [1208, 311] width 57 height 81
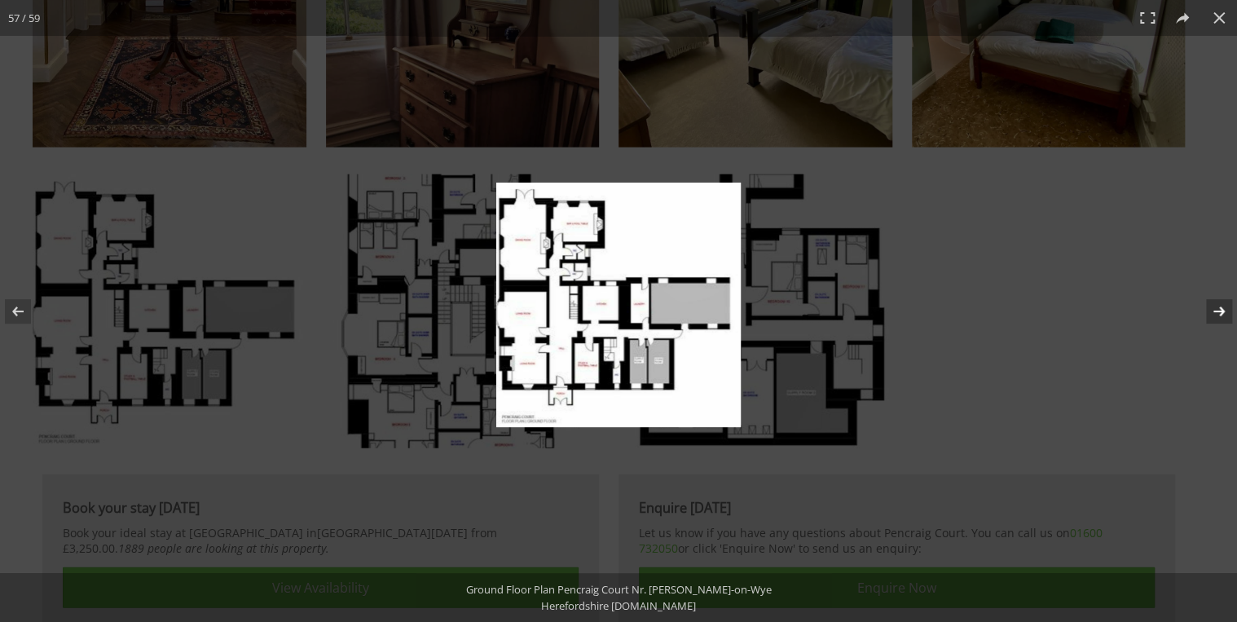
click at [1220, 306] on button at bounding box center [1208, 311] width 57 height 81
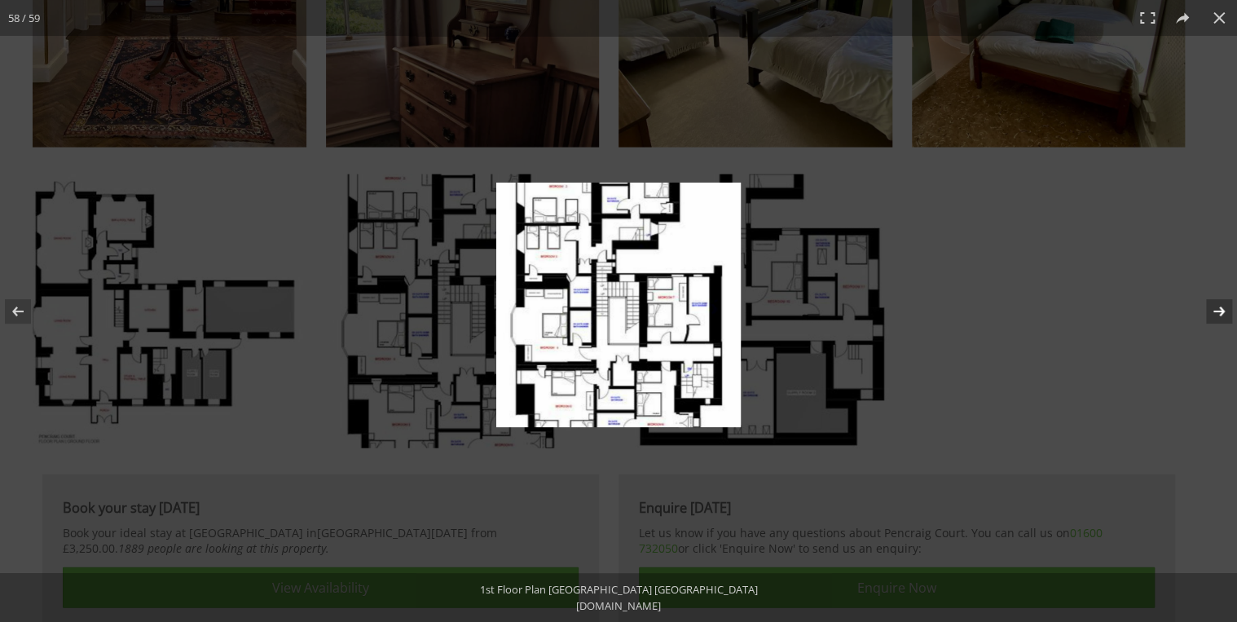
click at [1220, 306] on button at bounding box center [1208, 311] width 57 height 81
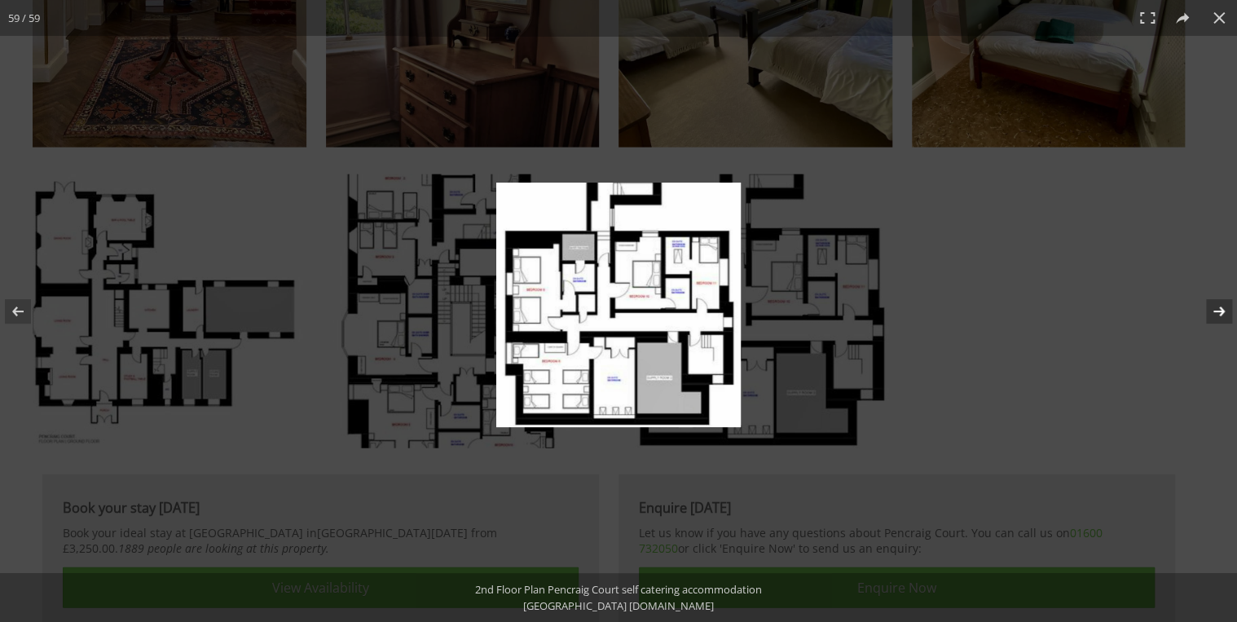
click at [1220, 306] on button at bounding box center [1208, 311] width 57 height 81
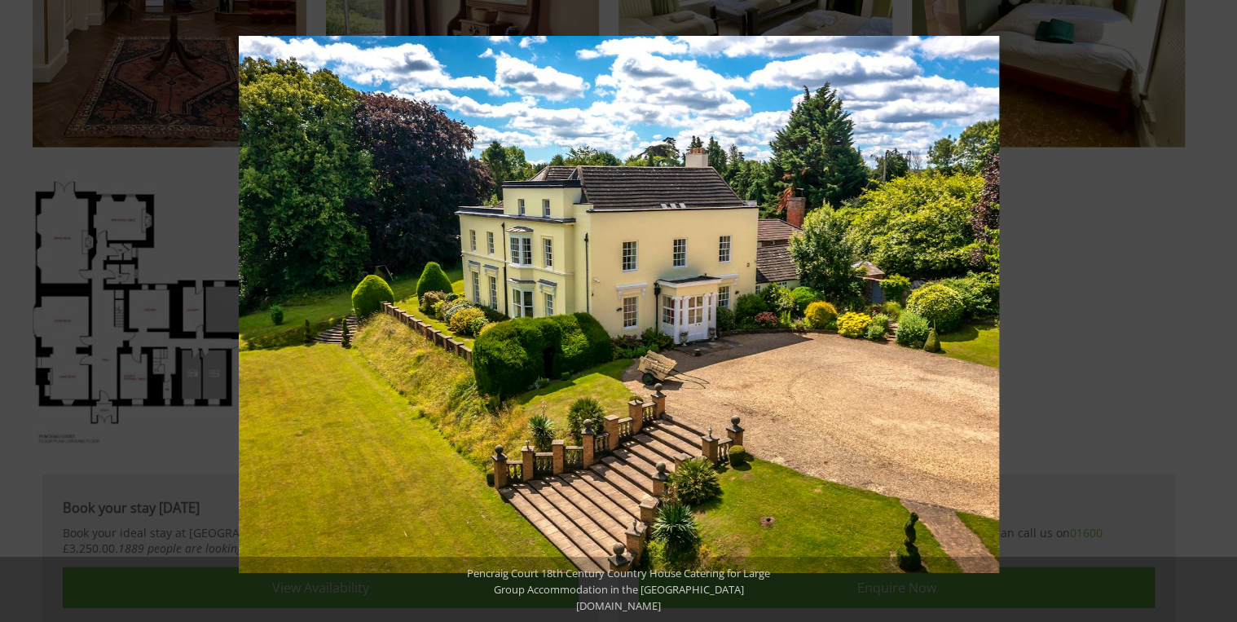
click at [1220, 306] on button at bounding box center [1208, 311] width 57 height 81
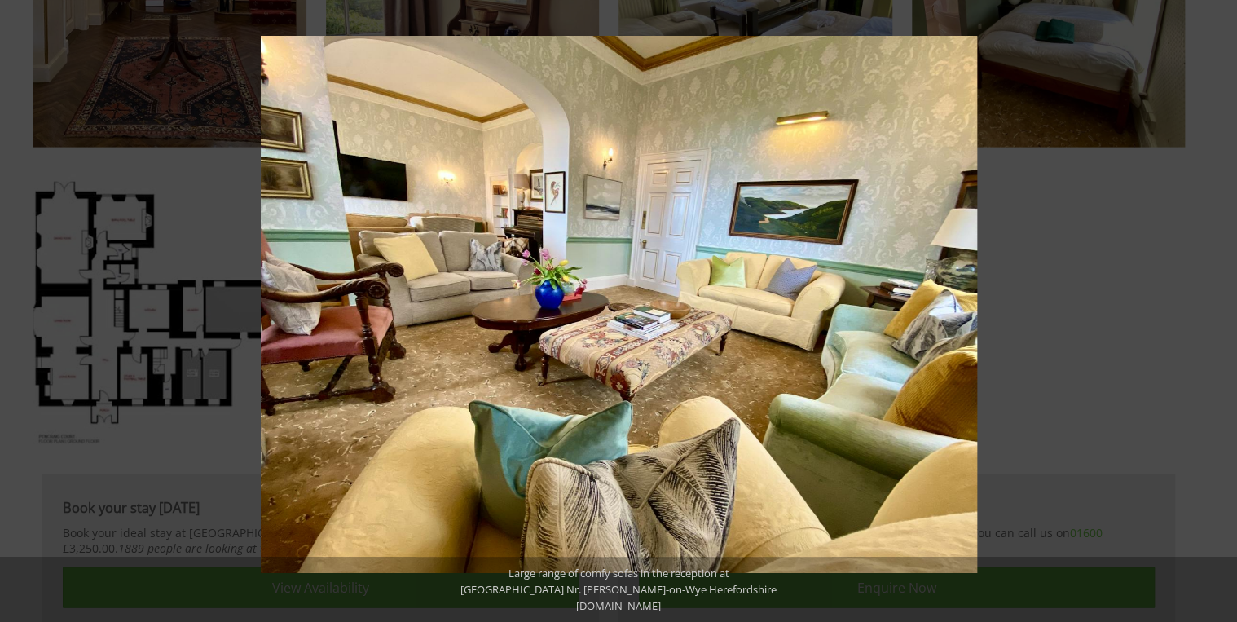
click at [1220, 306] on button at bounding box center [1208, 311] width 57 height 81
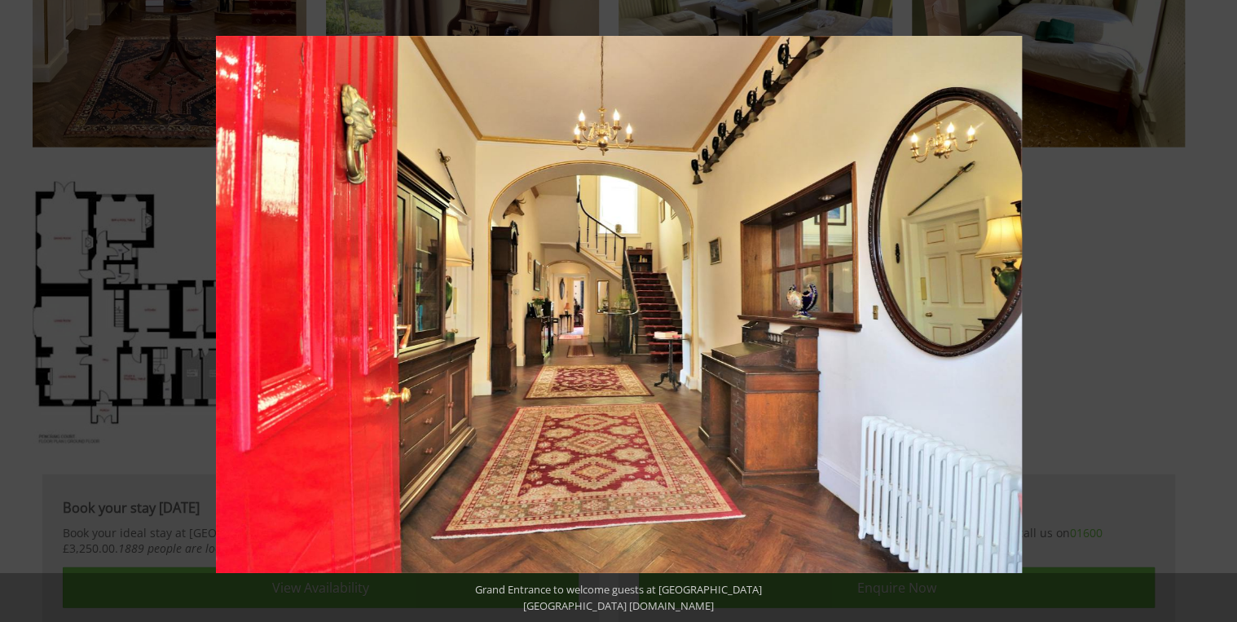
click at [1220, 306] on button at bounding box center [1208, 311] width 57 height 81
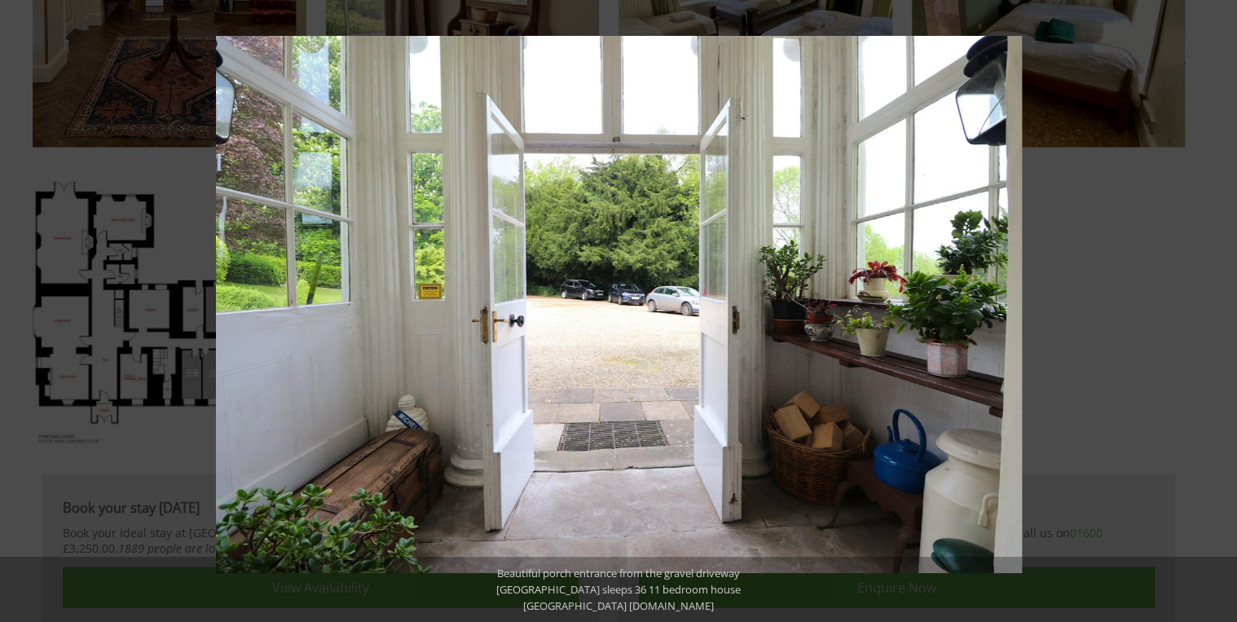
click at [1220, 306] on button at bounding box center [1208, 311] width 57 height 81
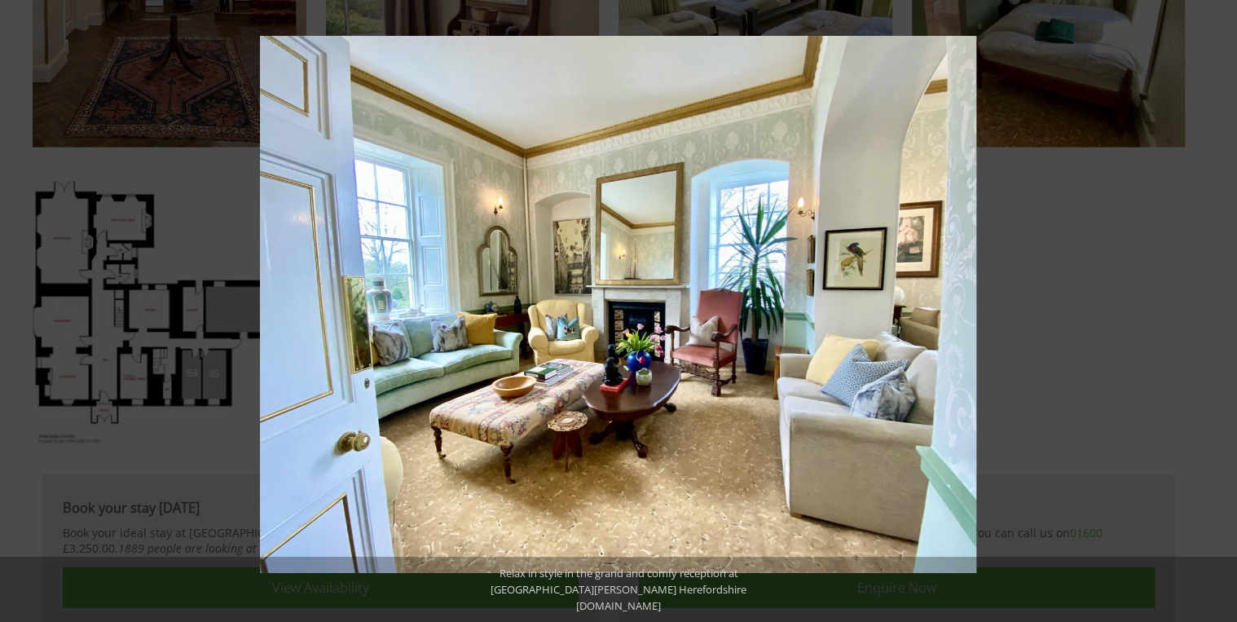
click at [1220, 306] on button at bounding box center [1208, 311] width 57 height 81
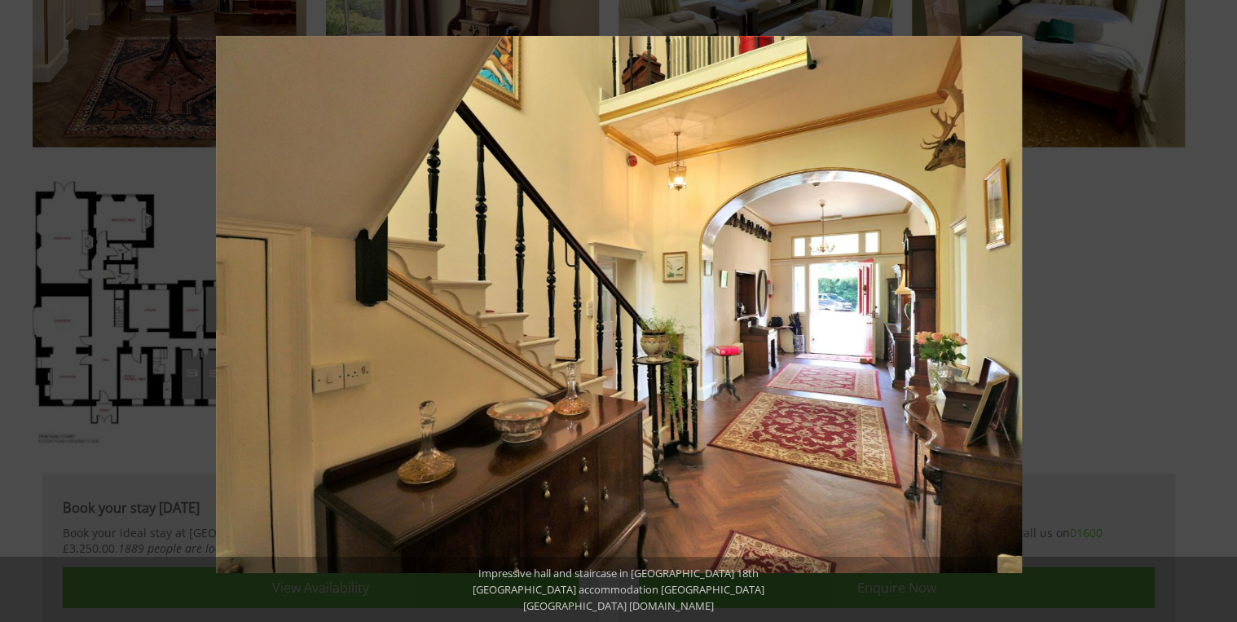
click at [1219, 308] on button at bounding box center [1208, 311] width 57 height 81
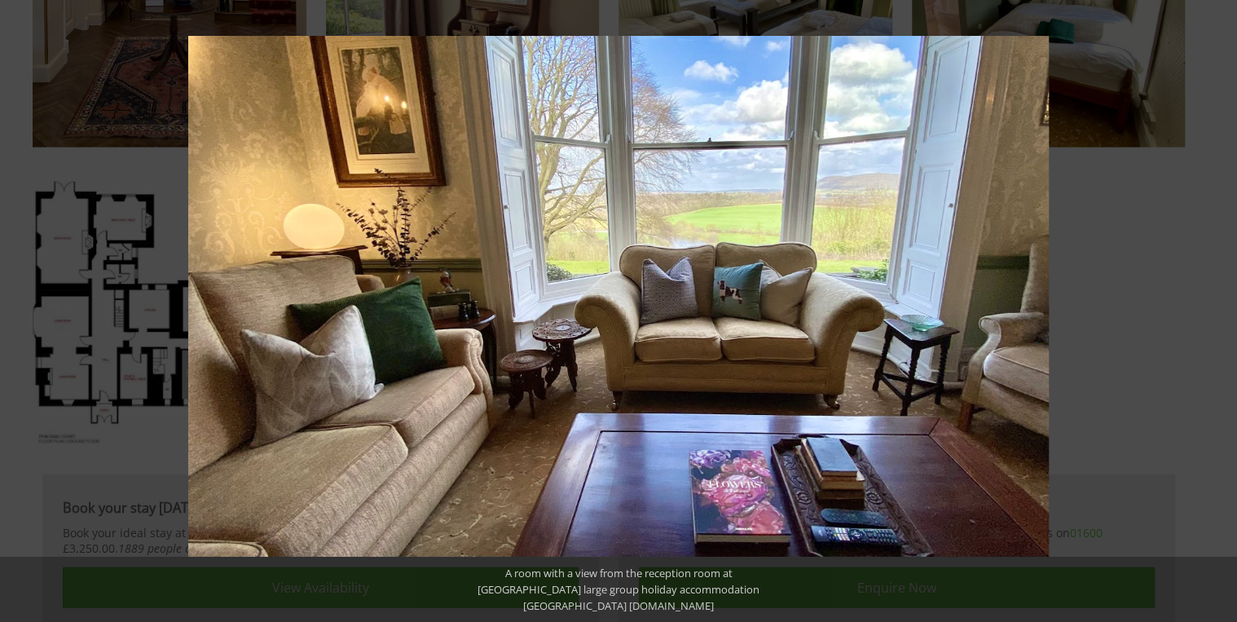
click at [1219, 308] on button at bounding box center [1208, 311] width 57 height 81
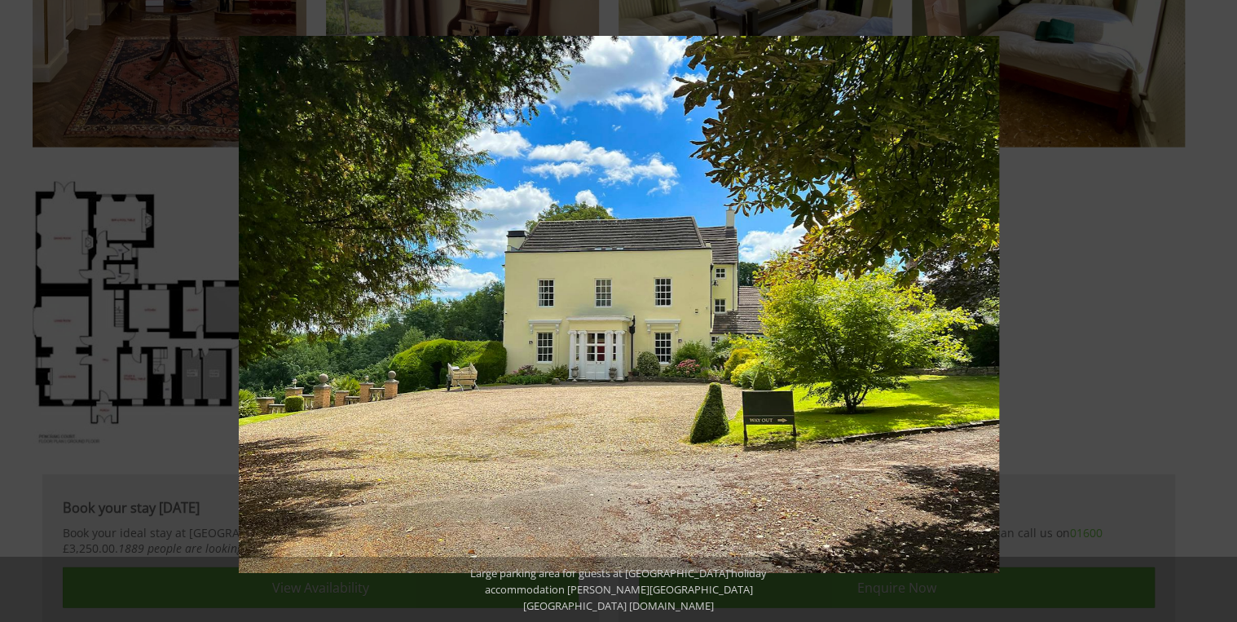
click at [1219, 308] on button at bounding box center [1208, 311] width 57 height 81
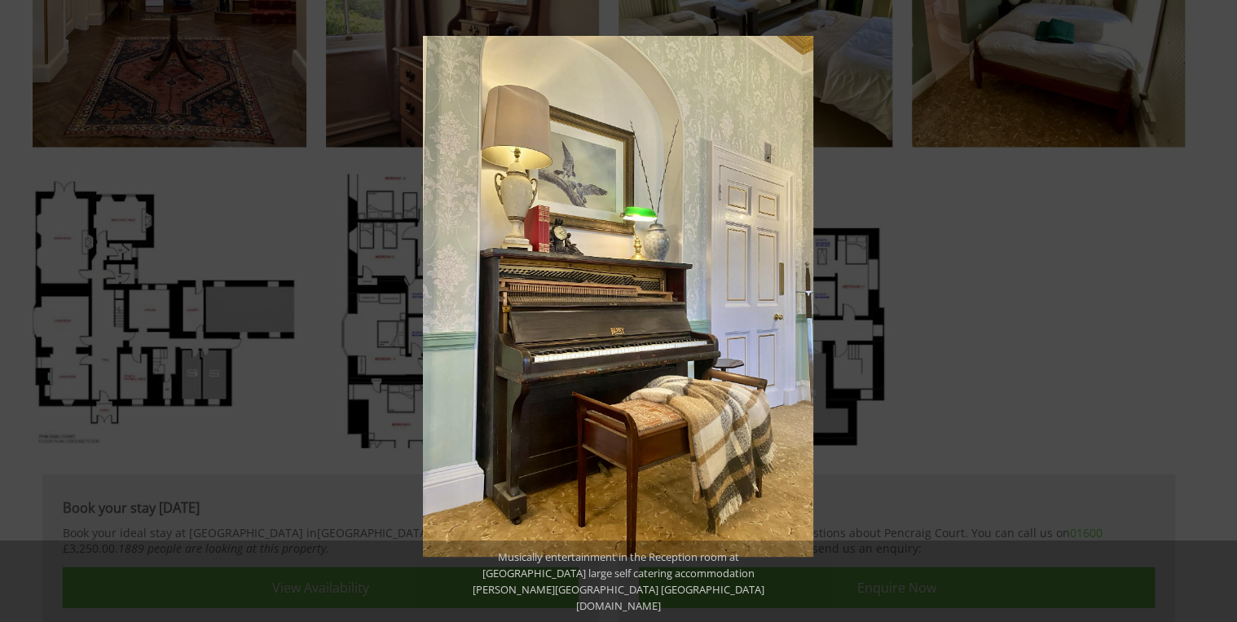
click at [1219, 308] on button at bounding box center [1208, 311] width 57 height 81
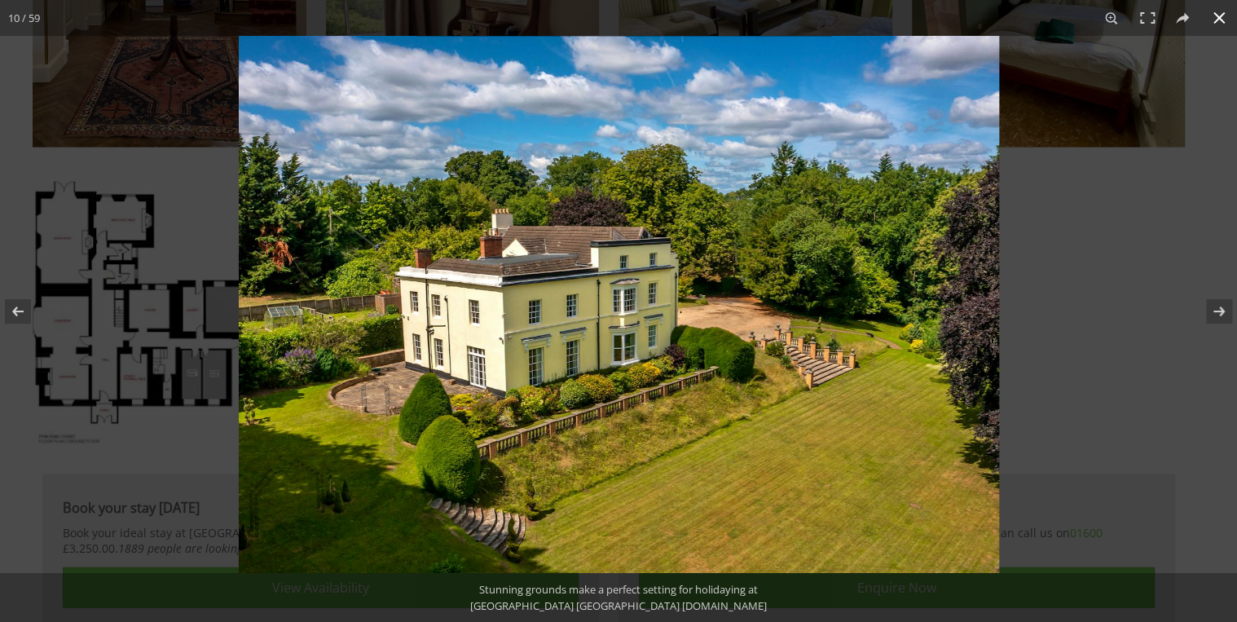
click at [1222, 19] on button at bounding box center [1219, 18] width 36 height 36
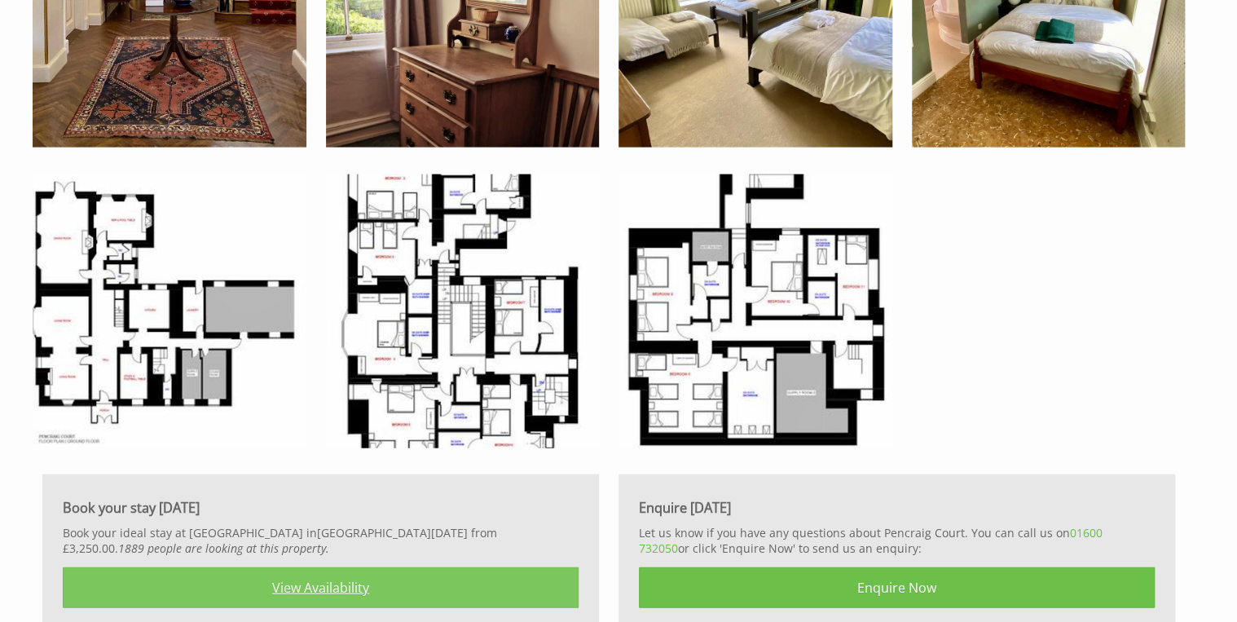
click at [320, 587] on link "View Availability" at bounding box center [321, 587] width 516 height 41
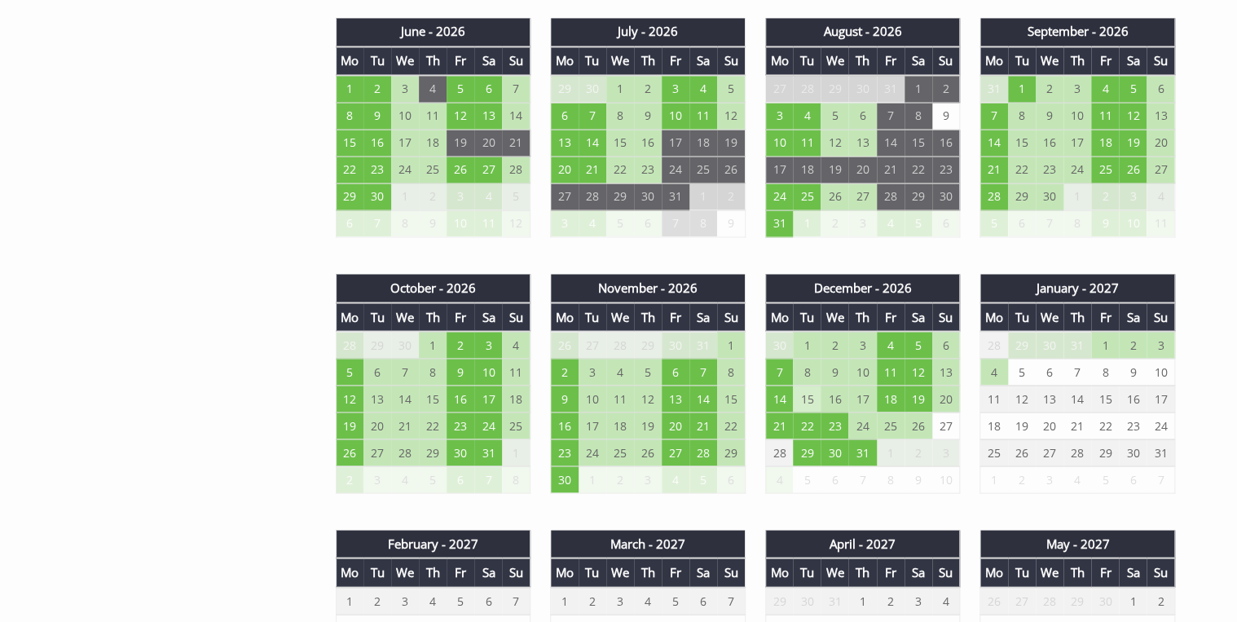
scroll to position [1304, 0]
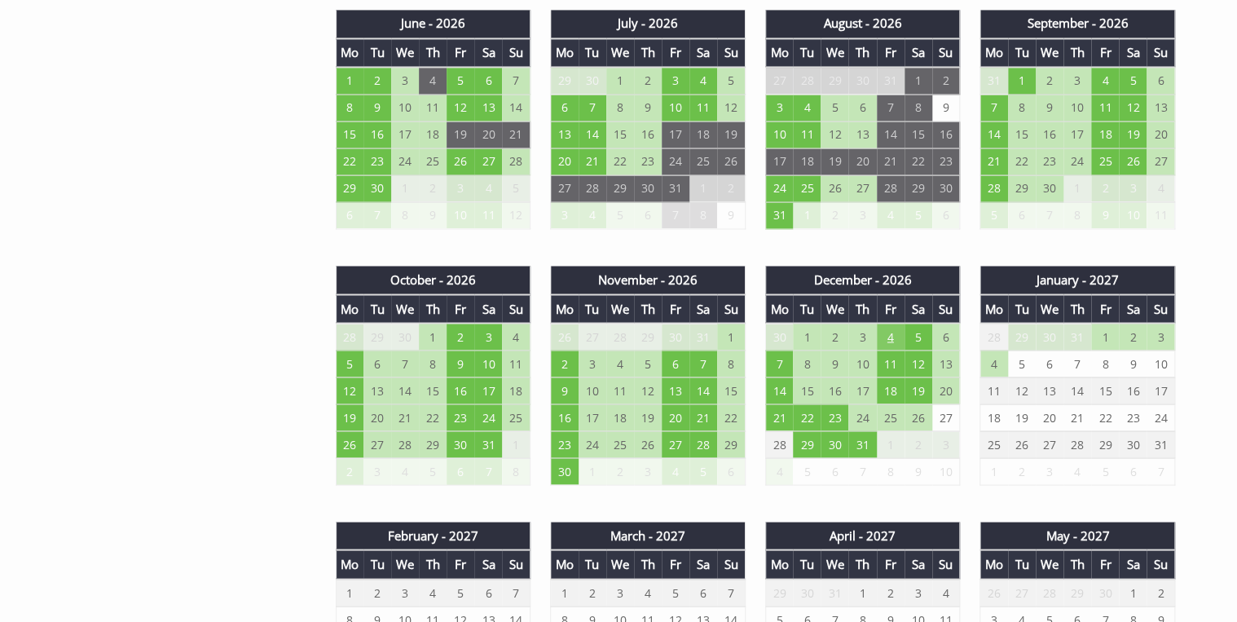
click at [890, 328] on td "4" at bounding box center [891, 337] width 28 height 28
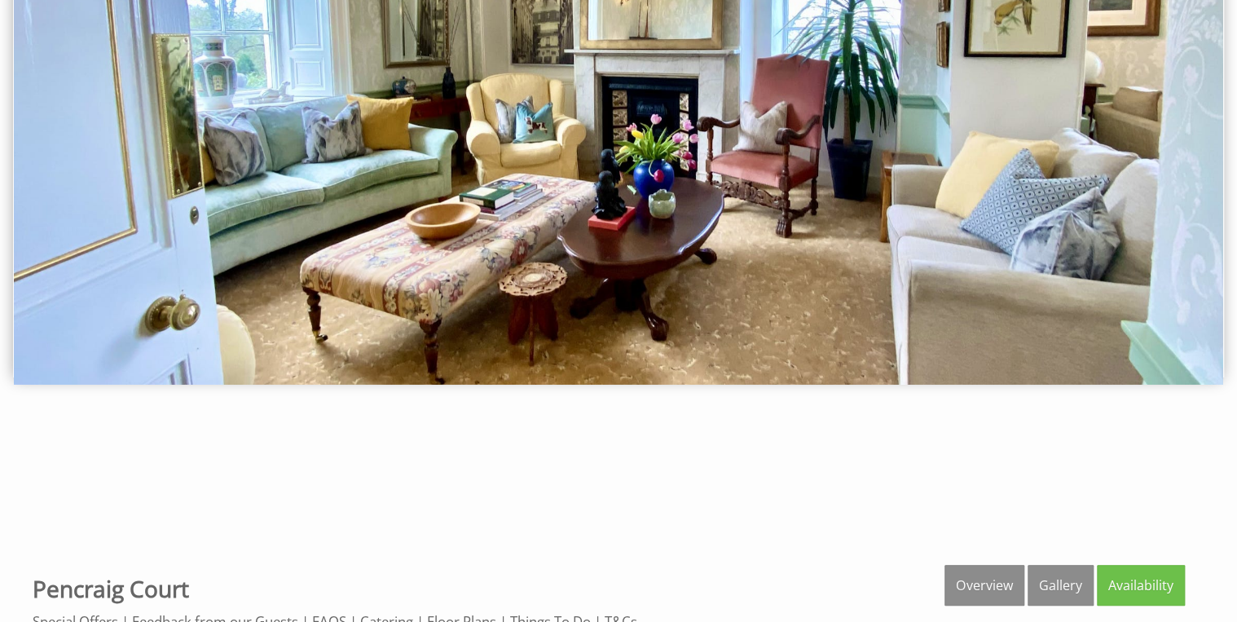
scroll to position [196, 0]
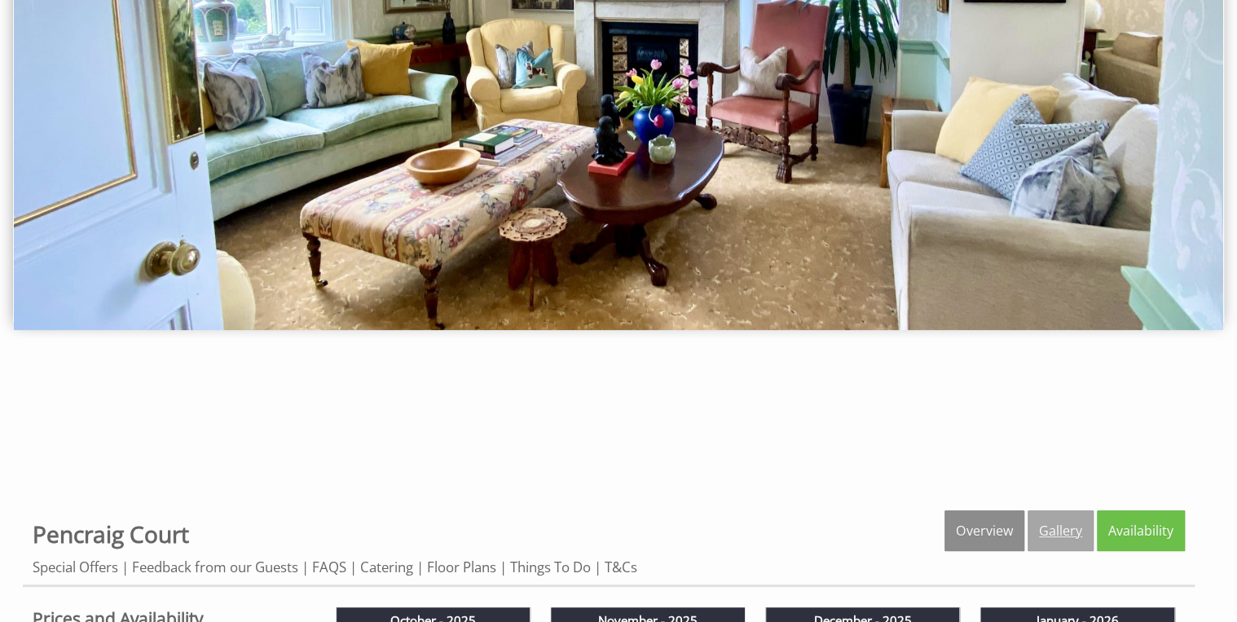
click at [1073, 526] on link "Gallery" at bounding box center [1060, 530] width 66 height 41
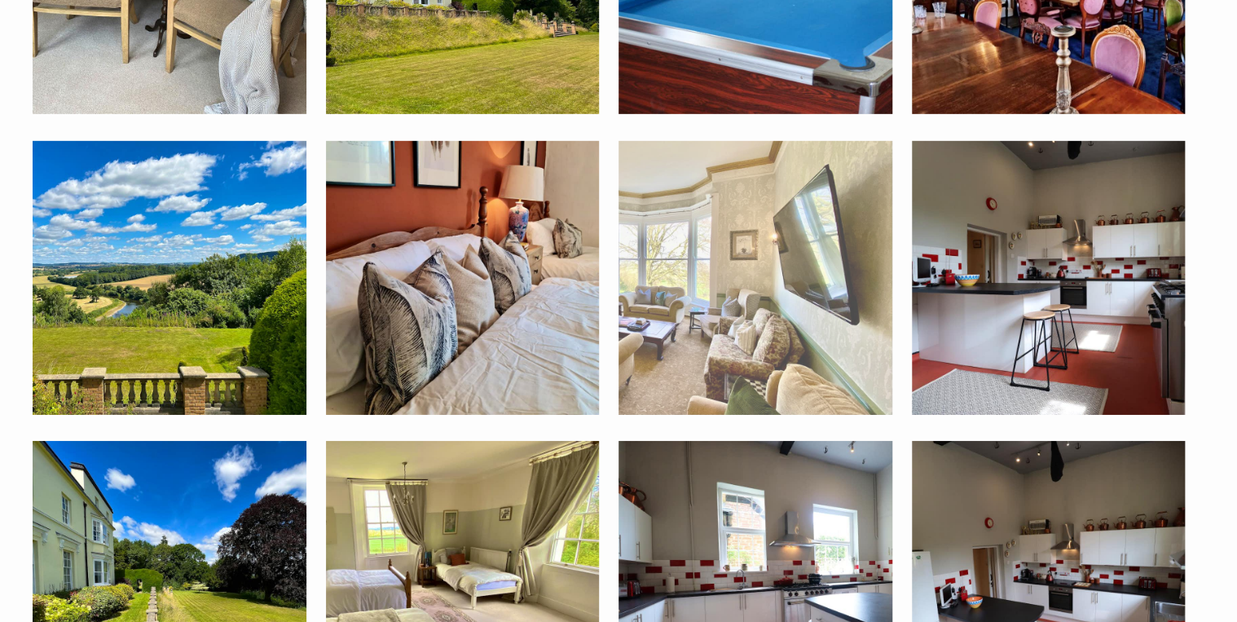
scroll to position [2477, 0]
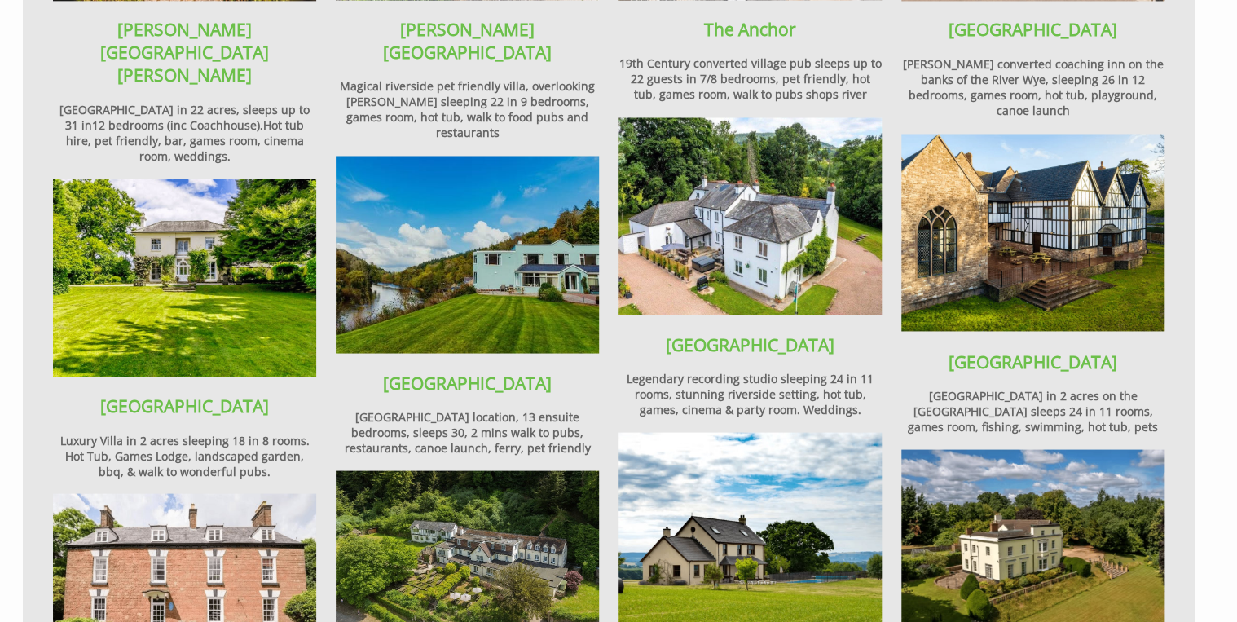
scroll to position [1369, 0]
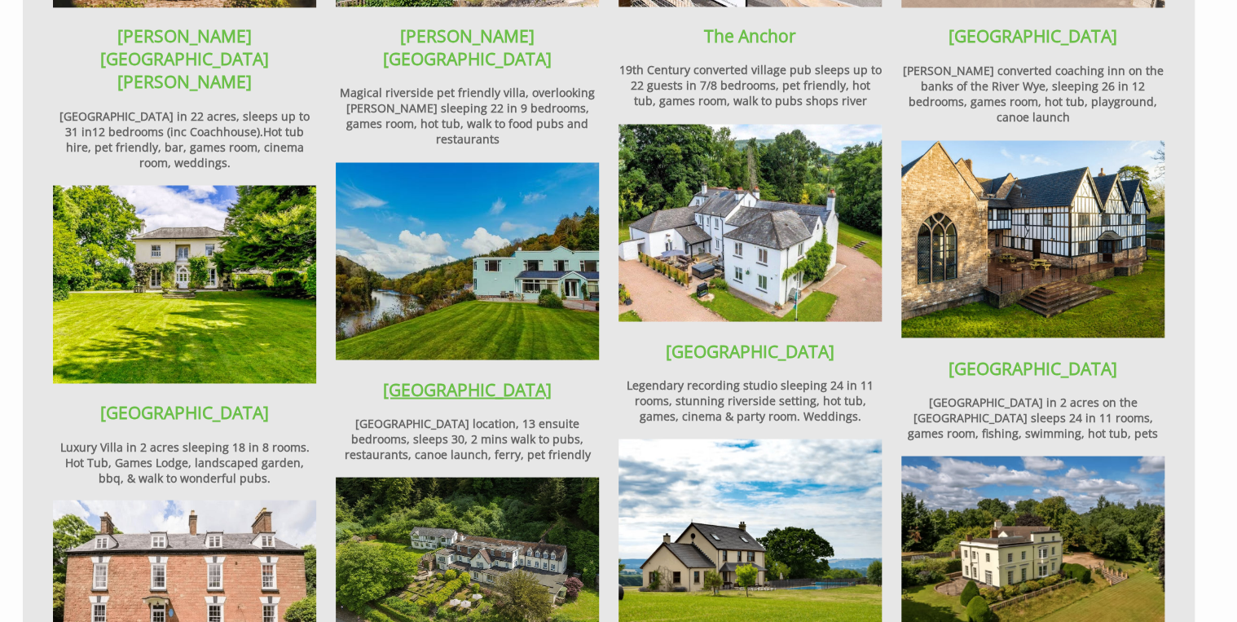
click at [464, 377] on strong "[GEOGRAPHIC_DATA]" at bounding box center [467, 388] width 169 height 23
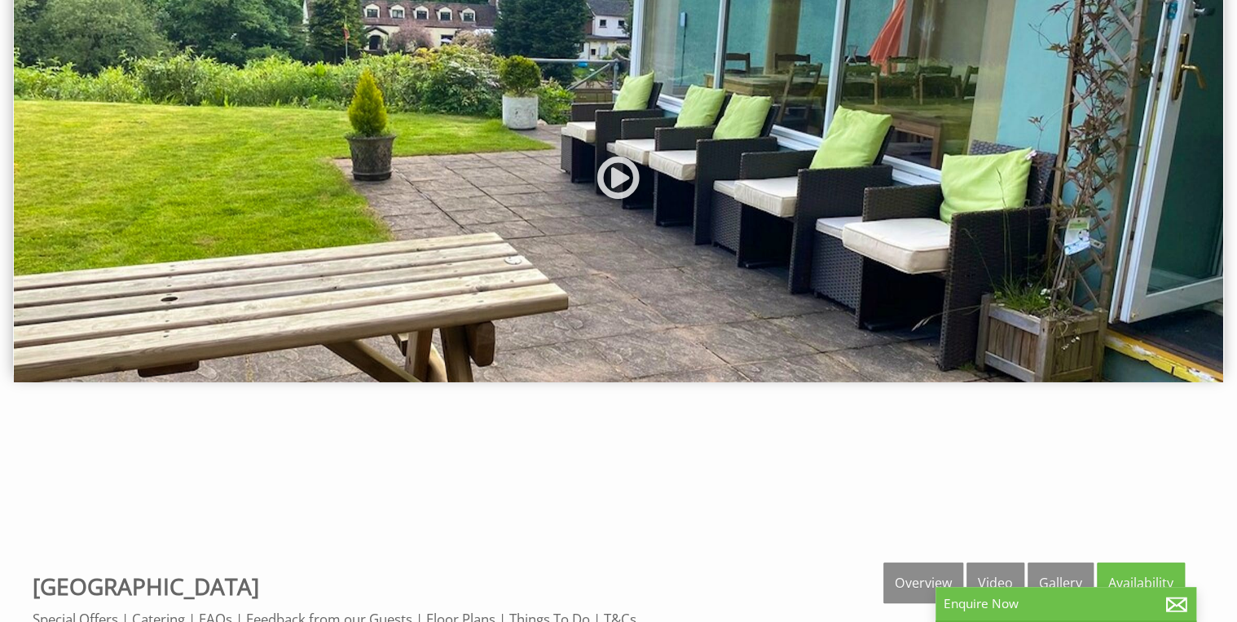
scroll to position [196, 0]
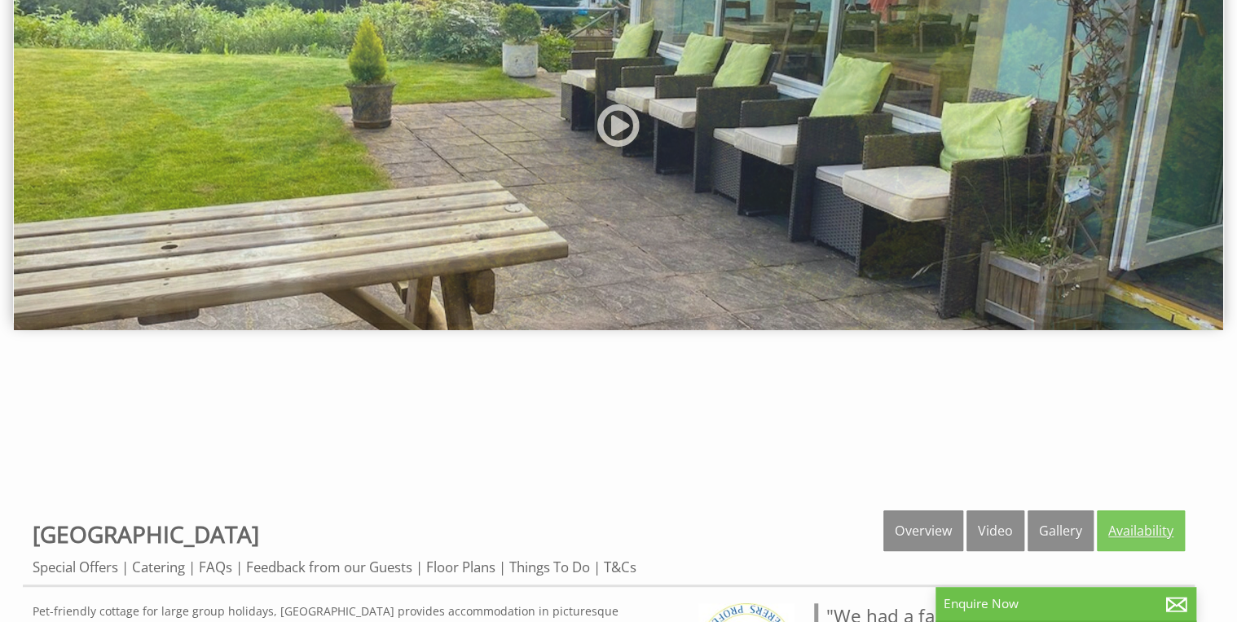
click at [1142, 523] on link "Availability" at bounding box center [1141, 530] width 88 height 41
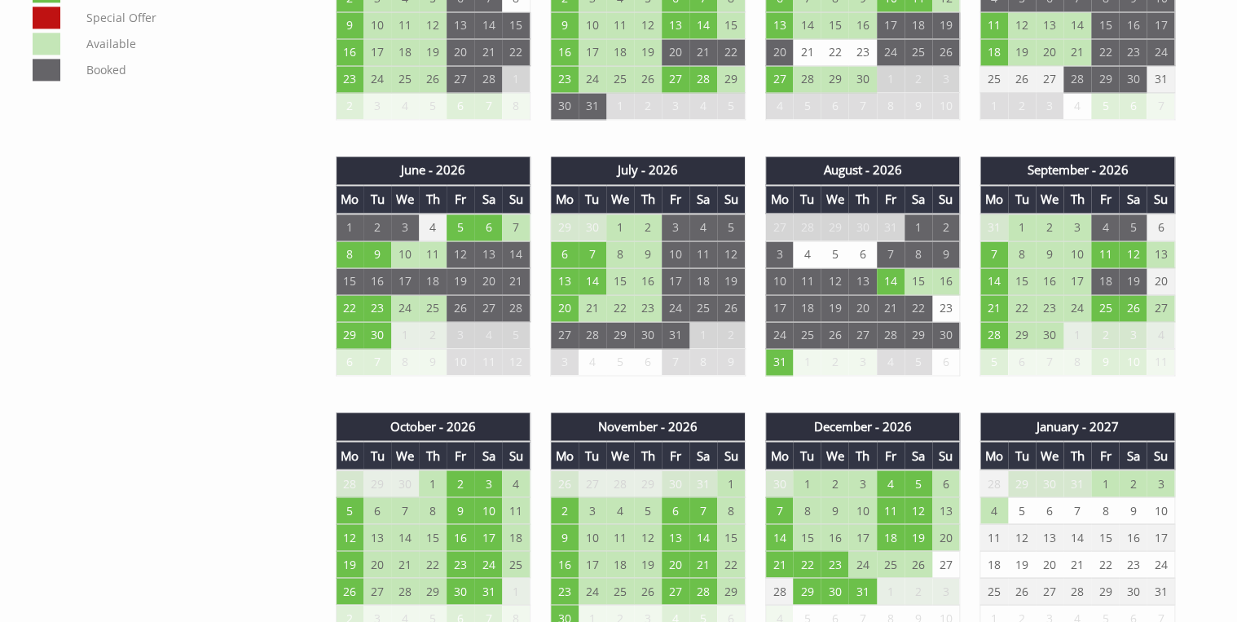
scroll to position [1173, 0]
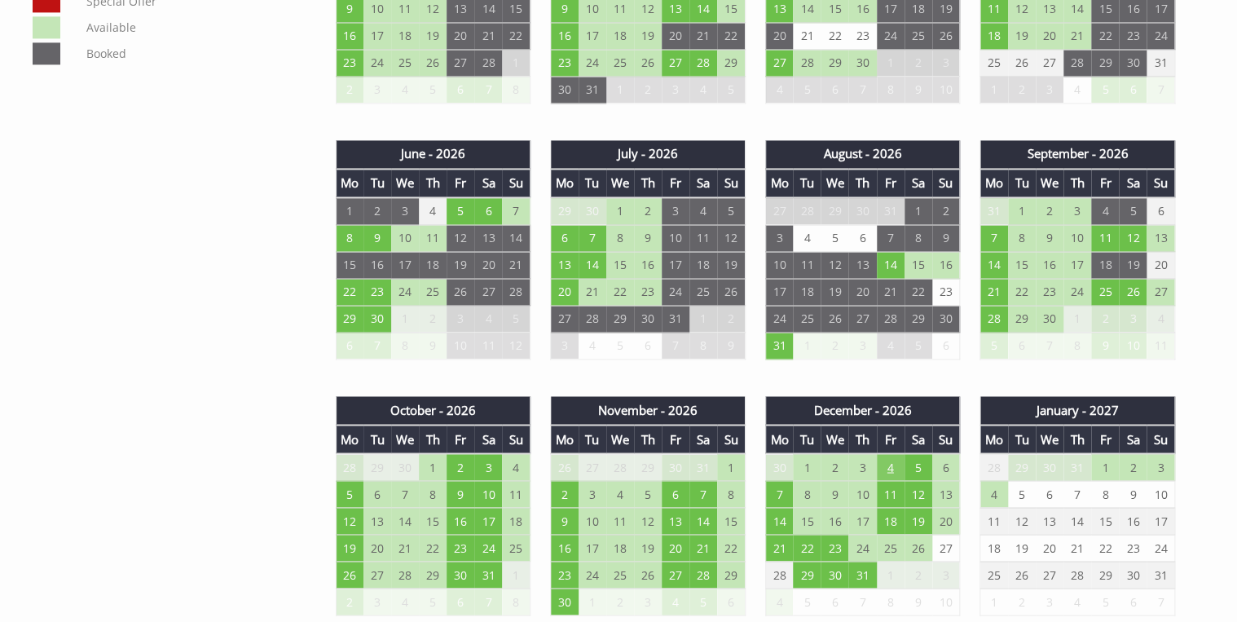
click at [891, 456] on td "4" at bounding box center [891, 467] width 28 height 28
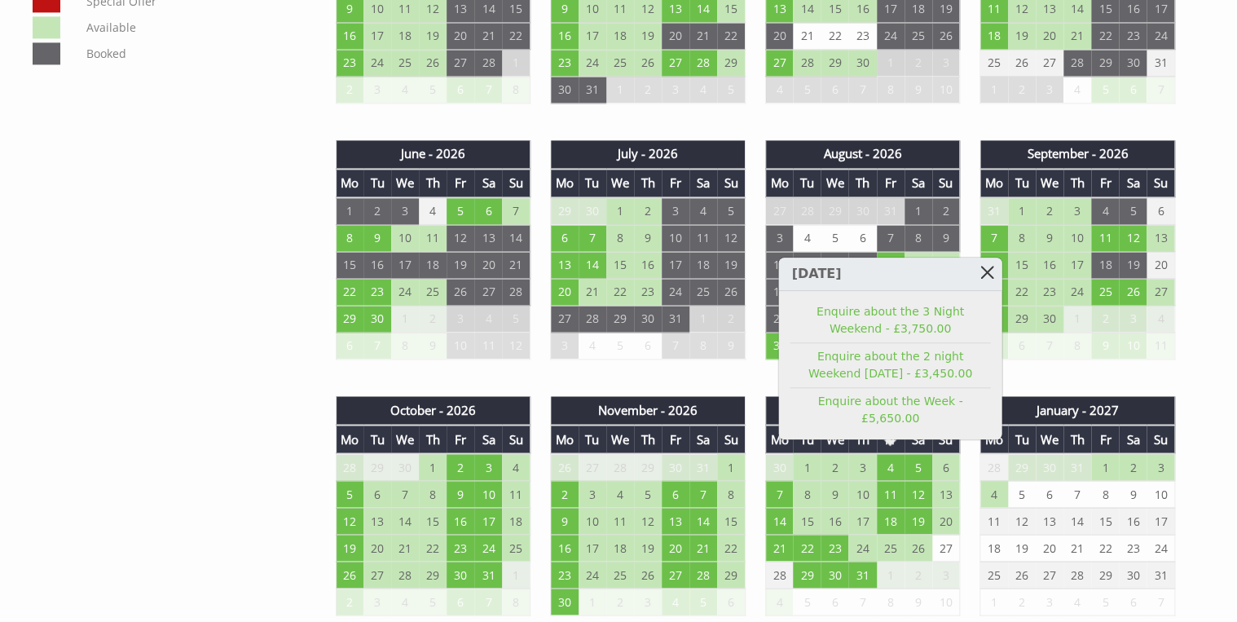
click at [988, 284] on link at bounding box center [987, 271] width 29 height 29
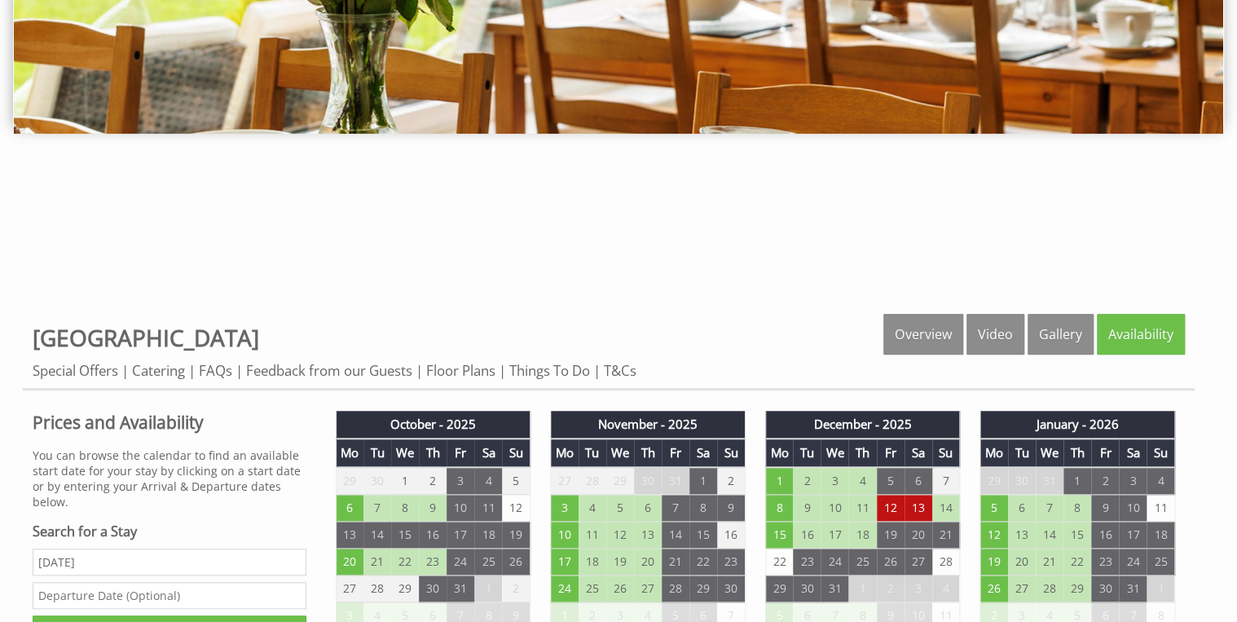
scroll to position [391, 0]
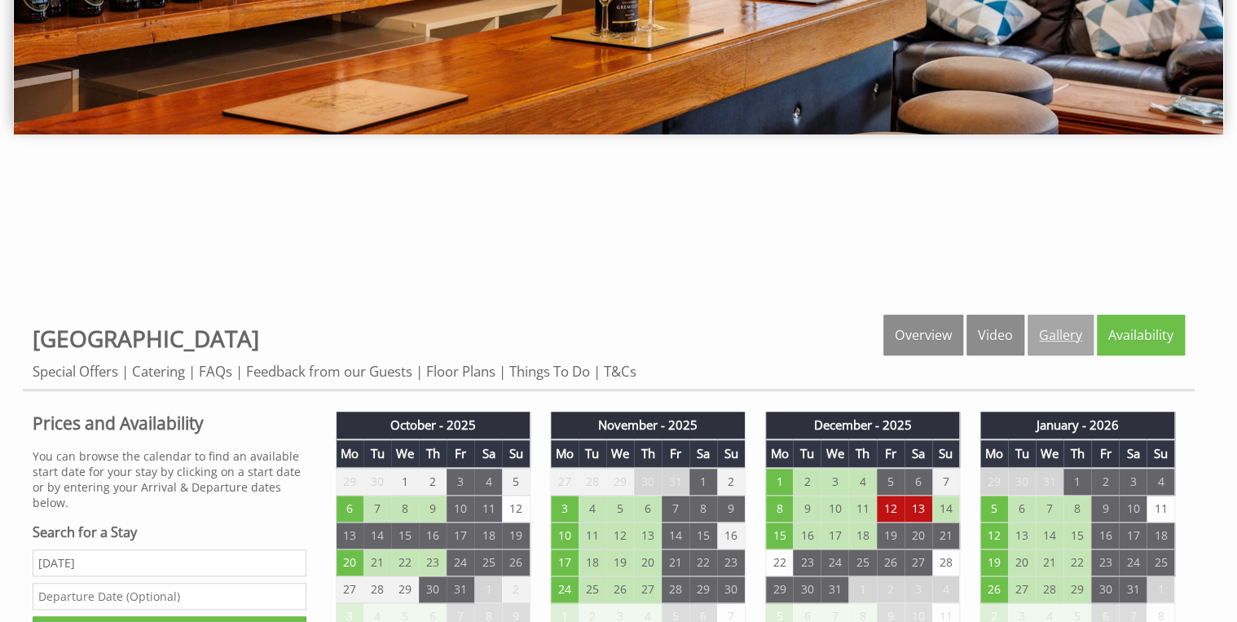
click at [1052, 329] on link "Gallery" at bounding box center [1060, 335] width 66 height 41
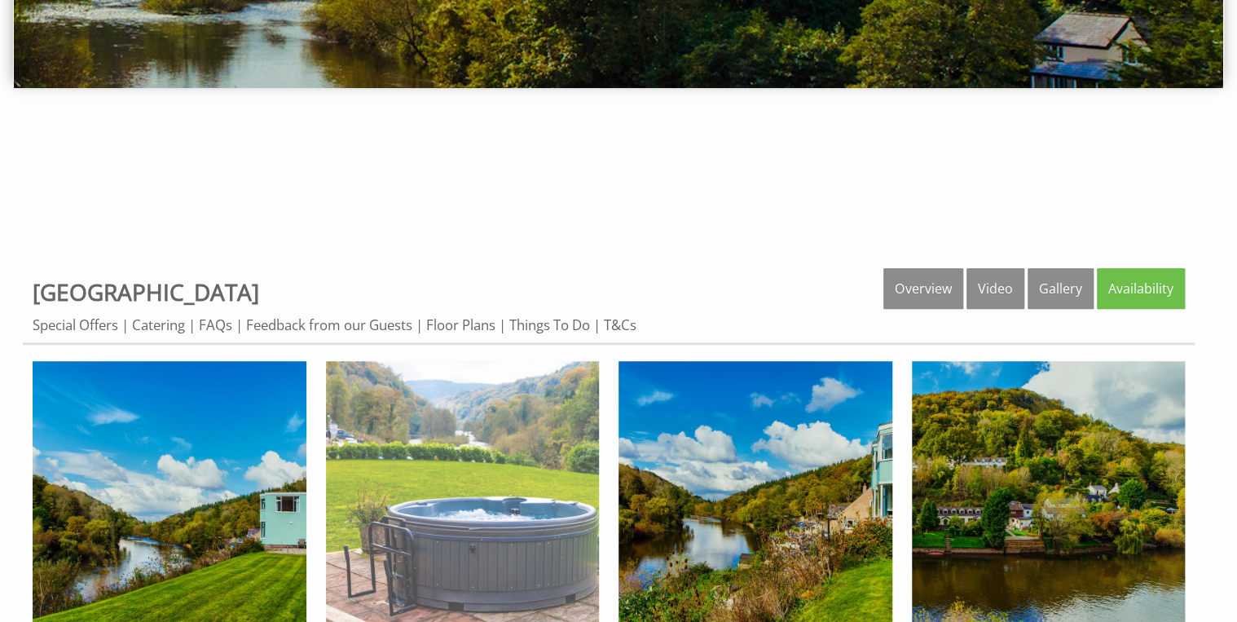
scroll to position [391, 0]
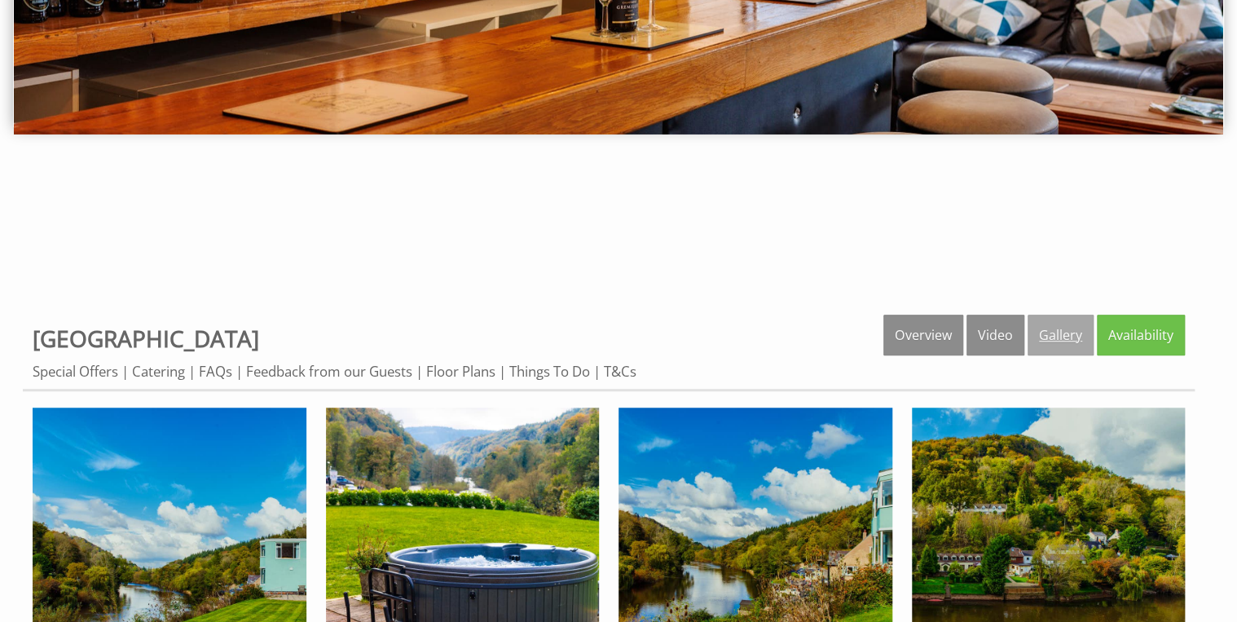
click at [1056, 330] on link "Gallery" at bounding box center [1060, 335] width 66 height 41
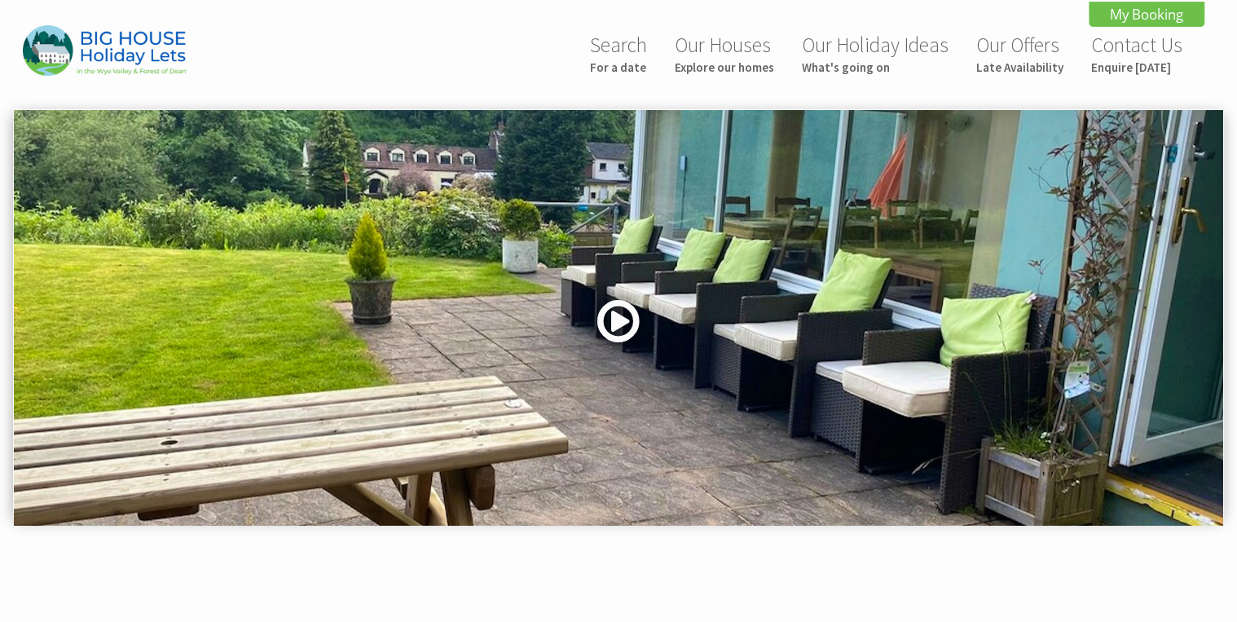
click at [613, 319] on link at bounding box center [618, 326] width 49 height 67
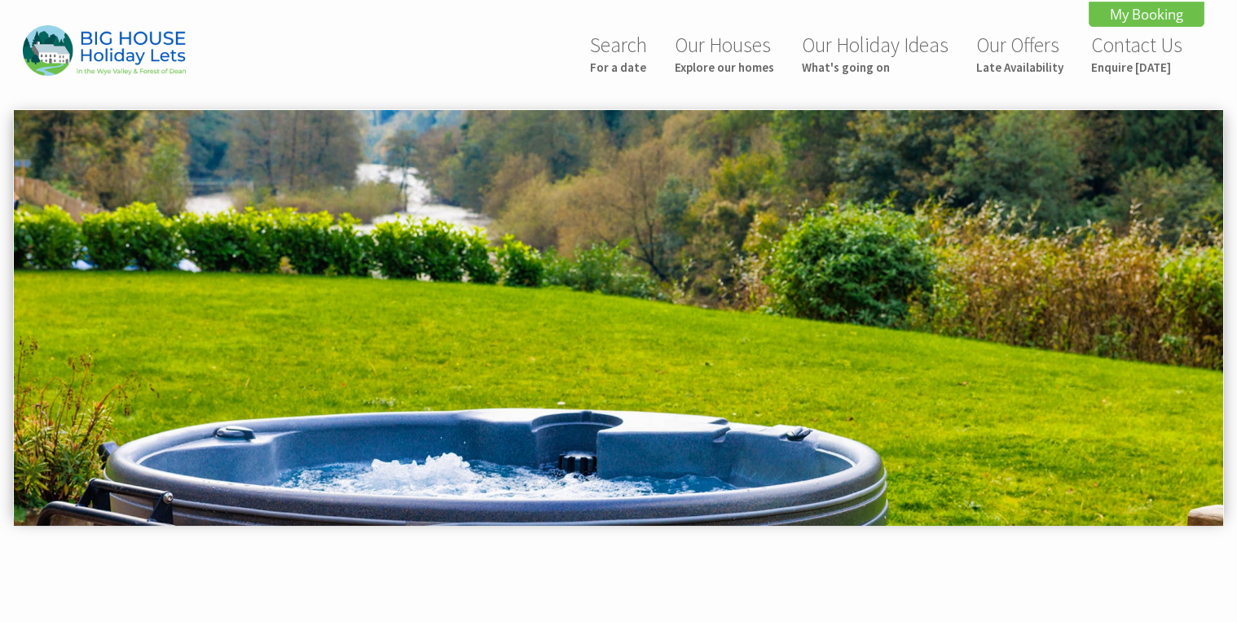
scroll to position [796, 0]
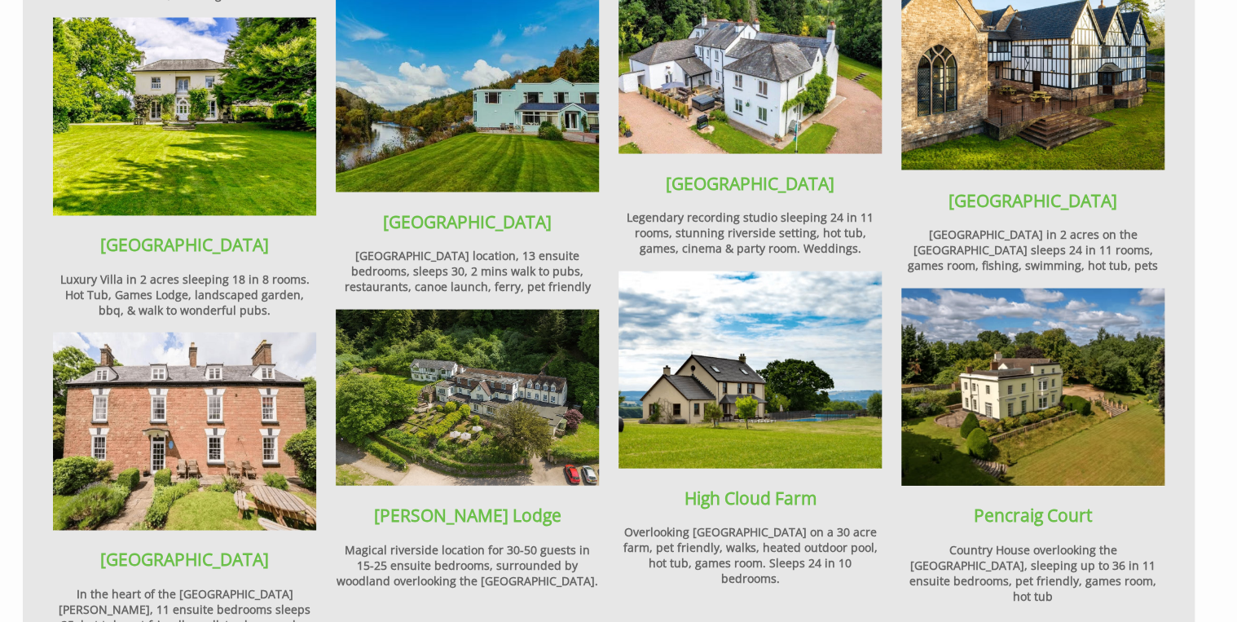
scroll to position [1564, 0]
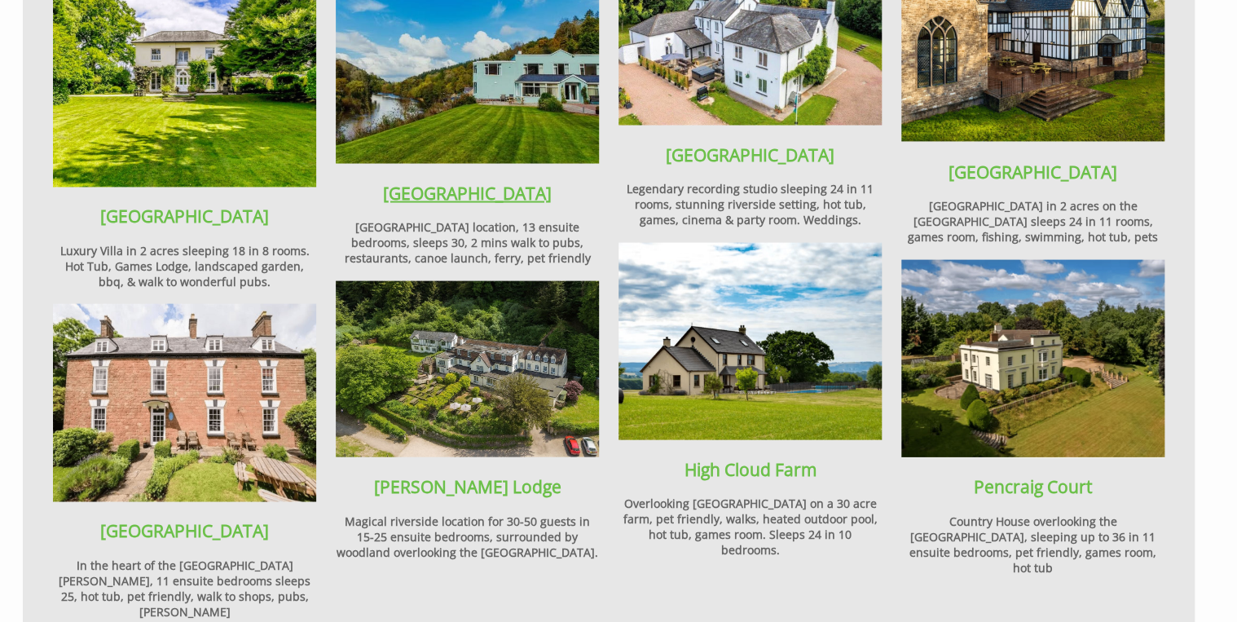
click at [484, 182] on strong "[GEOGRAPHIC_DATA]" at bounding box center [467, 193] width 169 height 23
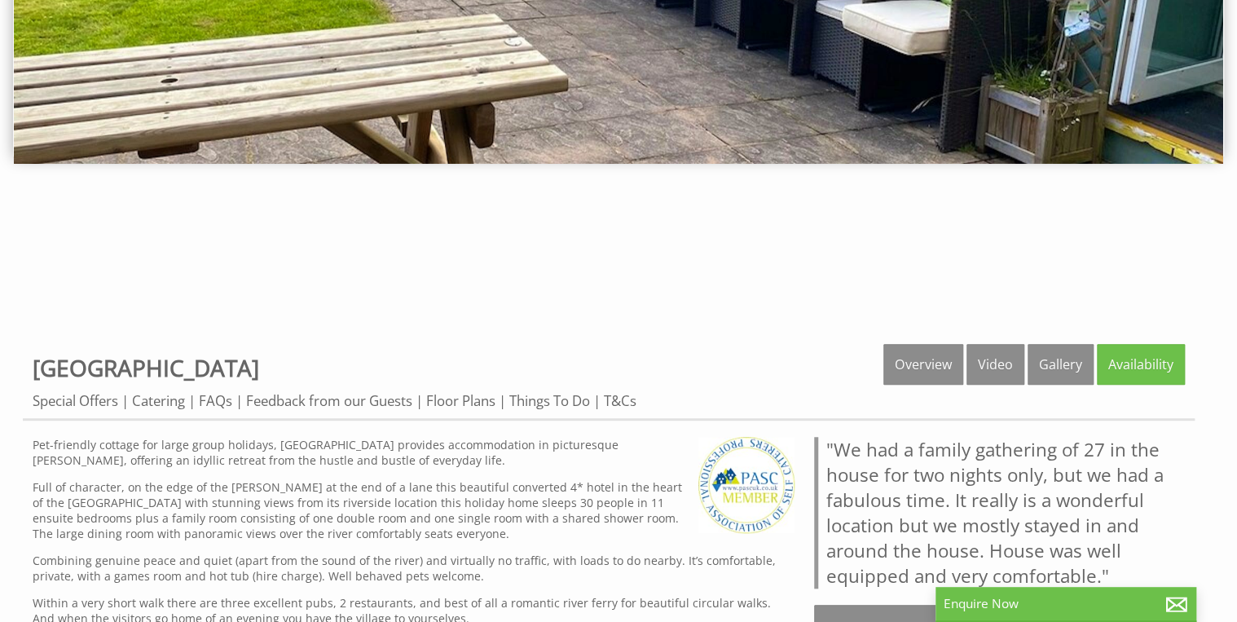
scroll to position [391, 0]
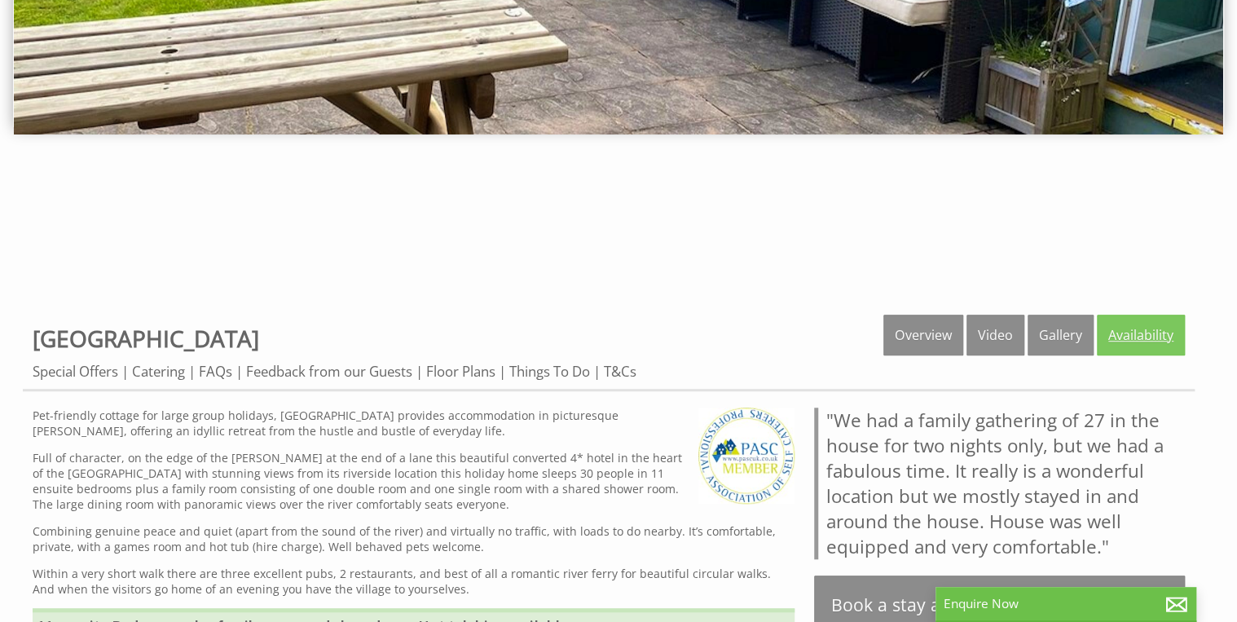
click at [1137, 333] on link "Availability" at bounding box center [1141, 335] width 88 height 41
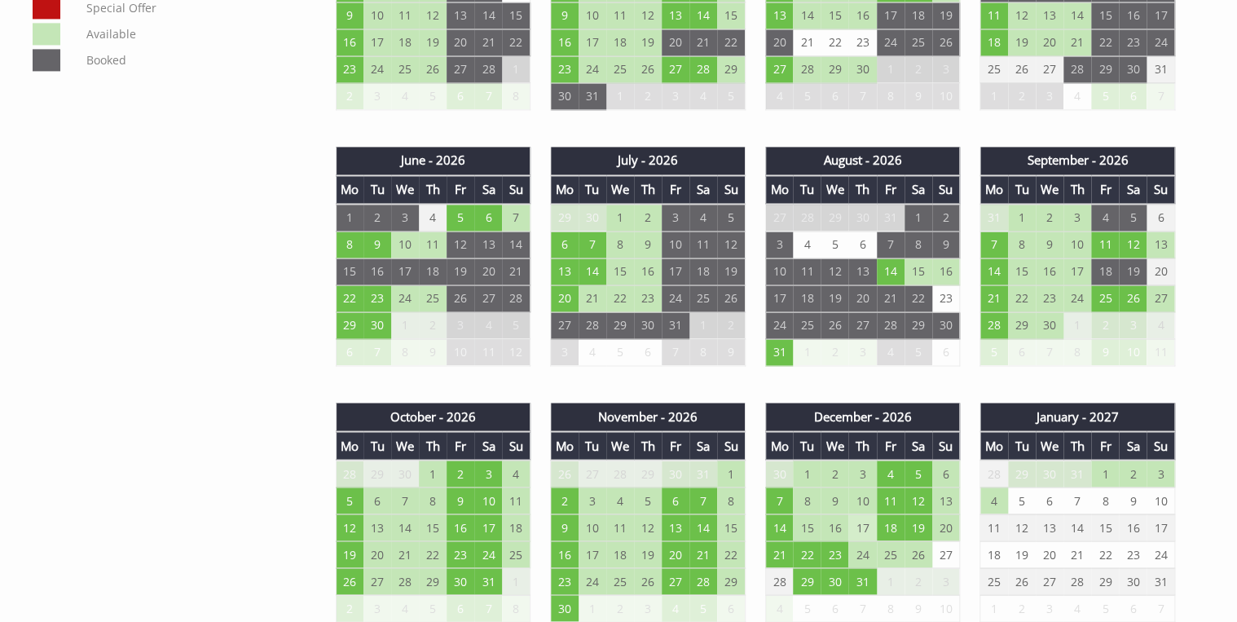
scroll to position [1173, 0]
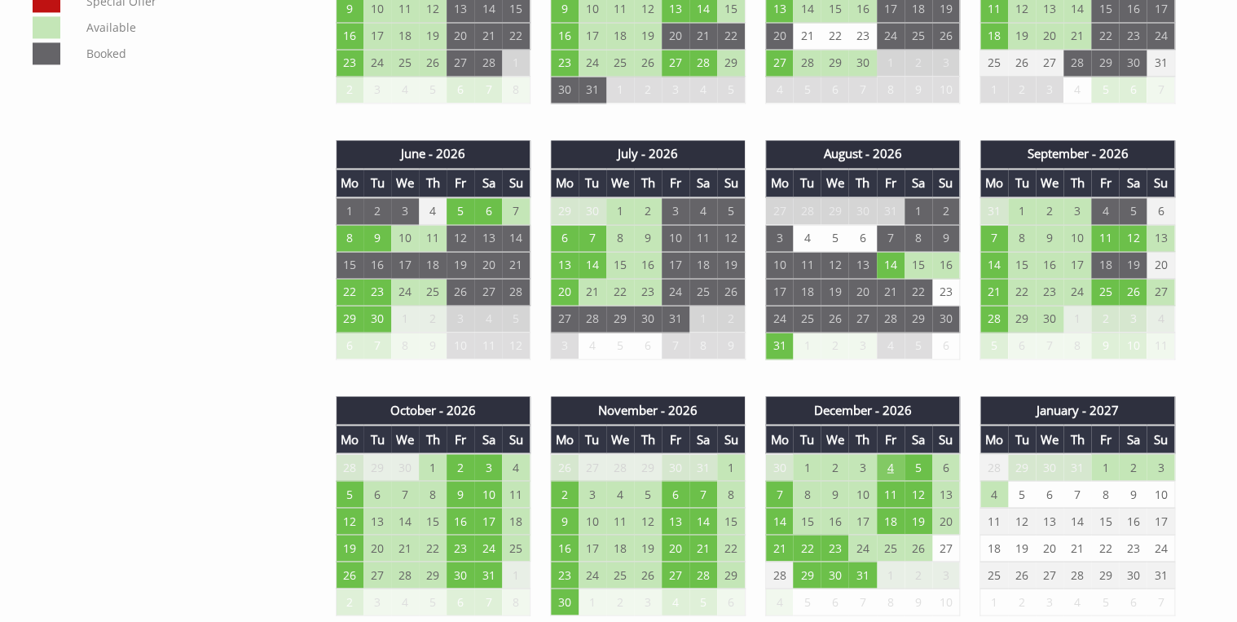
click at [889, 456] on td "4" at bounding box center [891, 467] width 28 height 28
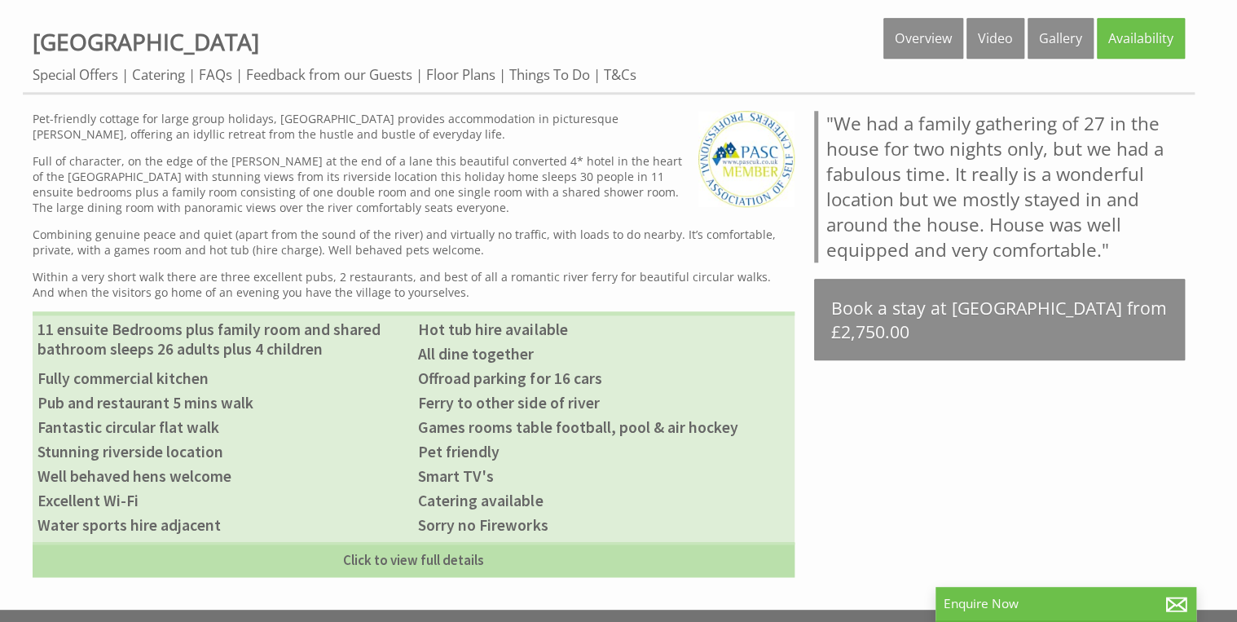
scroll to position [717, 0]
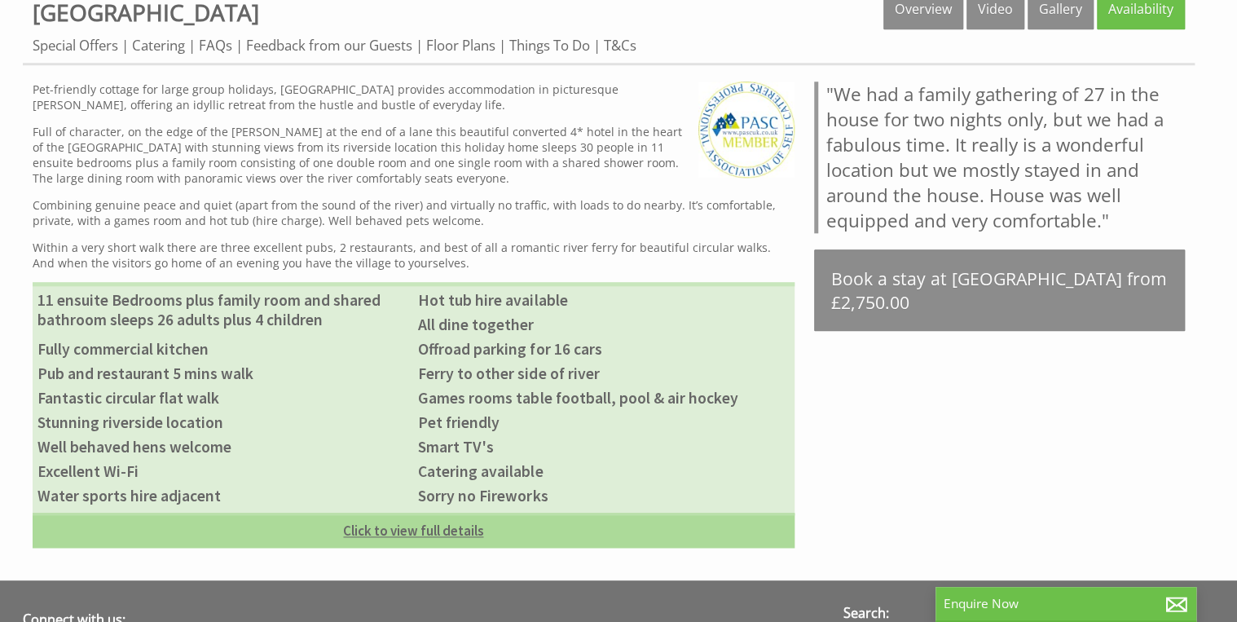
click at [448, 532] on link "Click to view full details" at bounding box center [414, 530] width 762 height 35
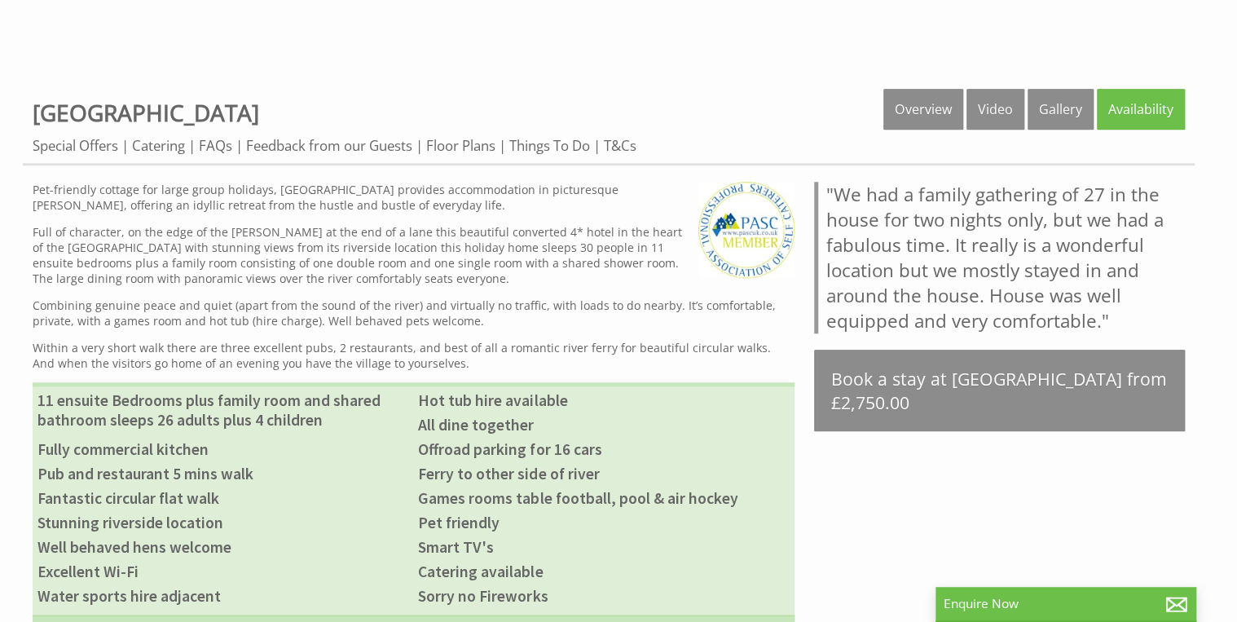
scroll to position [456, 0]
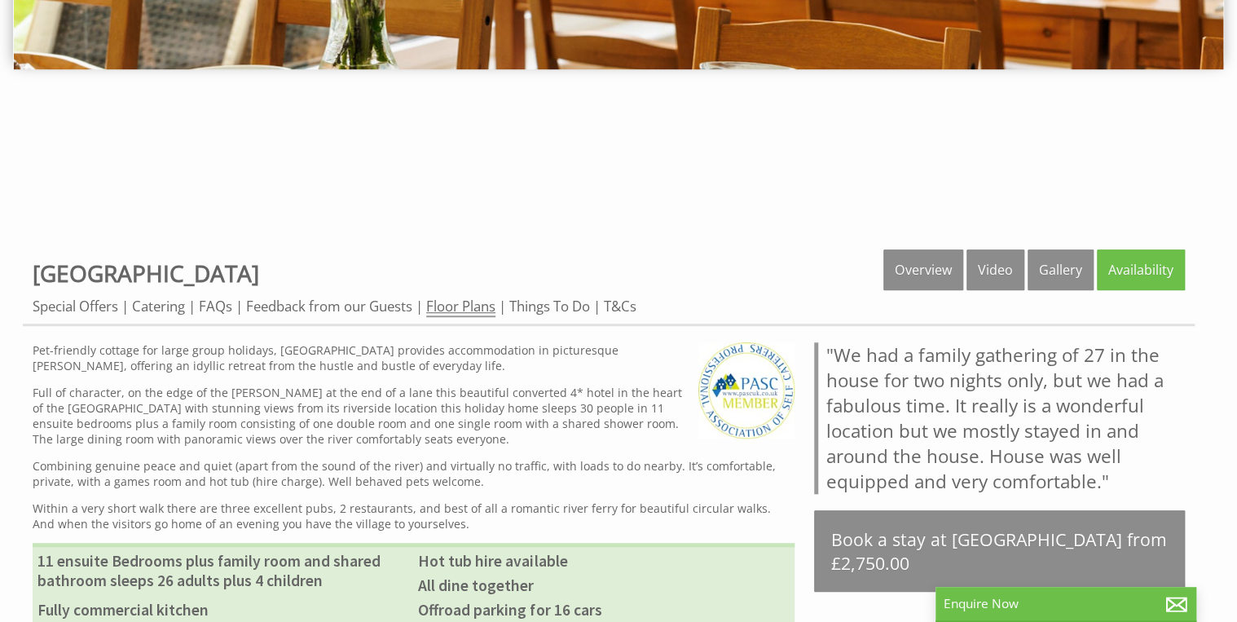
click at [458, 305] on link "Floor Plans" at bounding box center [460, 307] width 69 height 20
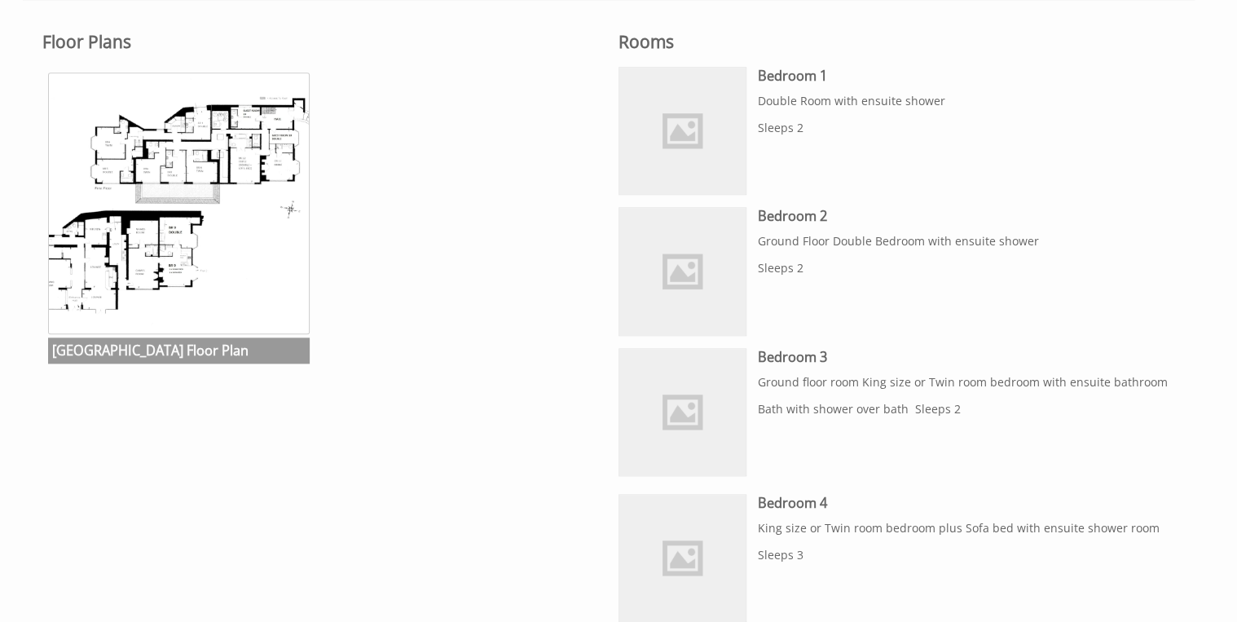
scroll to position [717, 0]
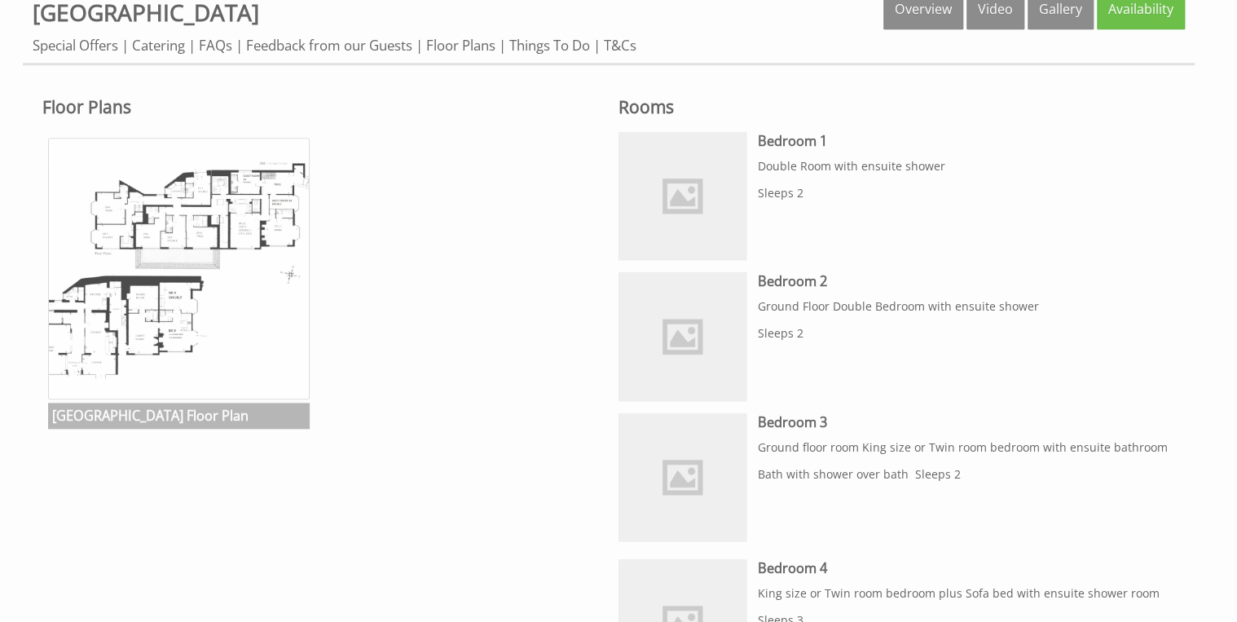
click at [185, 271] on img at bounding box center [179, 269] width 262 height 262
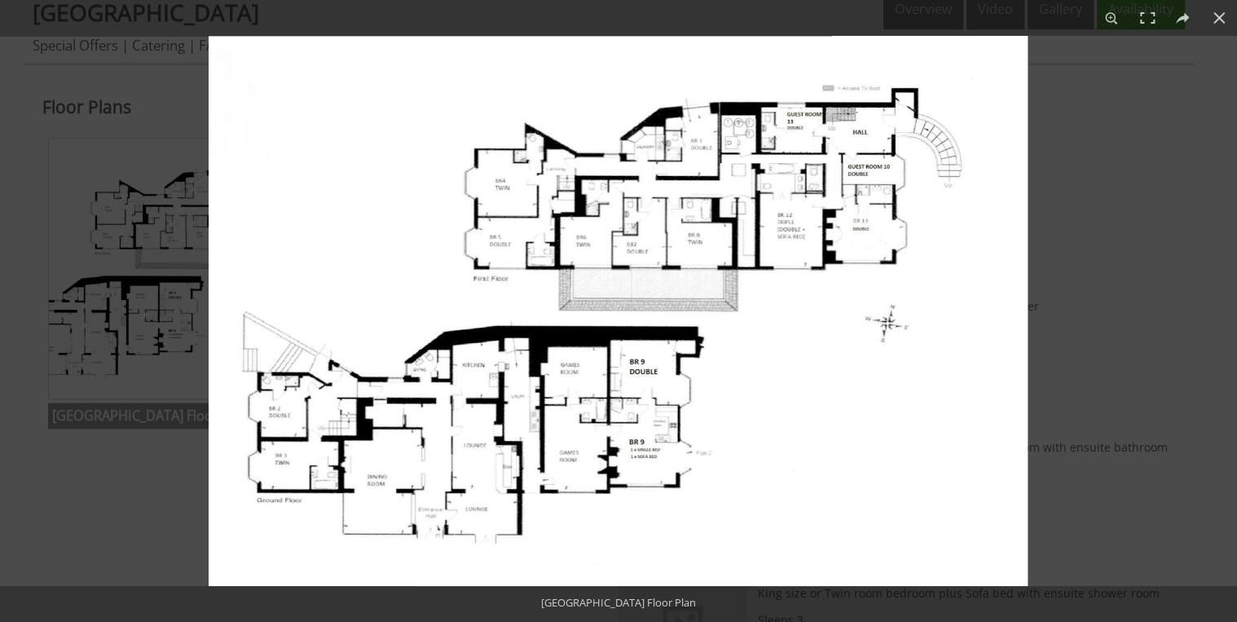
click at [488, 469] on img at bounding box center [618, 311] width 819 height 550
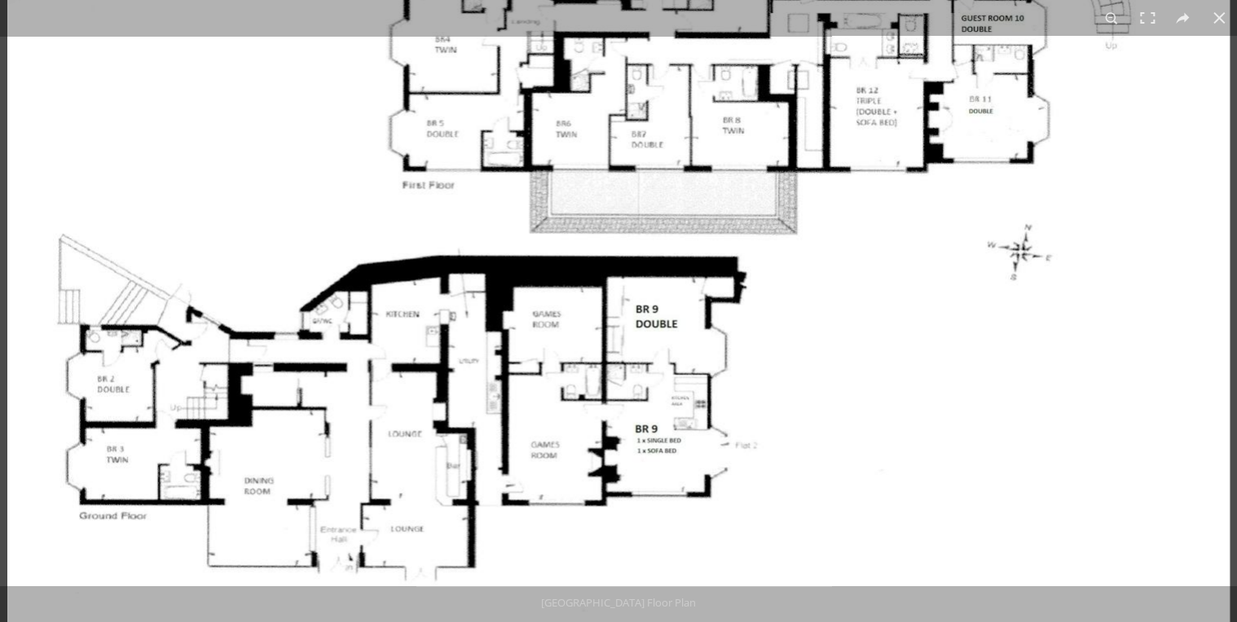
click at [257, 495] on img at bounding box center [618, 233] width 1222 height 821
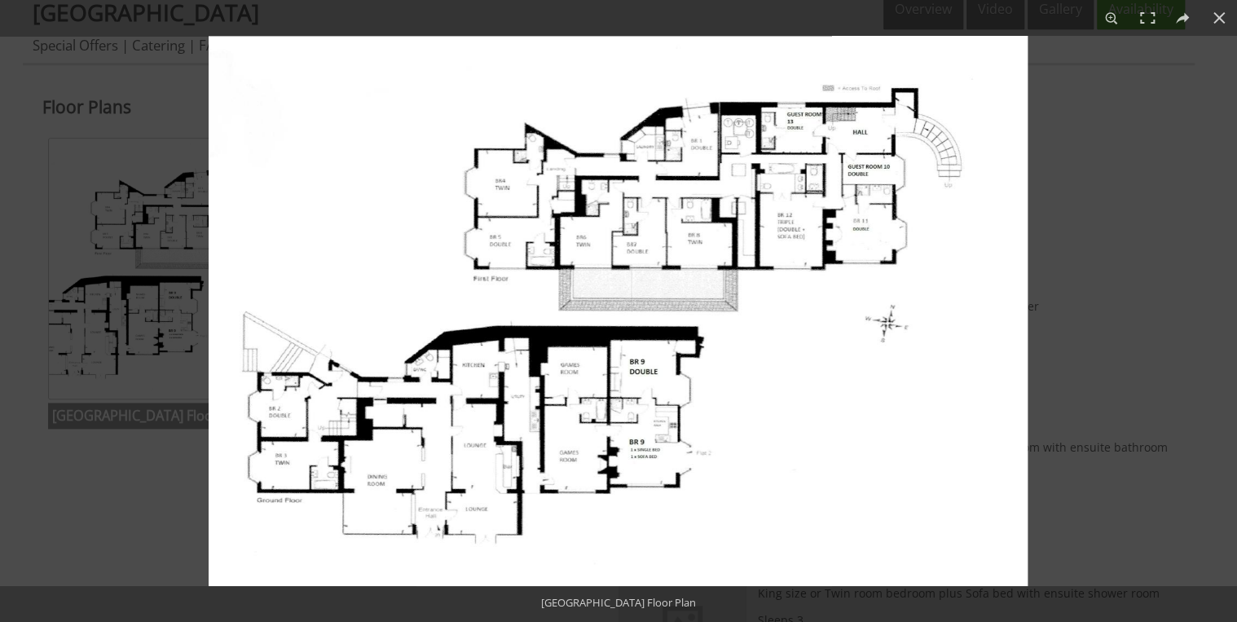
click at [377, 479] on img at bounding box center [618, 311] width 819 height 550
